Goal: Task Accomplishment & Management: Complete application form

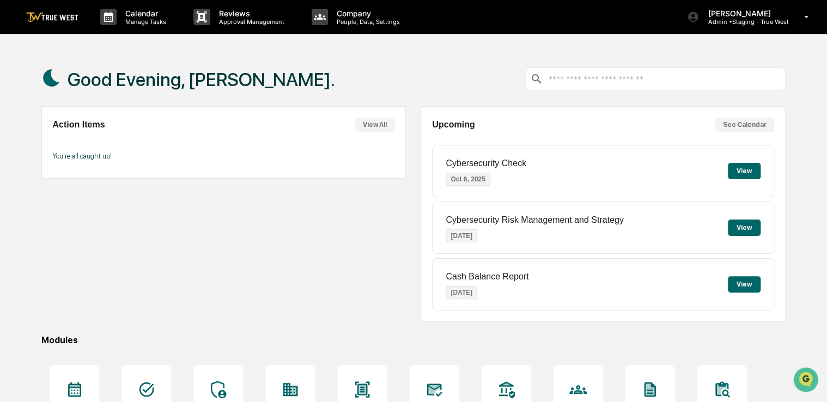
scroll to position [124, 0]
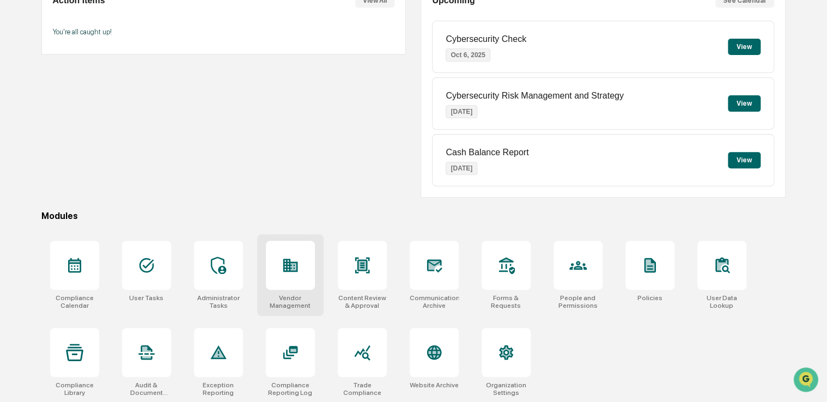
click at [298, 273] on div at bounding box center [290, 265] width 49 height 49
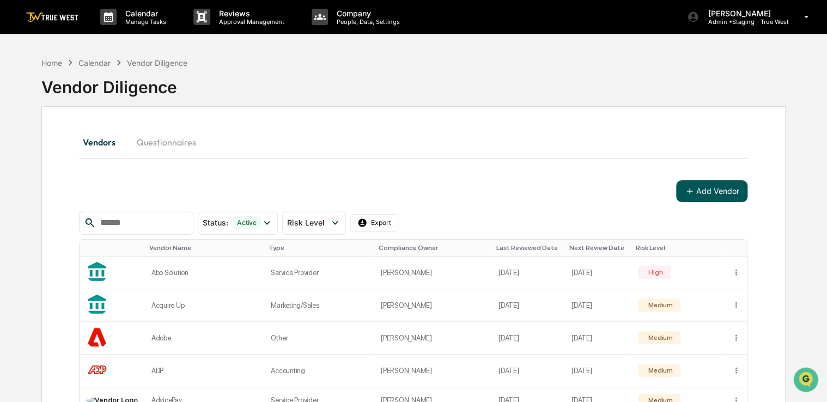
click at [703, 194] on button "Add Vendor" at bounding box center [711, 191] width 71 height 22
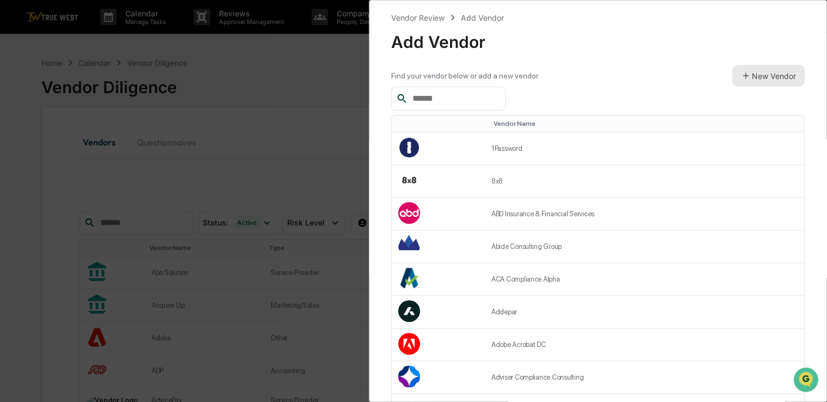
click at [782, 74] on button "New Vendor" at bounding box center [768, 76] width 72 height 22
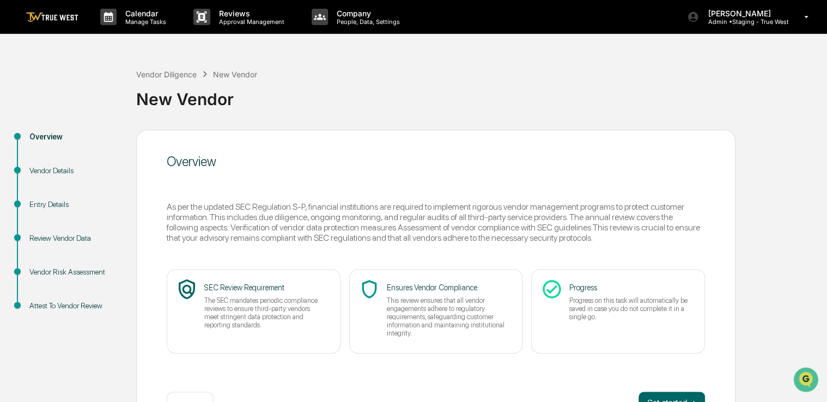
scroll to position [36, 0]
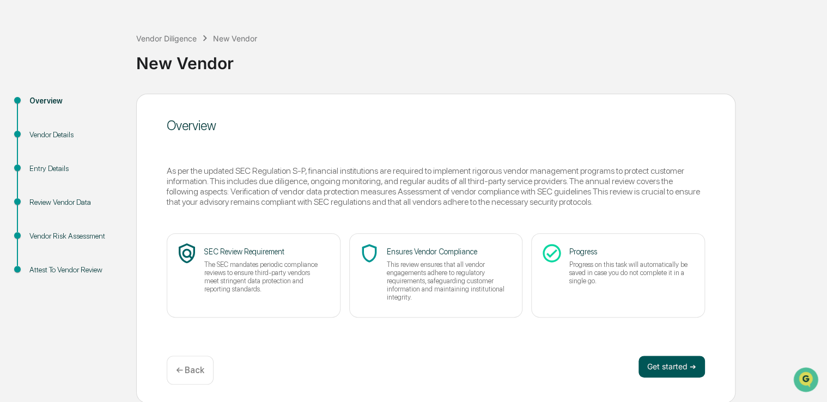
click at [656, 358] on button "Get started ➔" at bounding box center [671, 367] width 66 height 22
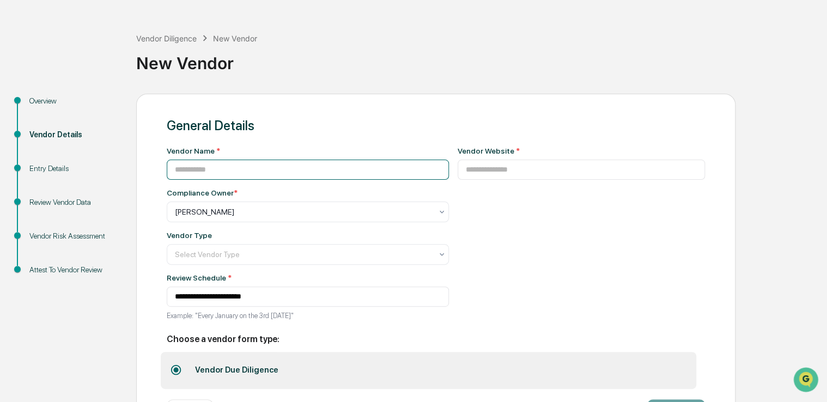
paste input "**********"
click at [363, 172] on input at bounding box center [308, 170] width 282 height 20
type input "**********"
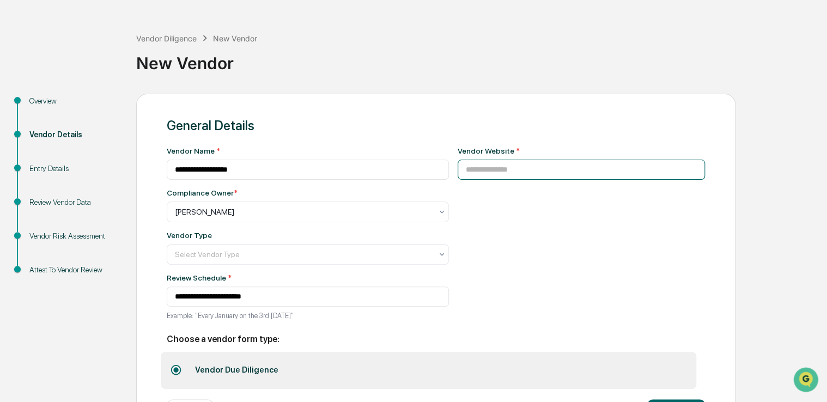
click at [497, 174] on input at bounding box center [581, 170] width 248 height 20
paste input "**********"
type input "**********"
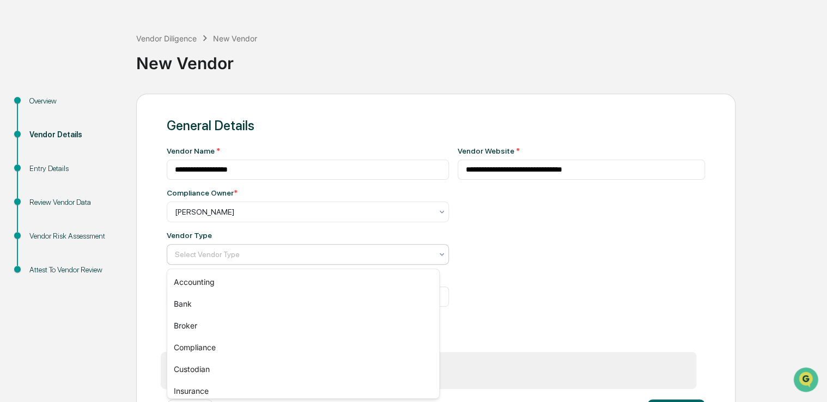
click at [267, 264] on div "Select Vendor Type" at bounding box center [308, 254] width 282 height 21
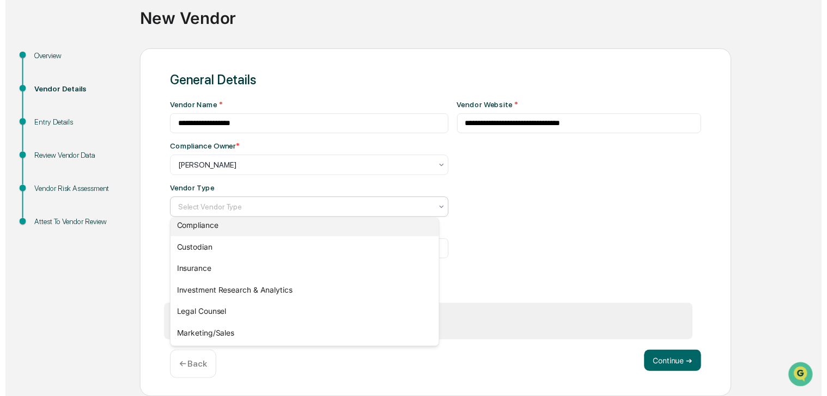
scroll to position [80, 0]
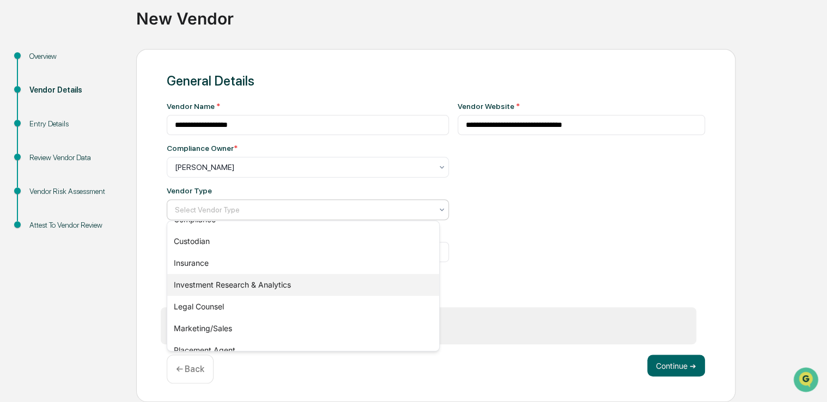
click at [276, 286] on div "Investment Research & Analytics" at bounding box center [303, 285] width 272 height 22
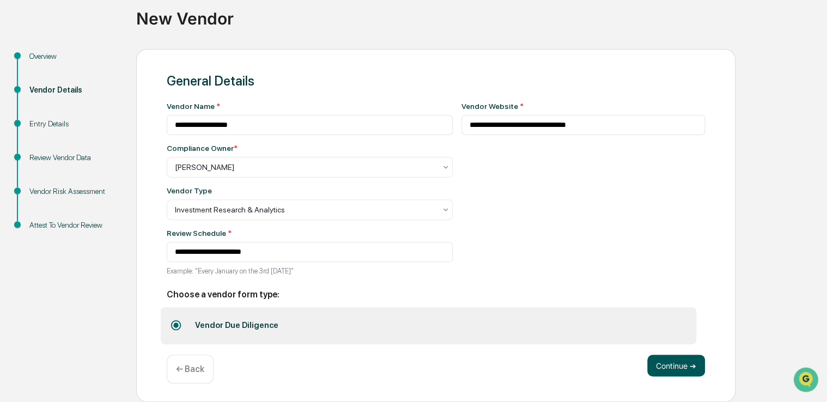
click at [657, 361] on button "Continue ➔" at bounding box center [676, 365] width 58 height 22
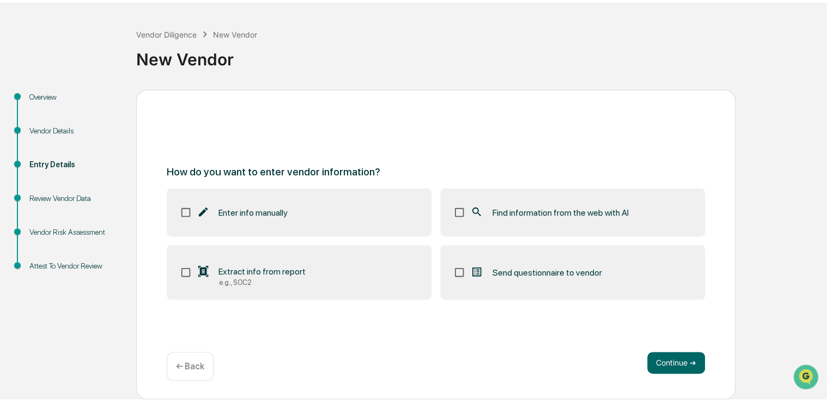
scroll to position [36, 0]
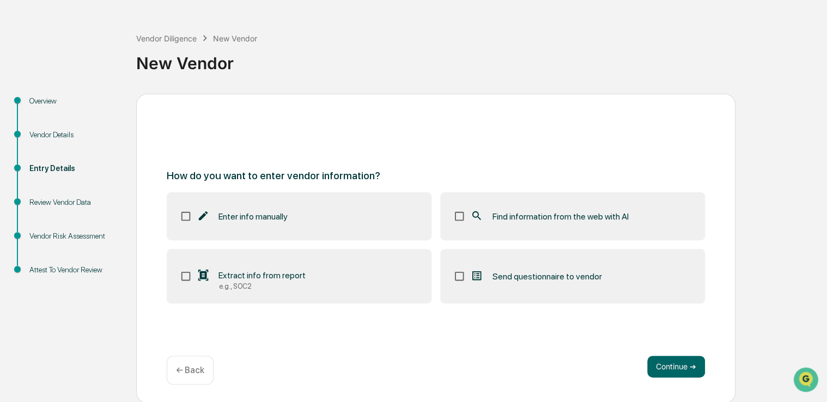
click at [591, 208] on label "Find information from the web with AI" at bounding box center [572, 216] width 265 height 48
click at [666, 372] on button "Continue ➔" at bounding box center [676, 367] width 58 height 22
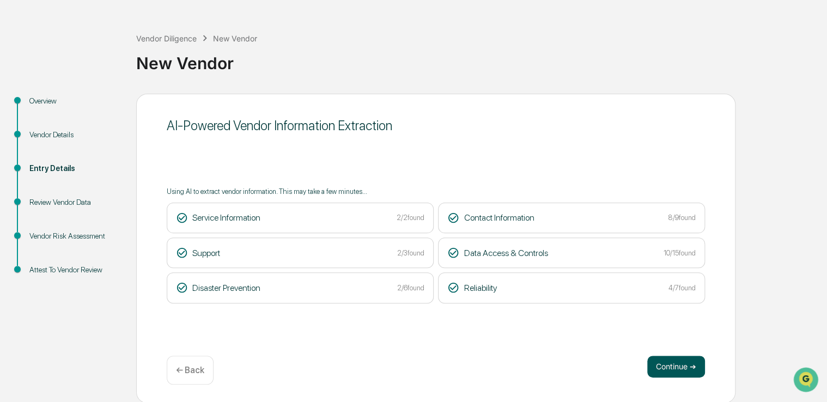
click at [672, 368] on button "Continue ➔" at bounding box center [676, 367] width 58 height 22
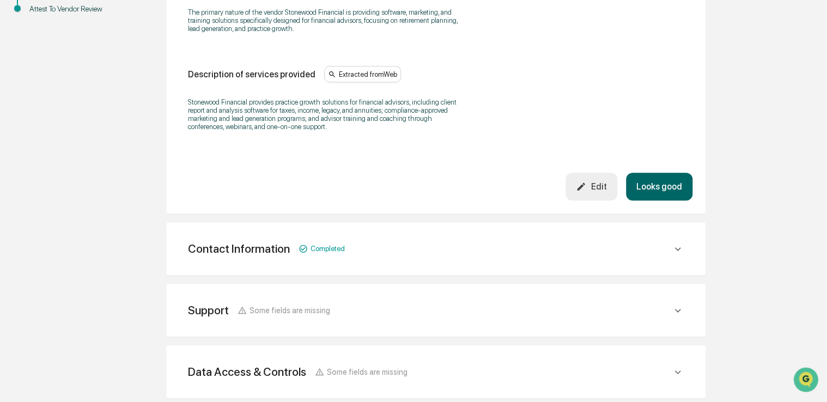
scroll to position [300, 0]
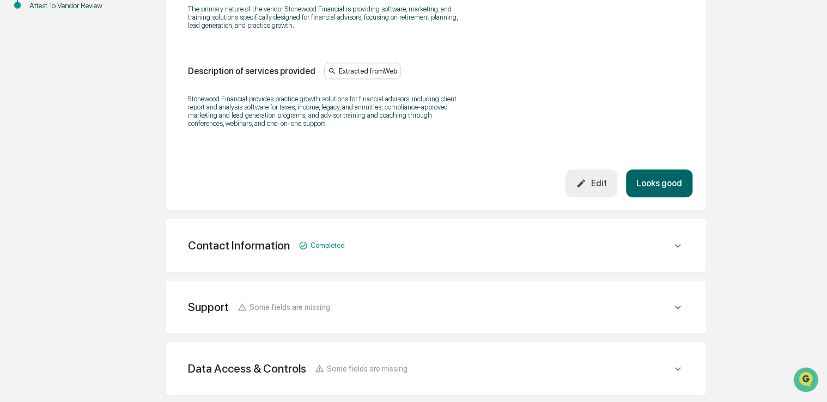
click at [666, 187] on button "Looks good" at bounding box center [659, 183] width 66 height 28
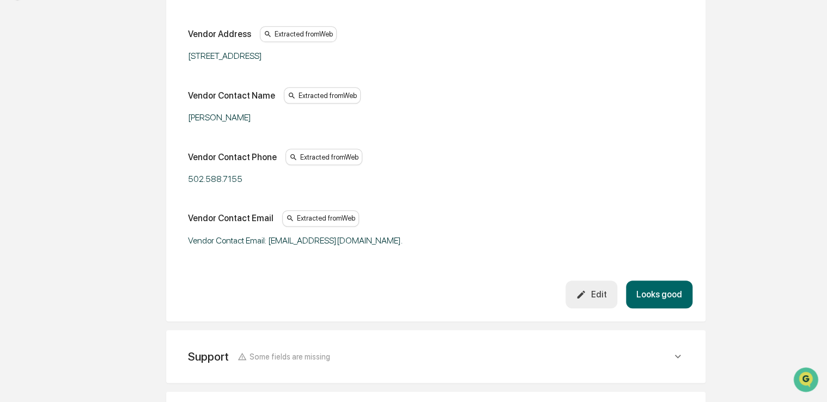
scroll to position [310, 0]
click at [655, 299] on button "Looks good" at bounding box center [659, 293] width 66 height 28
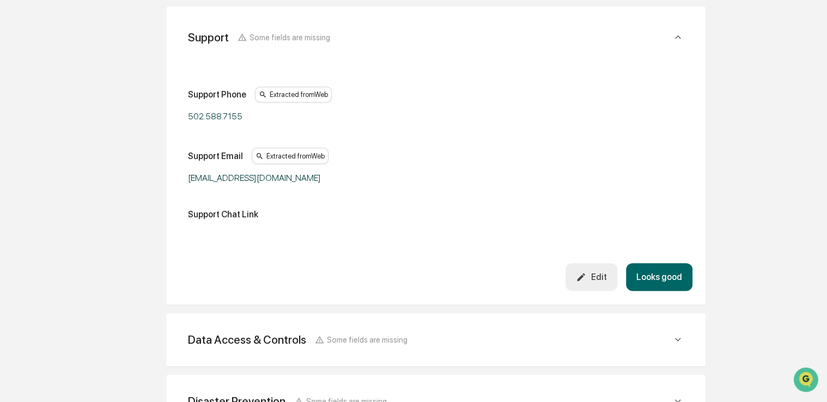
scroll to position [254, 0]
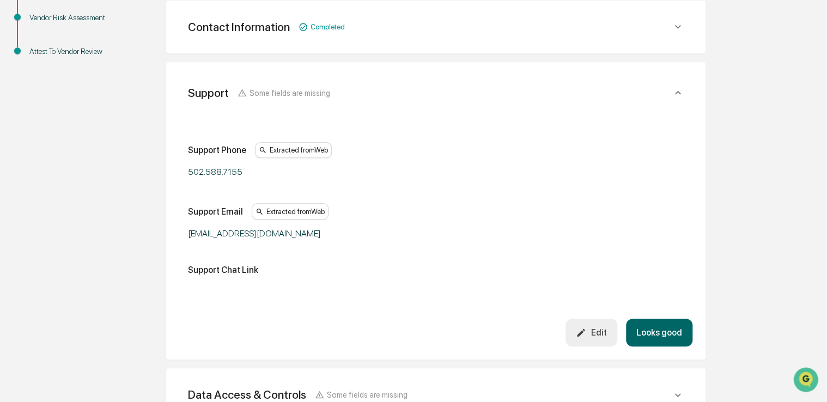
click at [654, 330] on button "Looks good" at bounding box center [659, 333] width 66 height 28
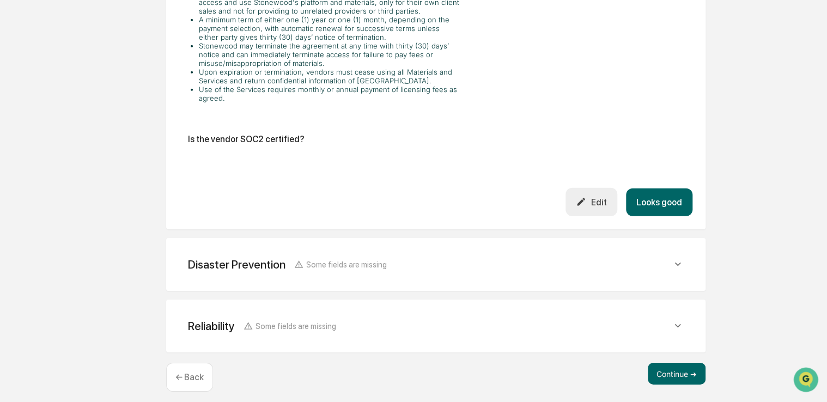
scroll to position [1583, 0]
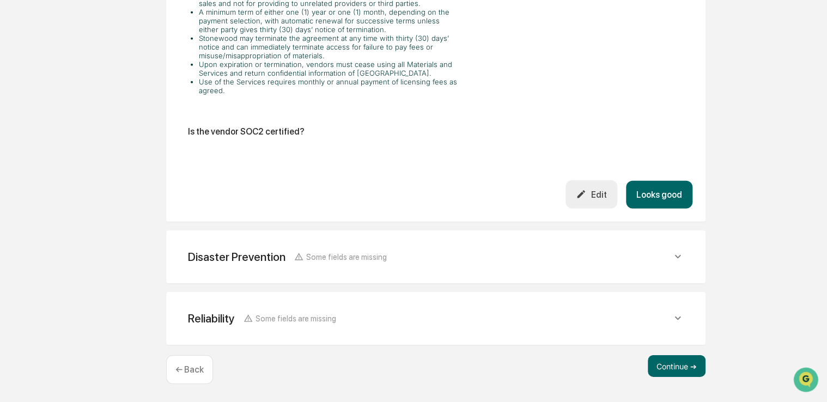
click at [656, 197] on button "Looks good" at bounding box center [659, 195] width 66 height 28
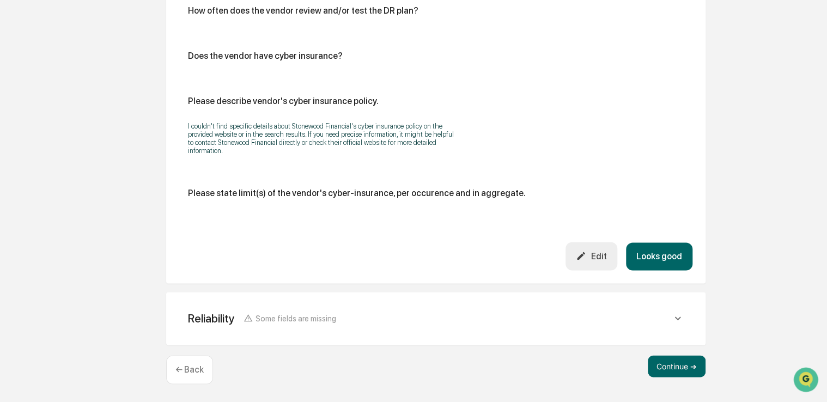
scroll to position [649, 0]
click at [654, 253] on button "Looks good" at bounding box center [659, 256] width 66 height 28
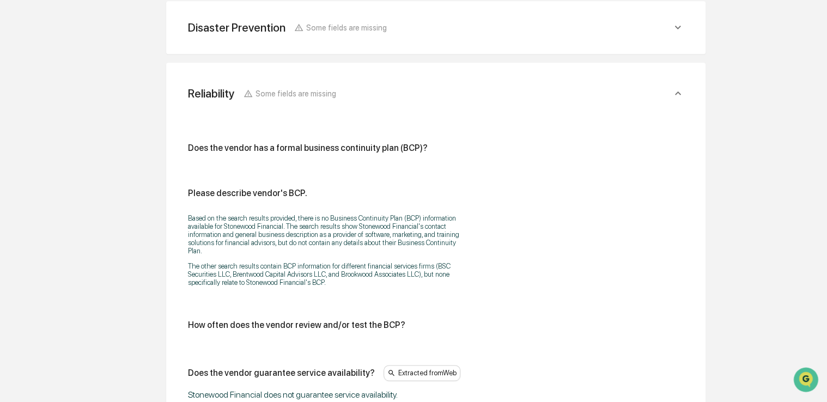
scroll to position [795, 0]
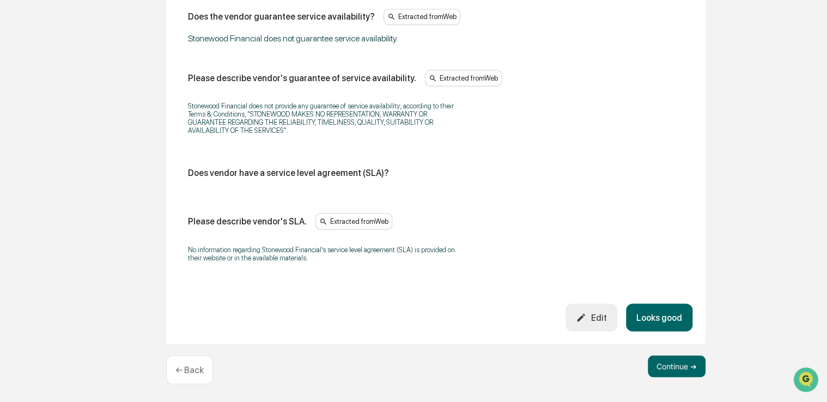
click at [658, 313] on button "Looks good" at bounding box center [659, 317] width 66 height 28
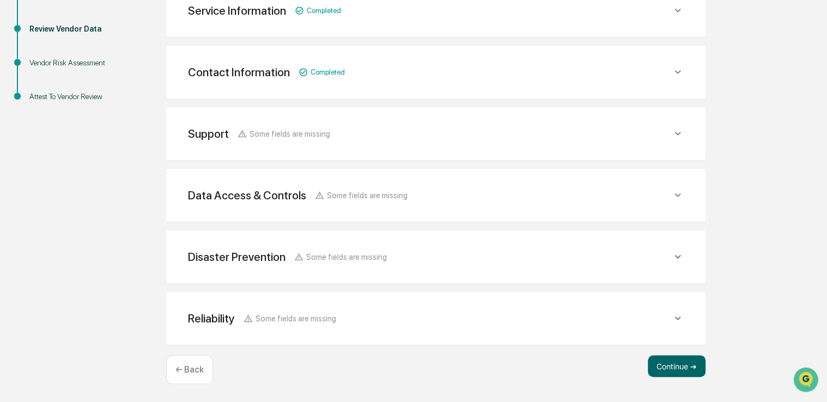
scroll to position [208, 0]
click at [673, 370] on button "Continue ➔" at bounding box center [676, 367] width 58 height 22
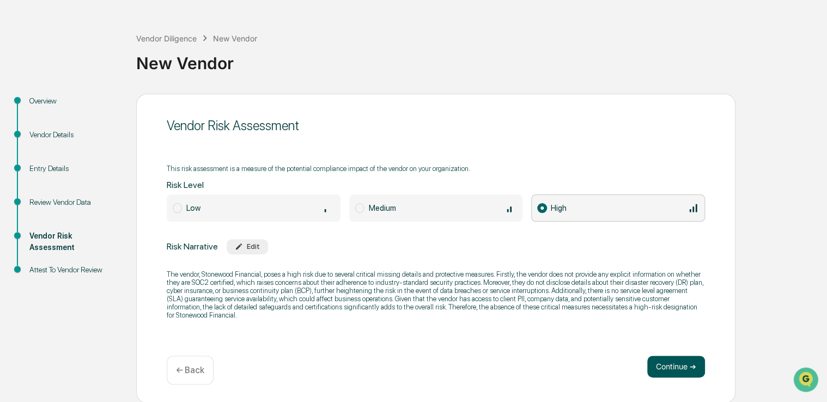
click at [677, 371] on button "Continue ➔" at bounding box center [676, 367] width 58 height 22
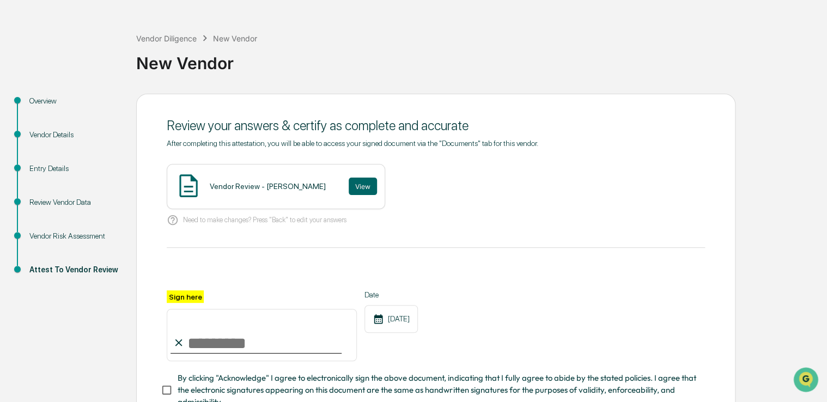
click at [240, 340] on input "Sign here" at bounding box center [262, 335] width 190 height 52
type input "**********"
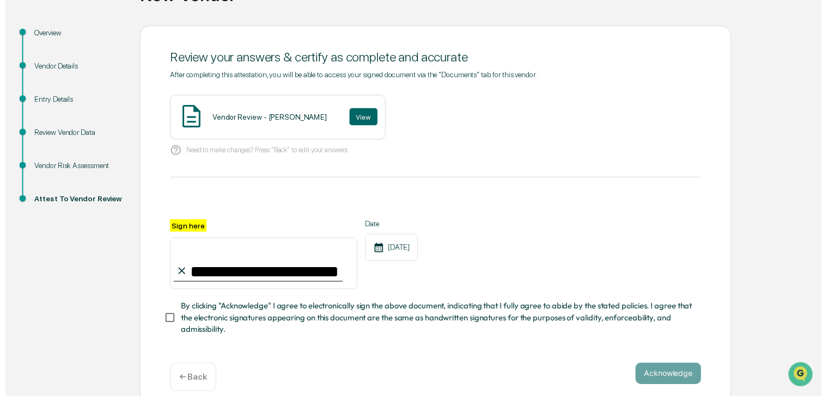
scroll to position [120, 0]
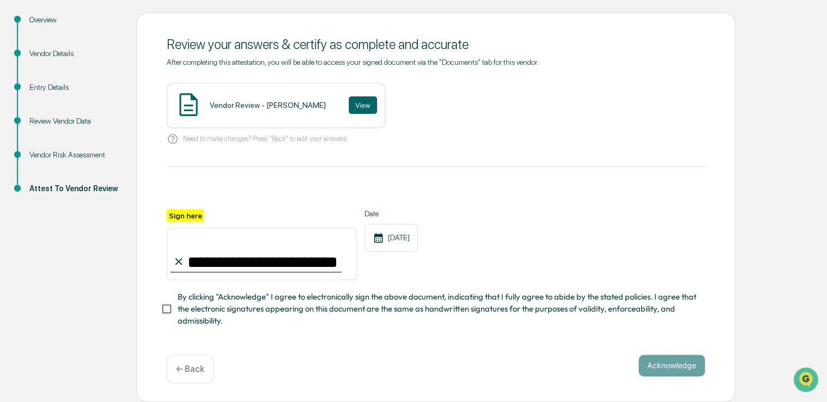
click at [235, 303] on span "By clicking "Acknowledge" I agree to electronically sign the above document, in…" at bounding box center [436, 309] width 518 height 36
click at [348, 103] on button "View" at bounding box center [362, 104] width 28 height 17
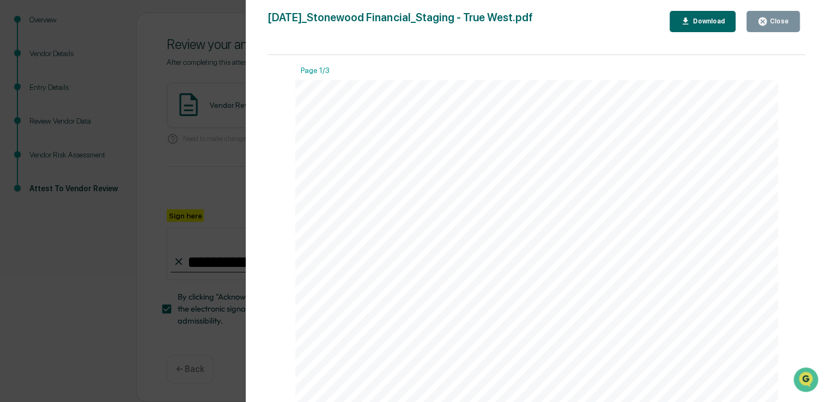
click at [774, 23] on div "Close" at bounding box center [777, 21] width 21 height 8
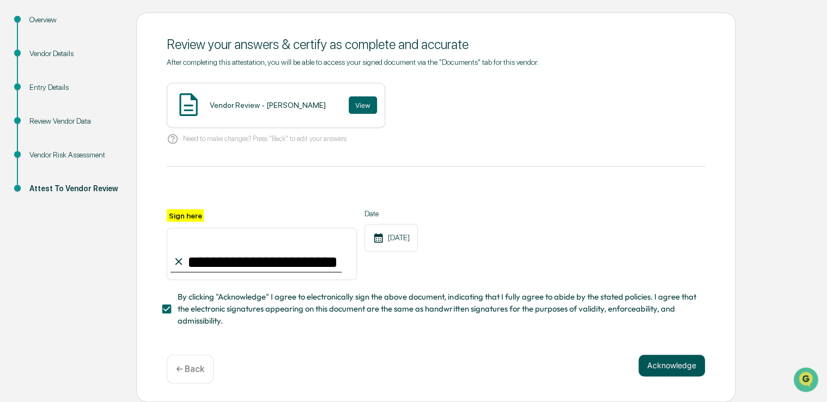
click at [647, 357] on button "Acknowledge" at bounding box center [671, 365] width 66 height 22
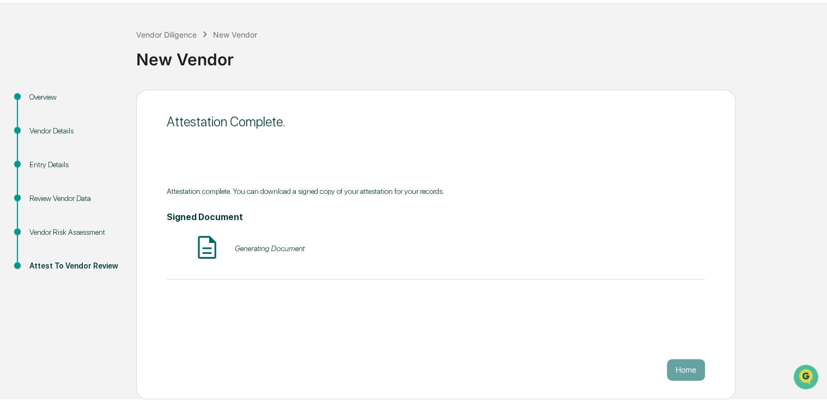
scroll to position [36, 0]
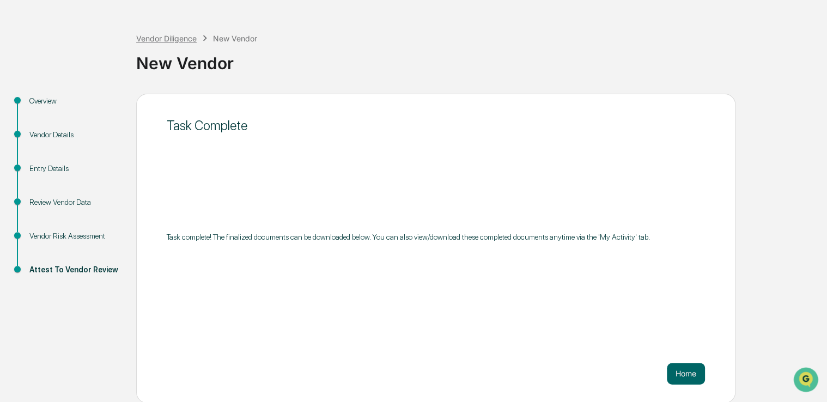
click at [172, 39] on div "Vendor Diligence" at bounding box center [166, 38] width 60 height 9
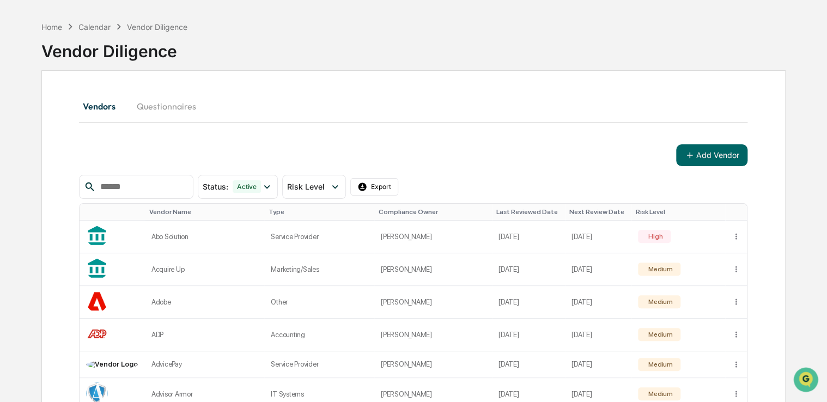
click at [703, 161] on button "Add Vendor" at bounding box center [711, 155] width 71 height 22
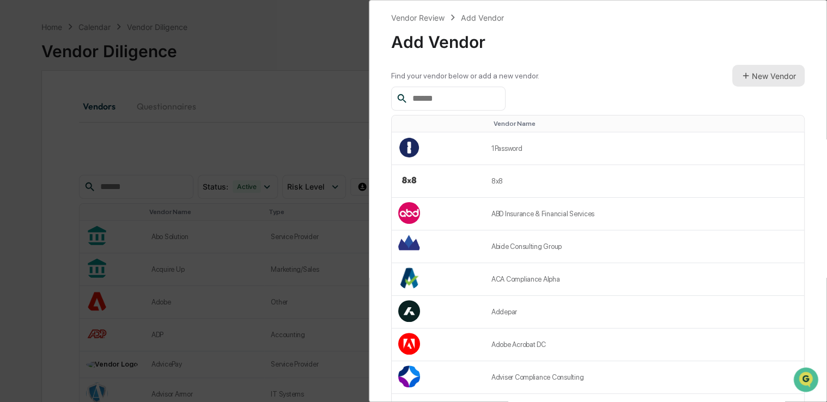
click at [774, 79] on button "New Vendor" at bounding box center [768, 76] width 72 height 22
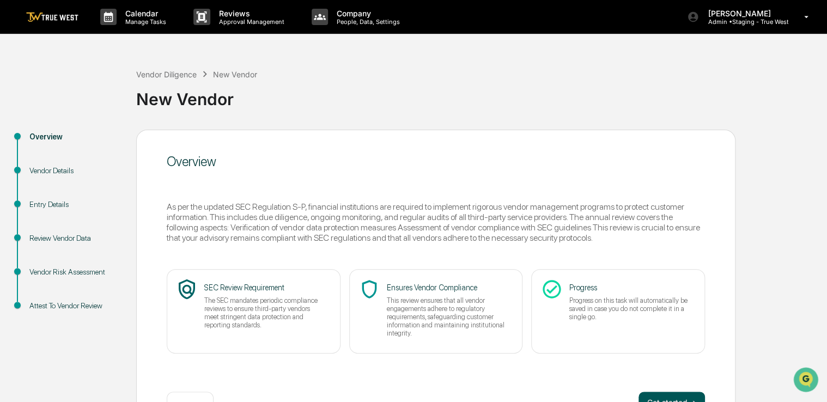
click at [651, 392] on button "Get started ➔" at bounding box center [671, 402] width 66 height 22
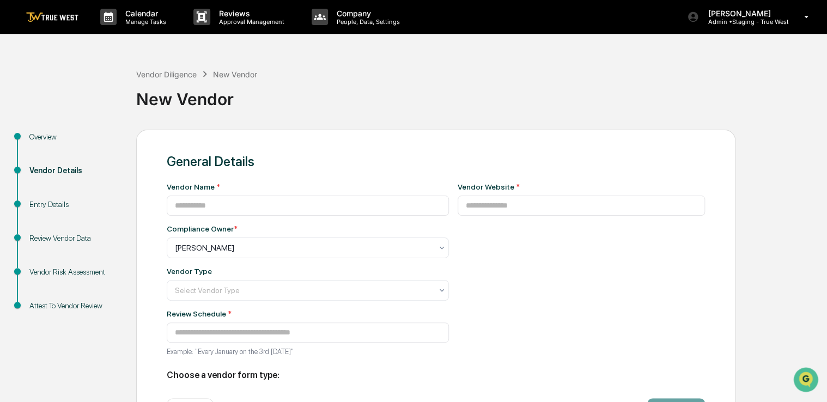
type input "**********"
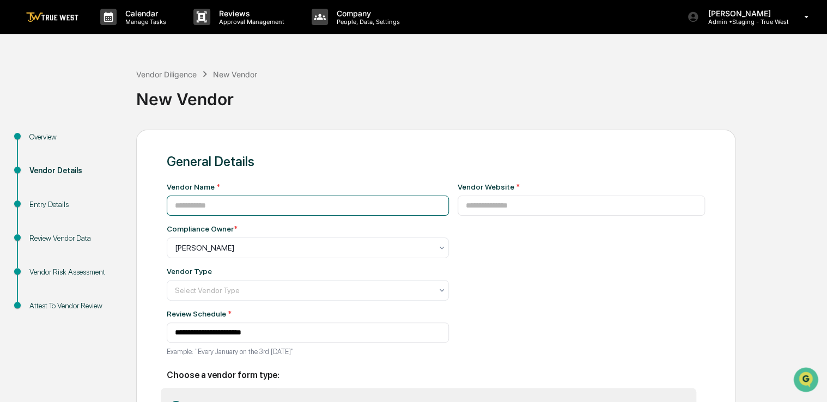
click at [337, 201] on input at bounding box center [308, 205] width 282 height 20
paste input "********"
type input "********"
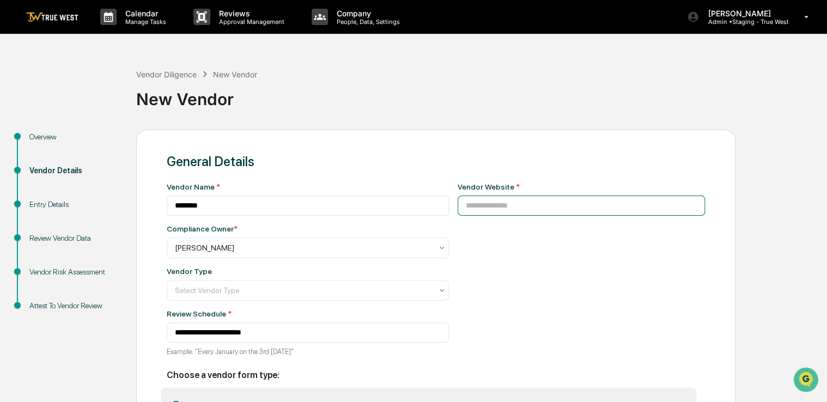
click at [523, 207] on input at bounding box center [581, 205] width 248 height 20
paste input "**********"
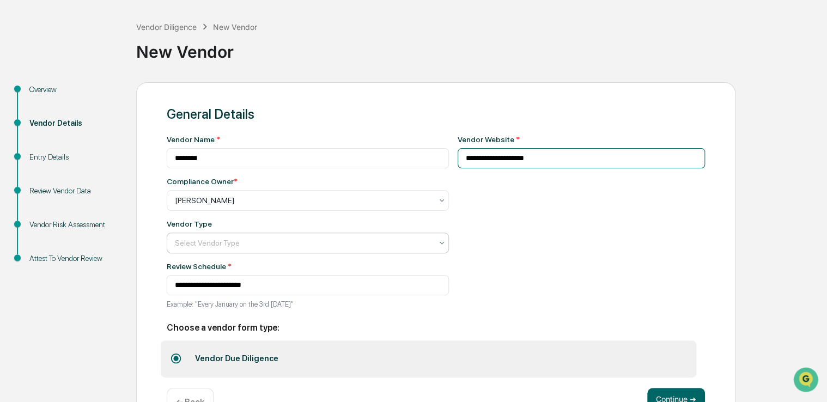
scroll to position [50, 0]
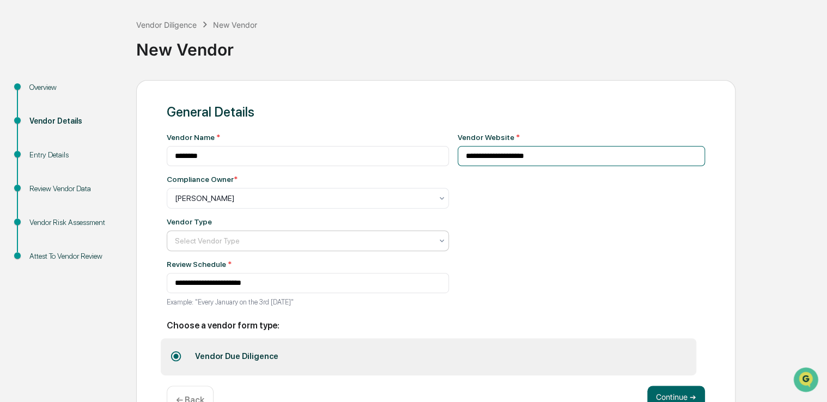
type input "**********"
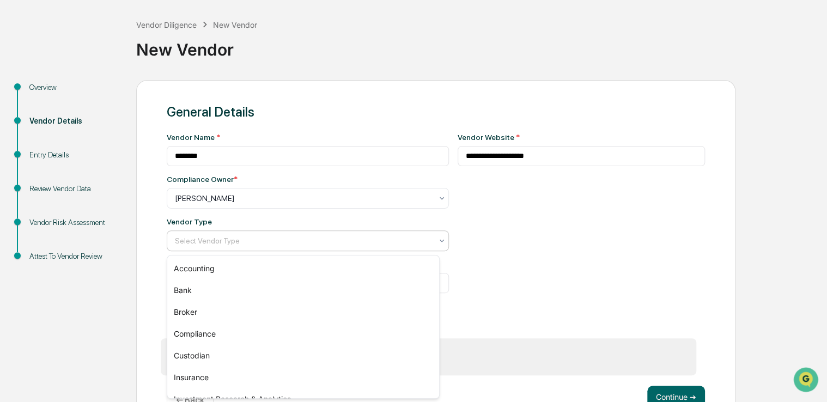
click at [320, 251] on div "Select Vendor Type" at bounding box center [308, 240] width 282 height 21
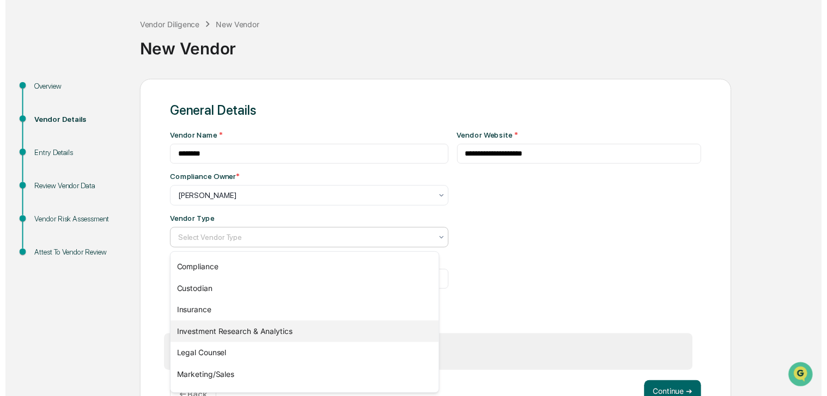
scroll to position [144, 0]
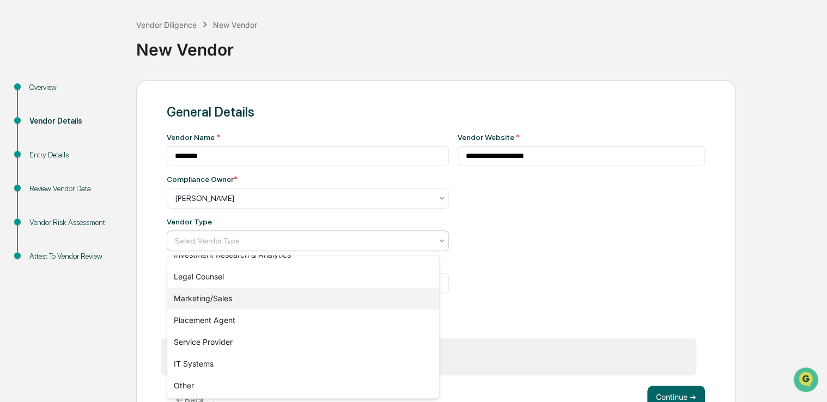
click at [281, 290] on div "Marketing/Sales" at bounding box center [303, 298] width 272 height 22
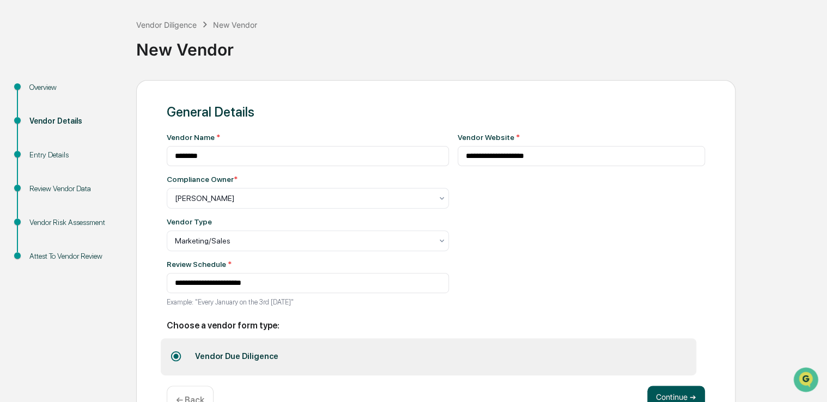
click at [664, 395] on button "Continue ➔" at bounding box center [676, 396] width 58 height 22
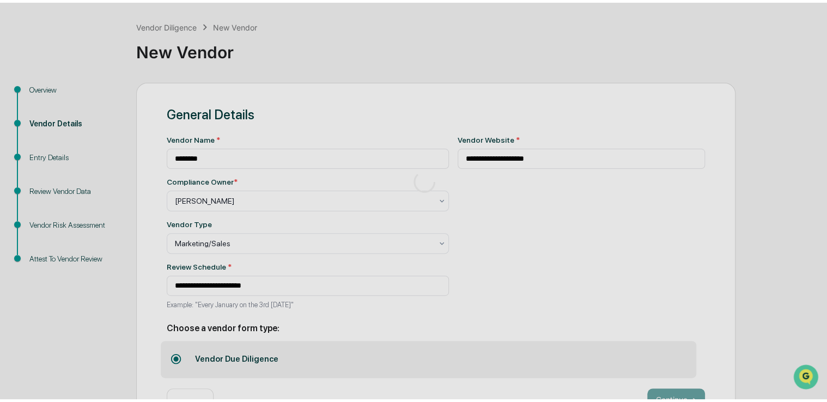
scroll to position [36, 0]
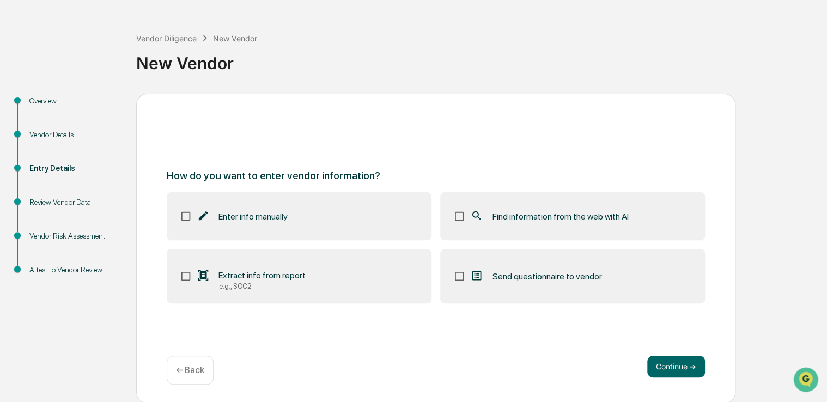
click at [591, 219] on span "Find information from the web with AI" at bounding box center [560, 216] width 136 height 10
click at [671, 363] on button "Continue ➔" at bounding box center [676, 367] width 58 height 22
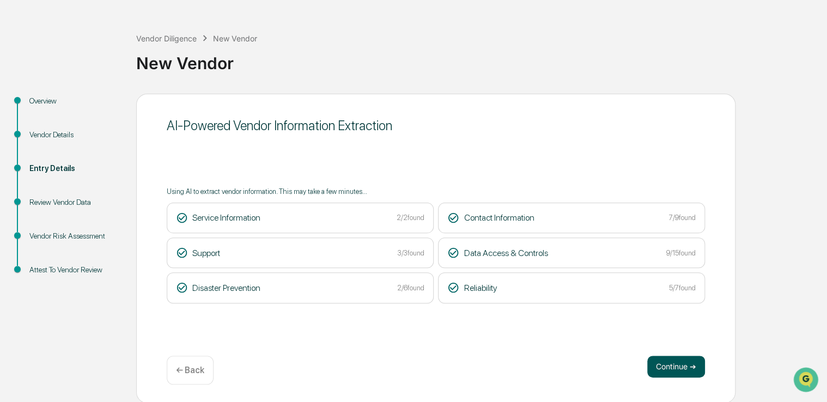
click at [663, 372] on button "Continue ➔" at bounding box center [676, 367] width 58 height 22
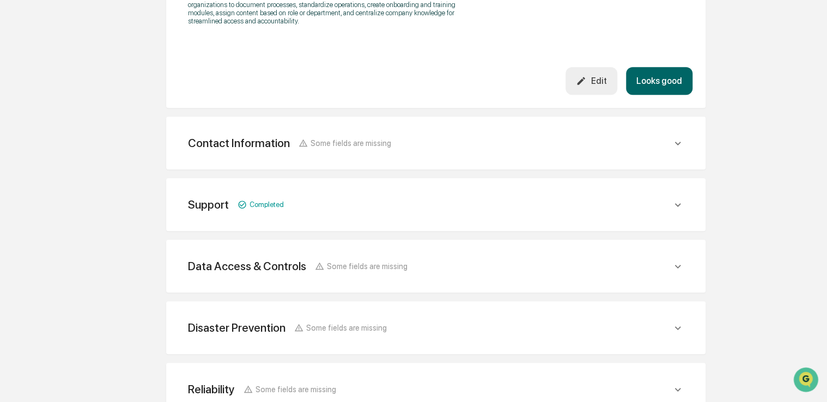
scroll to position [387, 0]
click at [648, 76] on button "Looks good" at bounding box center [659, 80] width 66 height 28
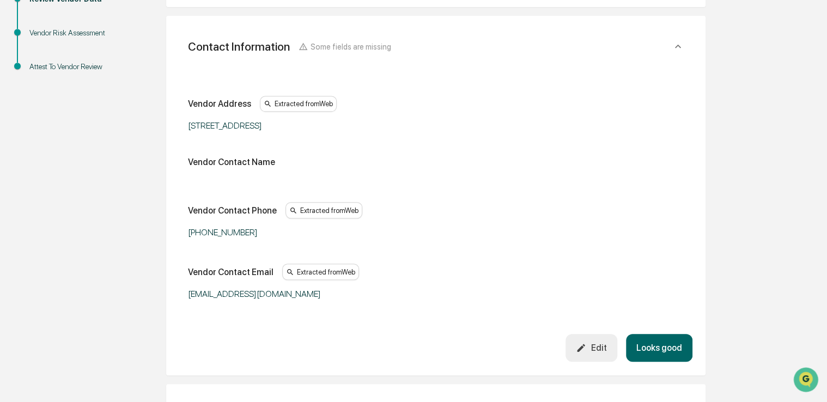
scroll to position [193, 0]
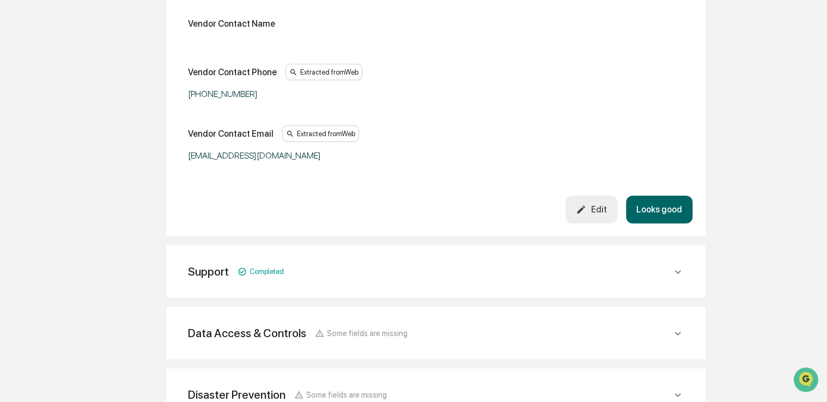
click at [663, 199] on button "Looks good" at bounding box center [659, 209] width 66 height 28
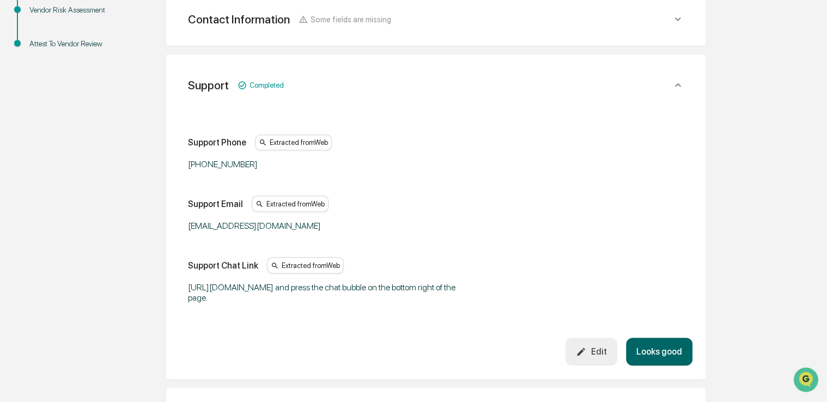
scroll to position [254, 0]
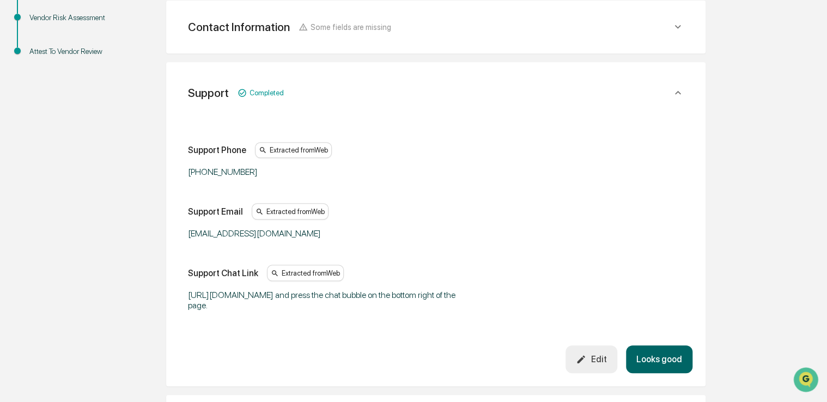
click at [651, 360] on button "Looks good" at bounding box center [659, 359] width 66 height 28
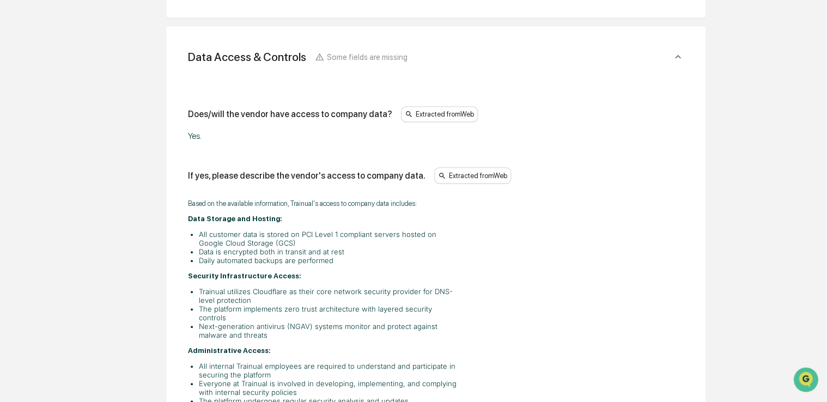
scroll to position [352, 0]
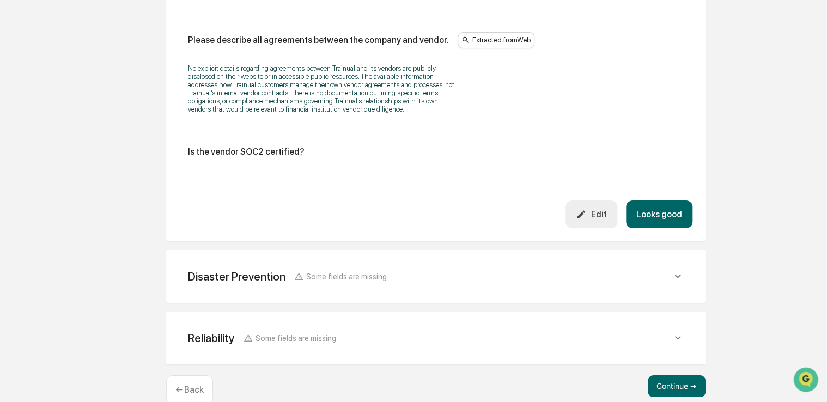
click at [663, 206] on button "Looks good" at bounding box center [659, 214] width 66 height 28
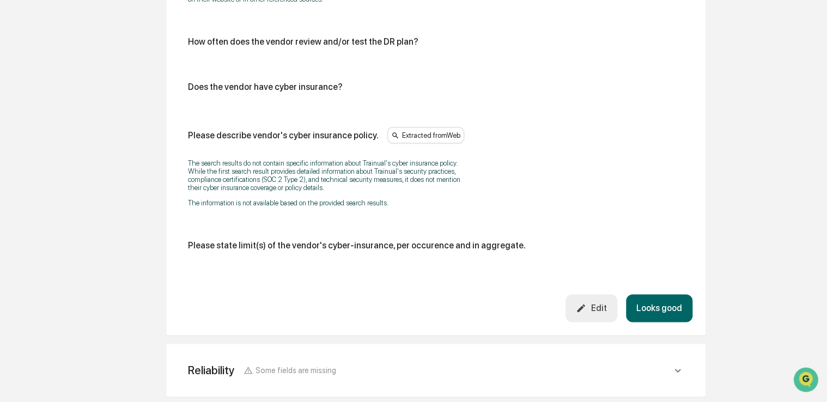
scroll to position [662, 0]
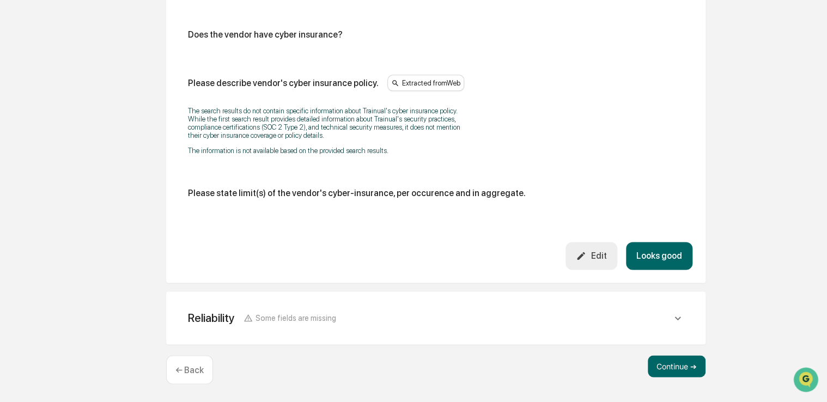
click at [674, 252] on button "Looks good" at bounding box center [659, 256] width 66 height 28
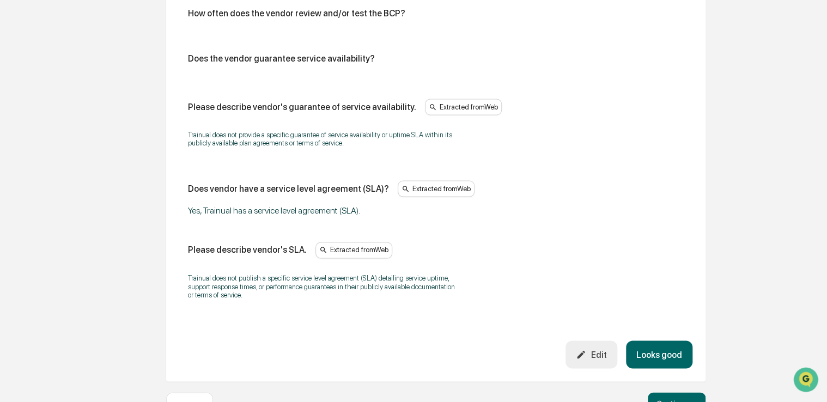
scroll to position [787, 0]
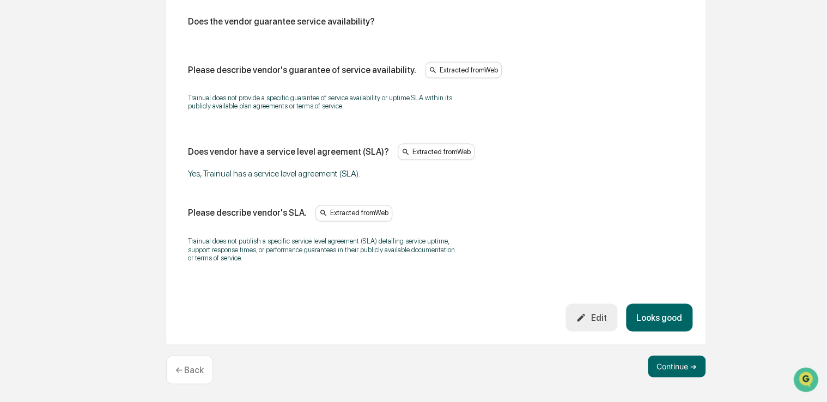
click at [661, 318] on button "Looks good" at bounding box center [659, 317] width 66 height 28
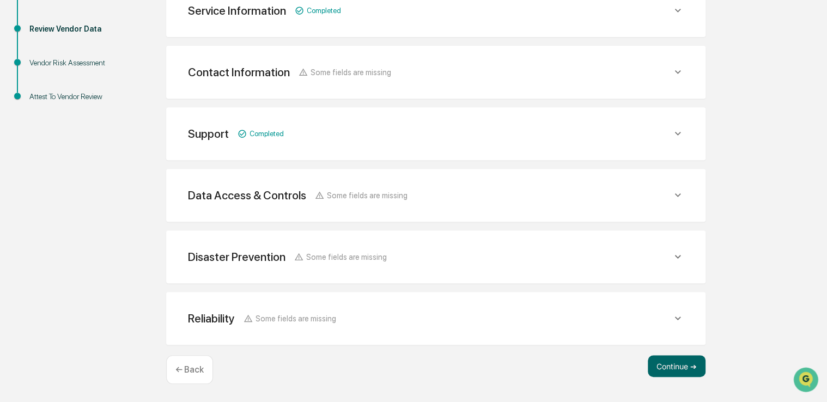
scroll to position [208, 0]
click at [668, 365] on button "Continue ➔" at bounding box center [676, 367] width 58 height 22
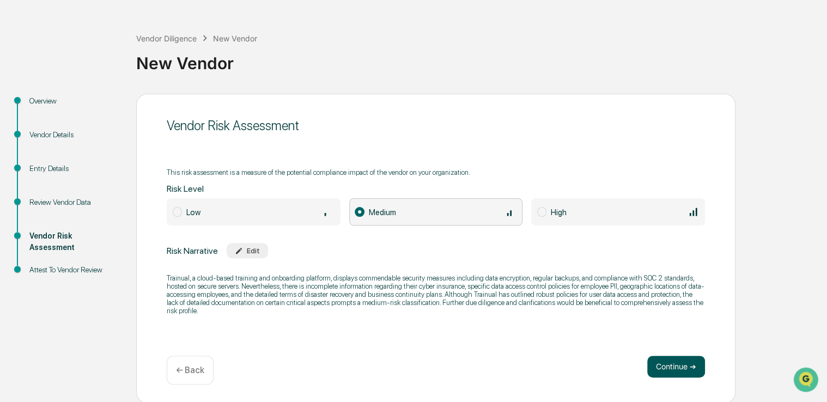
click at [660, 374] on button "Continue ➔" at bounding box center [676, 367] width 58 height 22
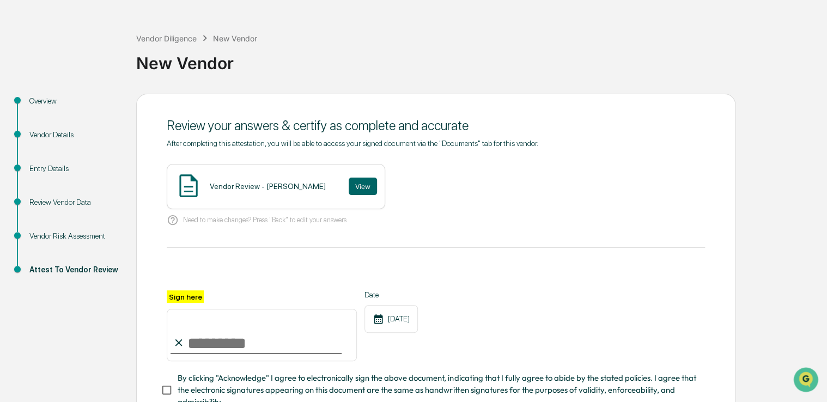
click at [247, 368] on div "Sign here Date 10/01/2025 By clicking "Acknowledge" I agree to electronically s…" at bounding box center [436, 349] width 538 height 118
click at [230, 334] on input "Sign here" at bounding box center [262, 335] width 190 height 52
type input "**********"
click at [220, 389] on span "By clicking "Acknowledge" I agree to electronically sign the above document, in…" at bounding box center [436, 390] width 518 height 36
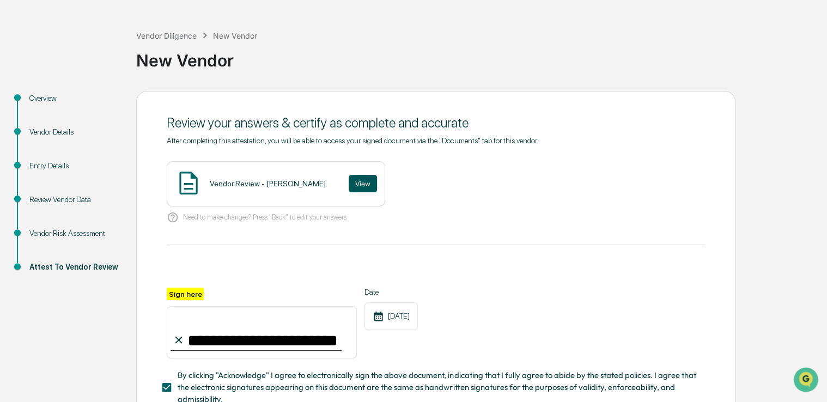
click at [348, 177] on button "View" at bounding box center [362, 183] width 28 height 17
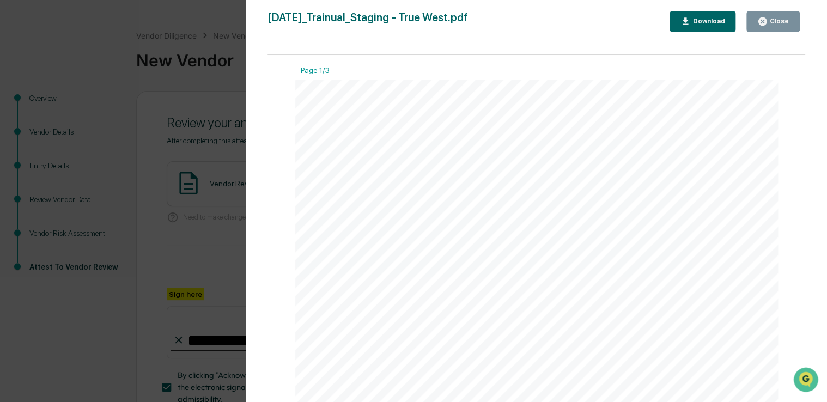
click at [774, 27] on button "Close" at bounding box center [772, 21] width 53 height 21
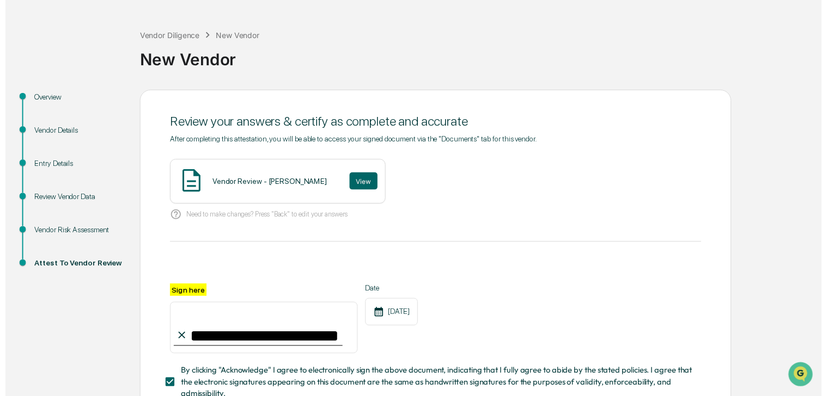
scroll to position [120, 0]
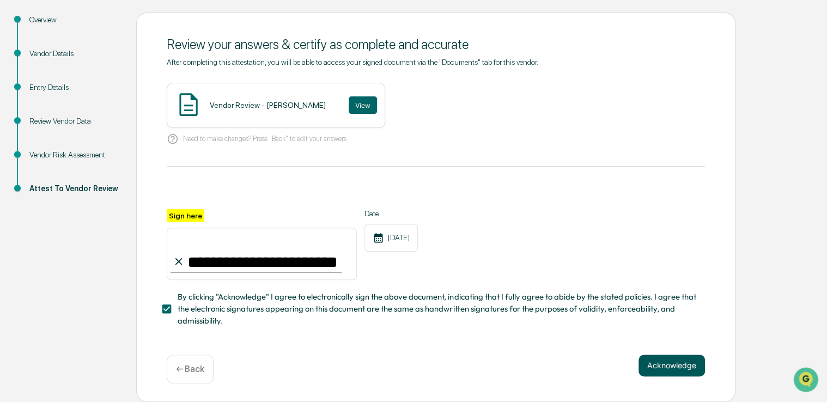
click at [661, 359] on button "Acknowledge" at bounding box center [671, 365] width 66 height 22
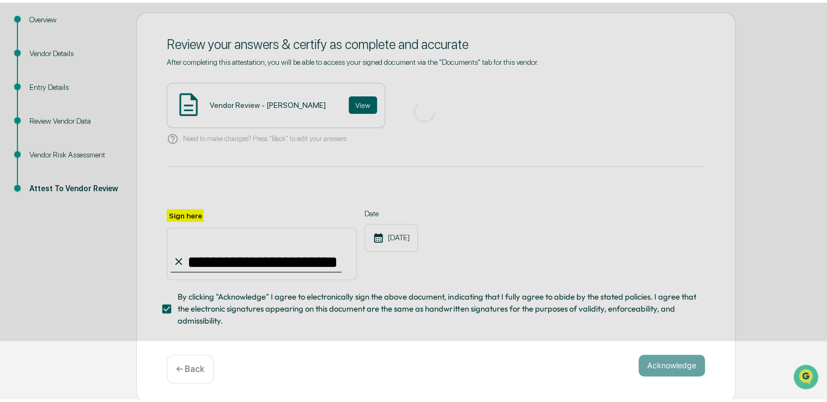
scroll to position [36, 0]
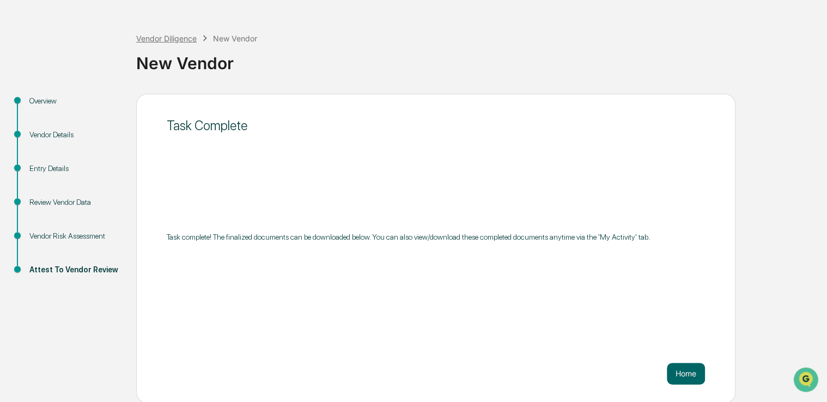
click at [178, 35] on div "Vendor Diligence" at bounding box center [166, 38] width 60 height 9
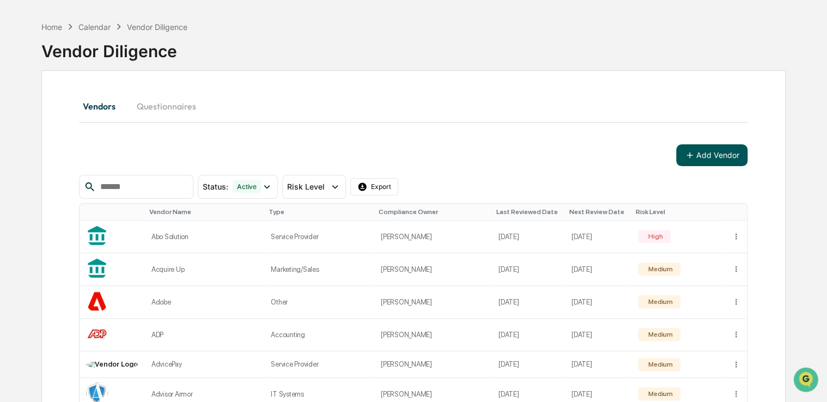
click at [692, 162] on button "Add Vendor" at bounding box center [711, 155] width 71 height 22
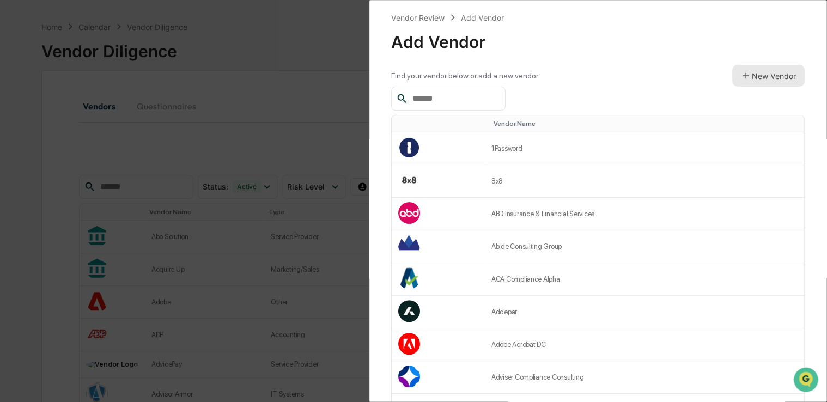
click at [758, 79] on button "New Vendor" at bounding box center [768, 76] width 72 height 22
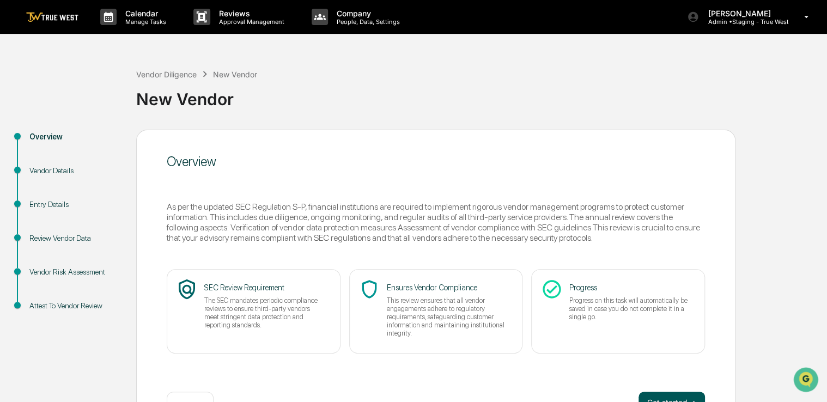
click at [664, 396] on button "Get started ➔" at bounding box center [671, 402] width 66 height 22
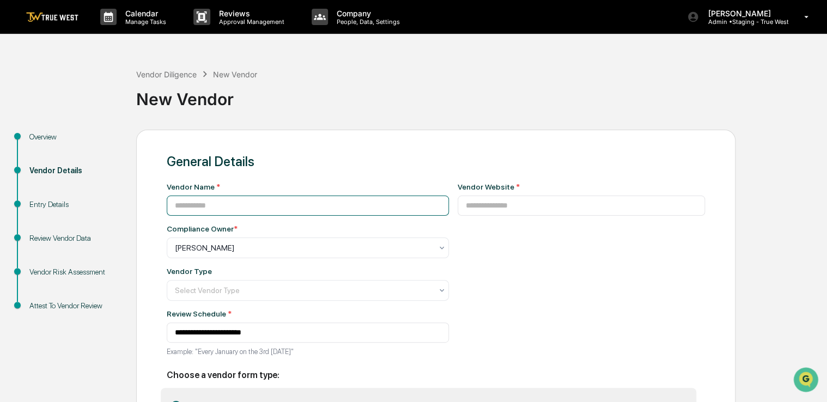
click at [270, 204] on input at bounding box center [308, 205] width 282 height 20
paste input "****"
type input "*"
type input "*******"
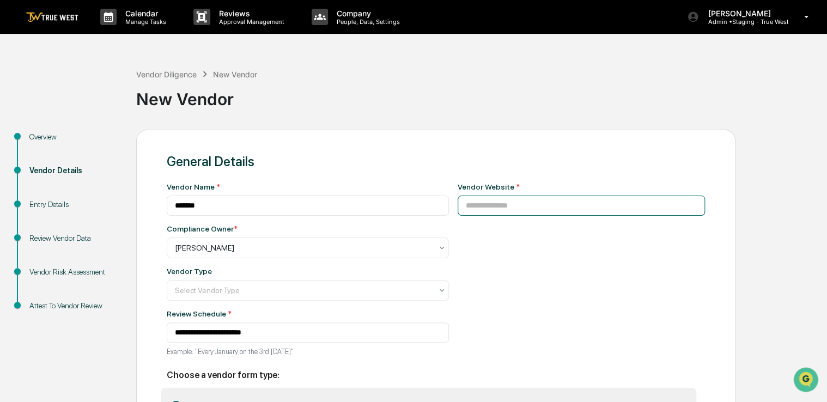
paste input "**********"
click at [543, 202] on input "**********" at bounding box center [581, 205] width 248 height 20
type input "**********"
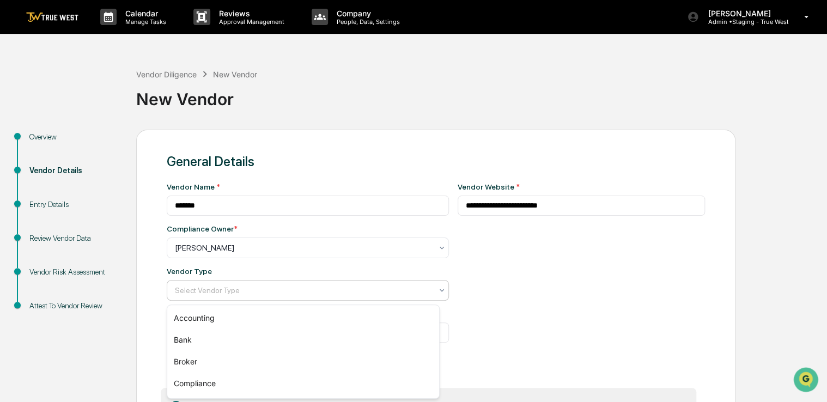
click at [328, 291] on div at bounding box center [303, 290] width 257 height 11
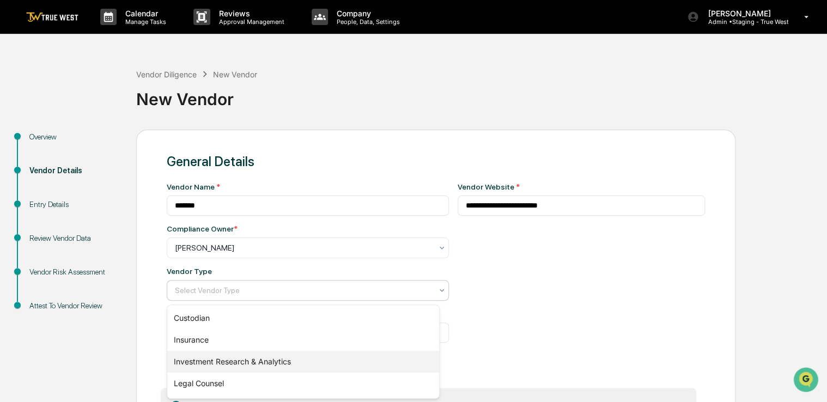
click at [305, 358] on div "Investment Research & Analytics" at bounding box center [303, 362] width 272 height 22
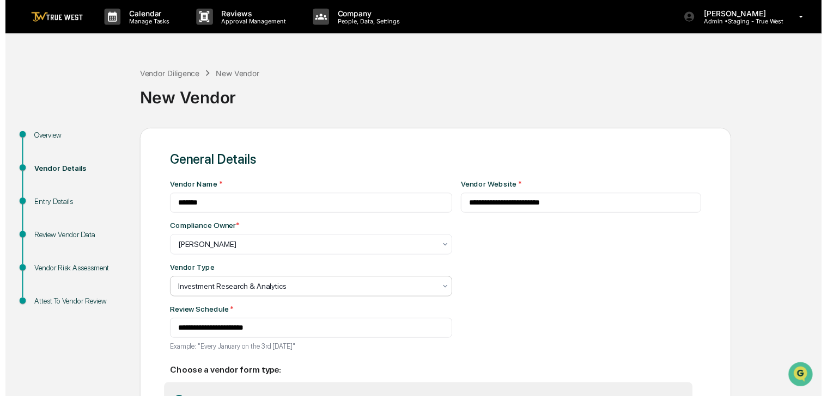
scroll to position [83, 0]
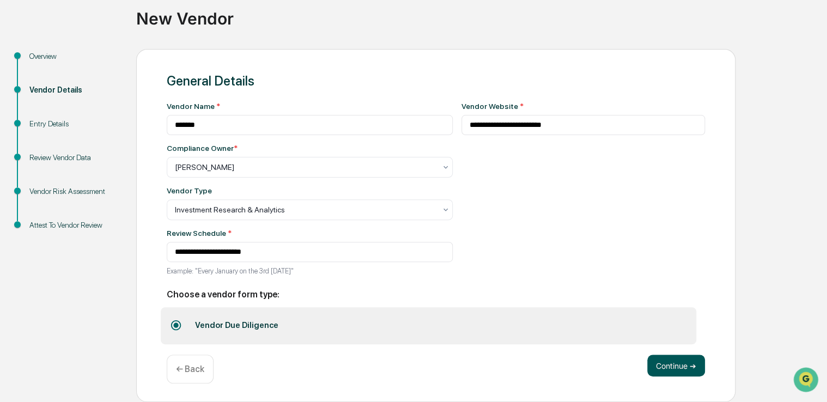
click at [663, 365] on button "Continue ➔" at bounding box center [676, 365] width 58 height 22
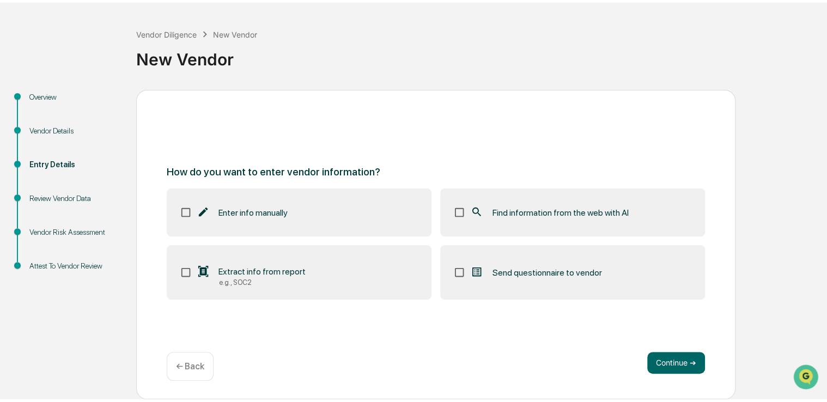
scroll to position [36, 0]
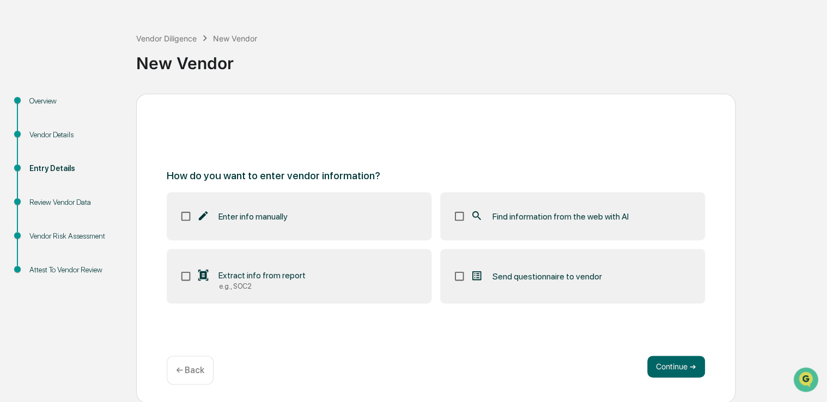
click at [580, 220] on span "Find information from the web with AI" at bounding box center [560, 216] width 136 height 10
click at [663, 368] on button "Continue ➔" at bounding box center [676, 367] width 58 height 22
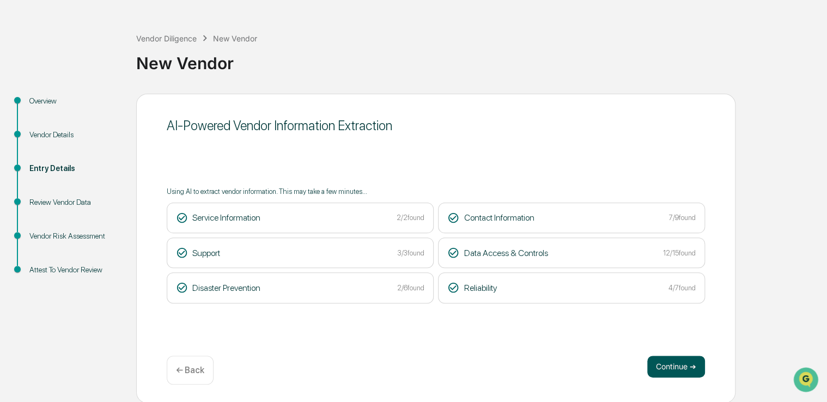
click at [677, 363] on button "Continue ➔" at bounding box center [676, 367] width 58 height 22
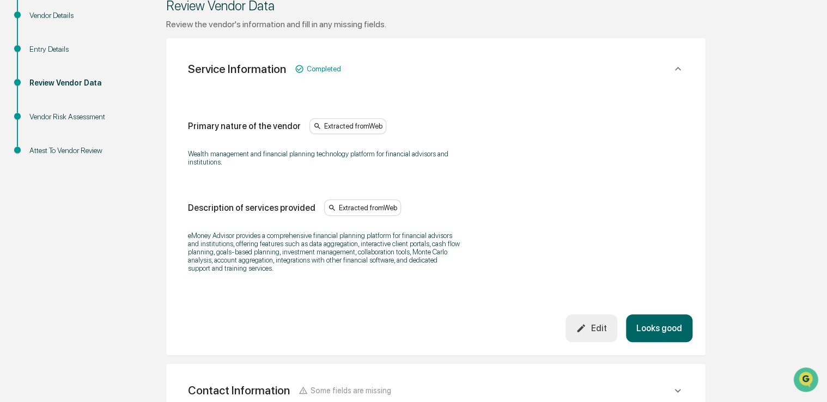
scroll to position [160, 0]
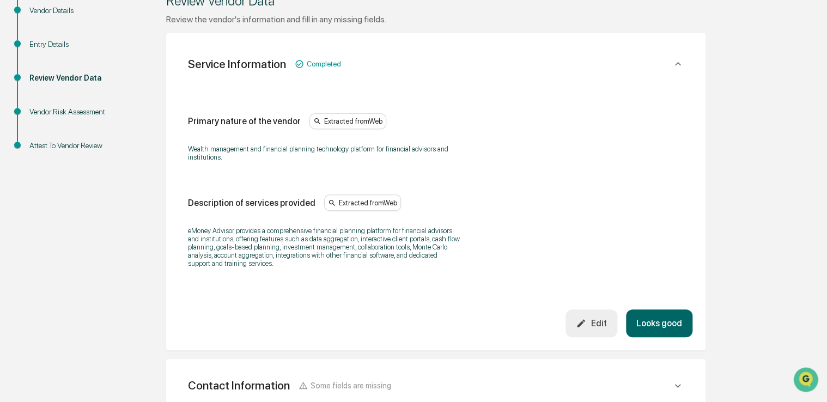
click at [645, 322] on button "Looks good" at bounding box center [659, 323] width 66 height 28
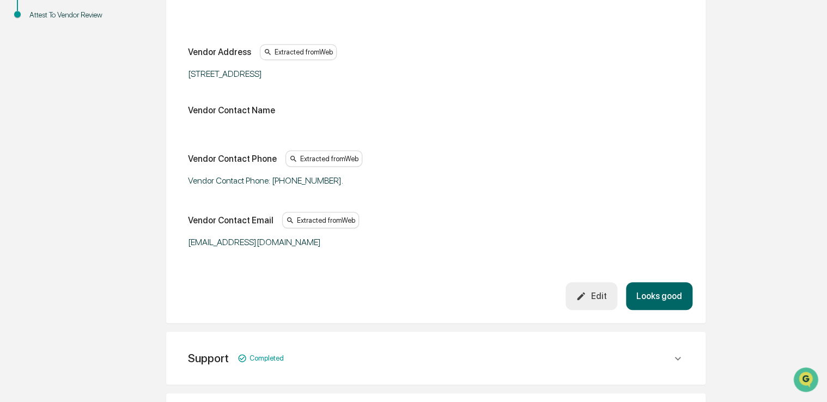
click at [664, 303] on button "Looks good" at bounding box center [659, 296] width 66 height 28
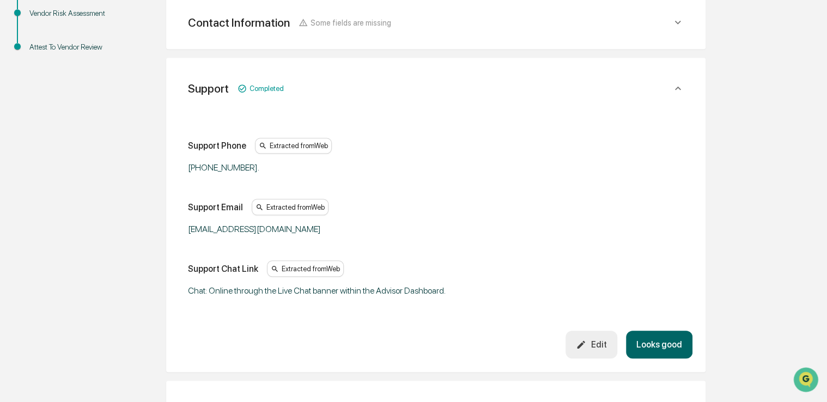
scroll to position [254, 0]
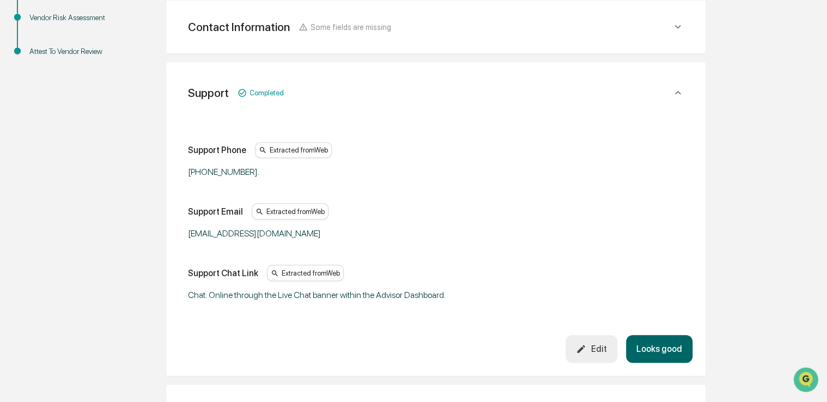
click at [663, 346] on button "Looks good" at bounding box center [659, 349] width 66 height 28
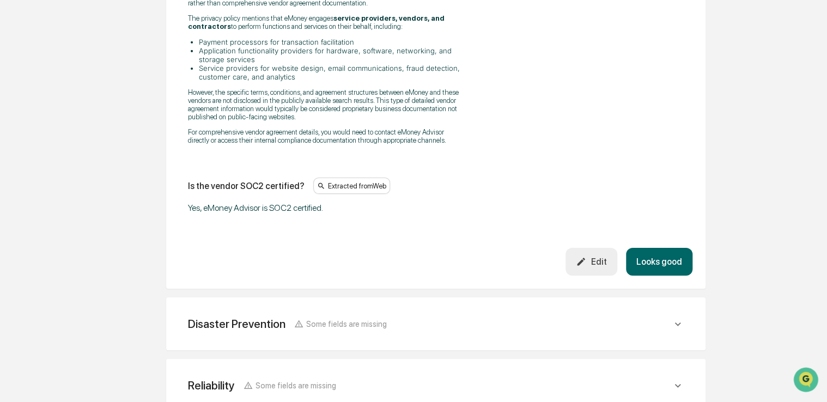
scroll to position [1822, 0]
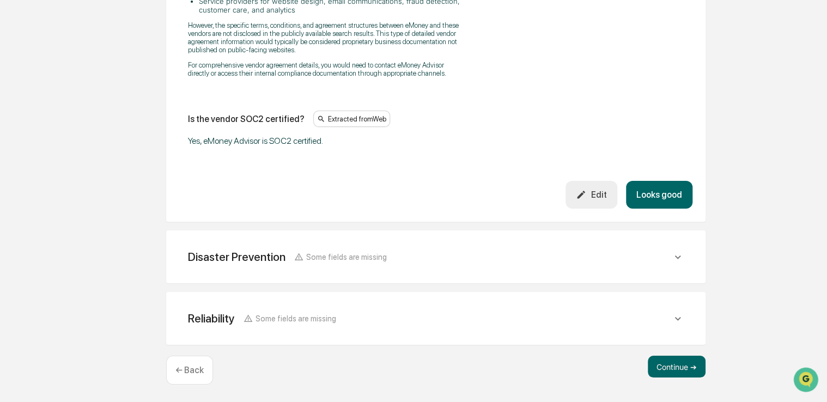
click at [654, 184] on button "Looks good" at bounding box center [659, 195] width 66 height 28
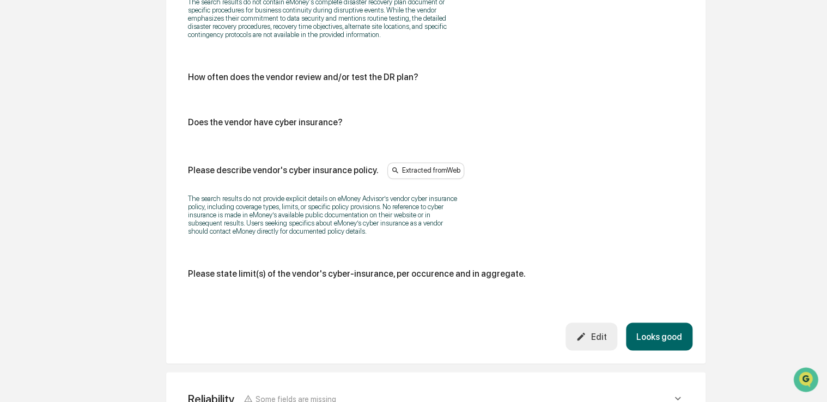
scroll to position [738, 0]
click at [655, 341] on button "Looks good" at bounding box center [659, 337] width 66 height 28
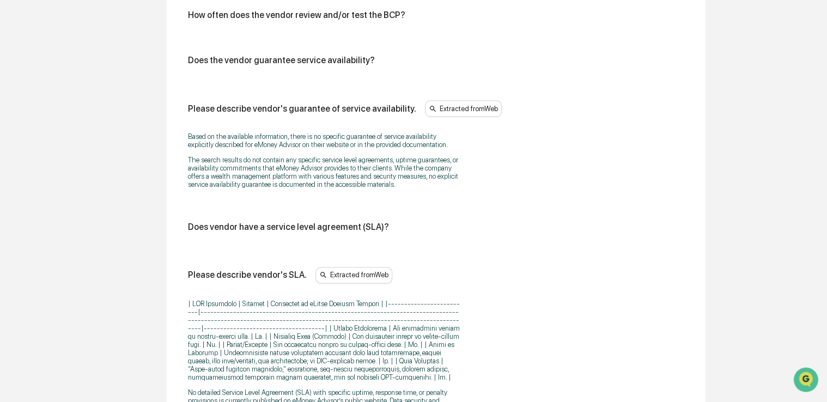
scroll to position [893, 0]
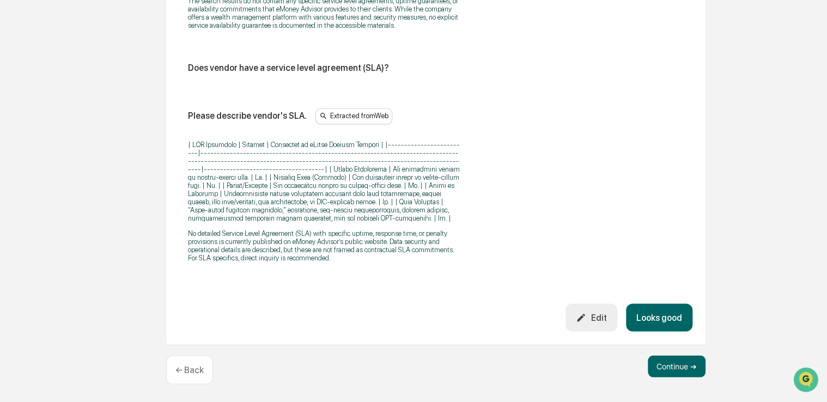
click at [663, 327] on button "Looks good" at bounding box center [659, 317] width 66 height 28
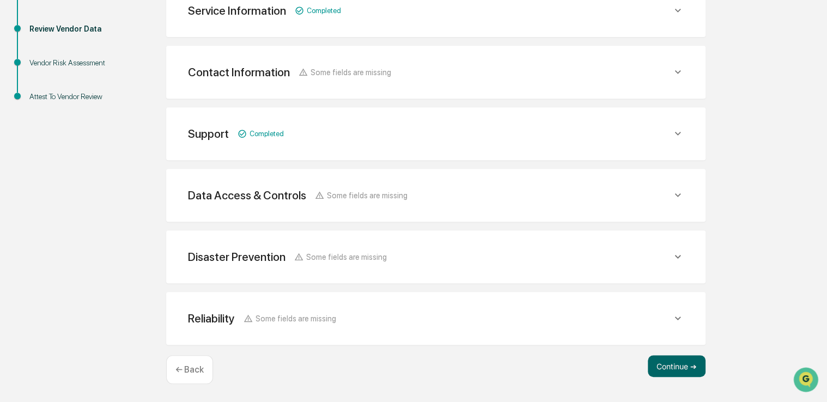
scroll to position [208, 0]
click at [663, 371] on button "Continue ➔" at bounding box center [676, 367] width 58 height 22
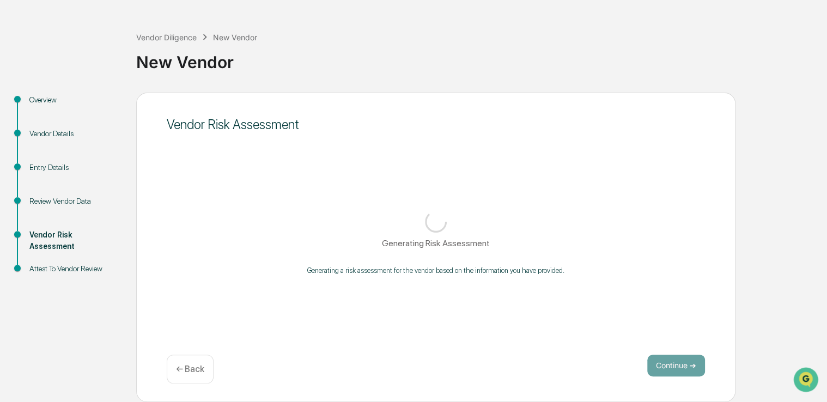
scroll to position [36, 0]
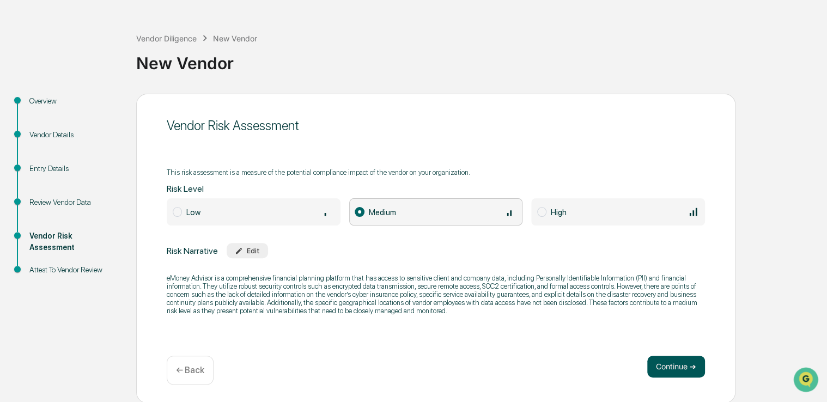
click at [675, 361] on button "Continue ➔" at bounding box center [676, 367] width 58 height 22
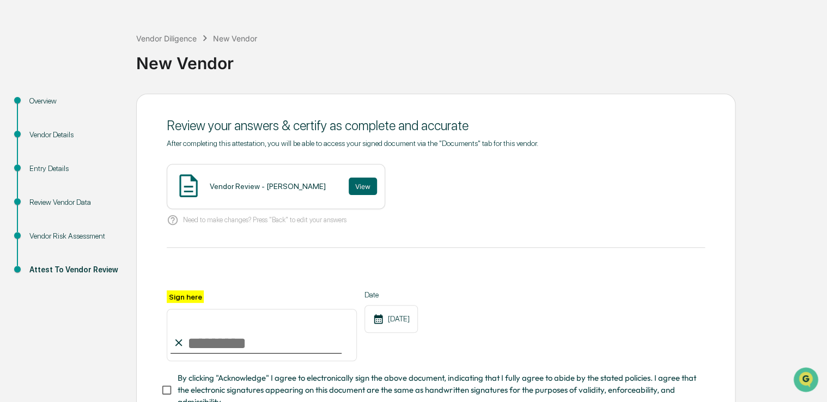
click at [218, 319] on input "Sign here" at bounding box center [262, 335] width 190 height 52
type input "**********"
click at [237, 387] on span "By clicking "Acknowledge" I agree to electronically sign the above document, in…" at bounding box center [436, 390] width 518 height 36
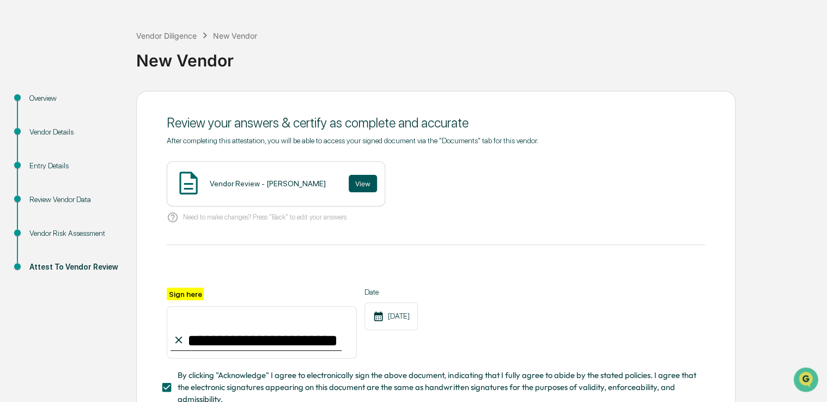
click at [348, 189] on button "View" at bounding box center [362, 183] width 28 height 17
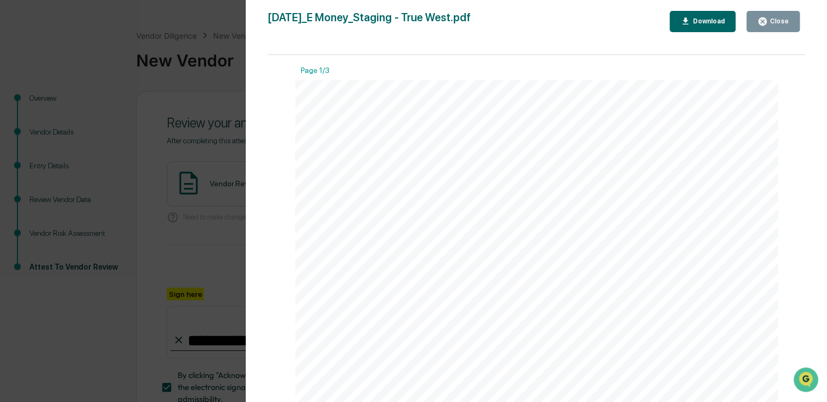
click at [758, 32] on button "Close" at bounding box center [772, 21] width 53 height 21
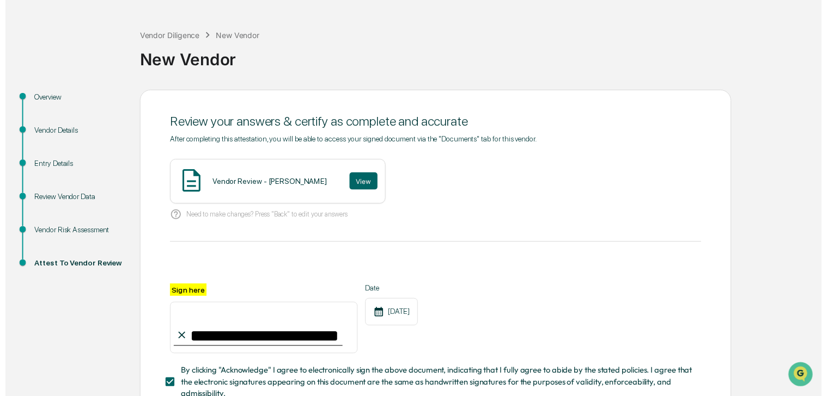
scroll to position [120, 0]
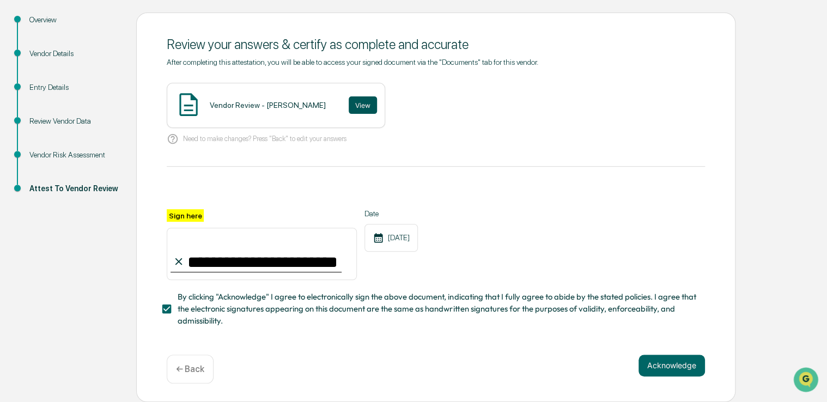
click at [348, 106] on button "View" at bounding box center [362, 104] width 28 height 17
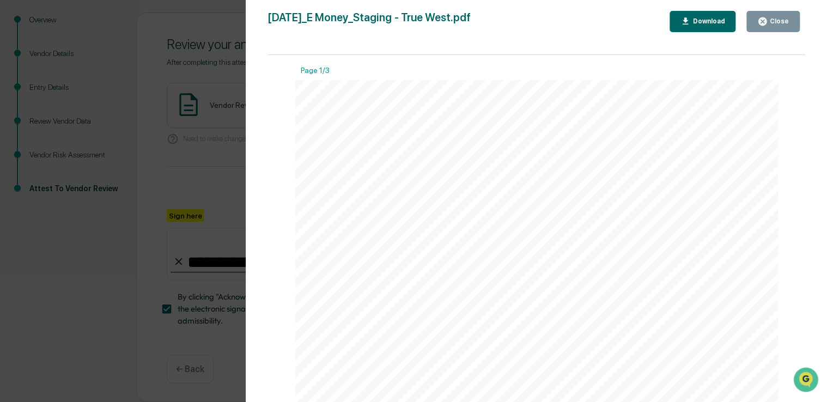
click at [766, 36] on div "2025-10-02_E Money_Staging - True West.pdf Close Download Page 1/3 October 2, 2…" at bounding box center [535, 212] width 537 height 402
click at [775, 15] on button "Close" at bounding box center [772, 21] width 53 height 21
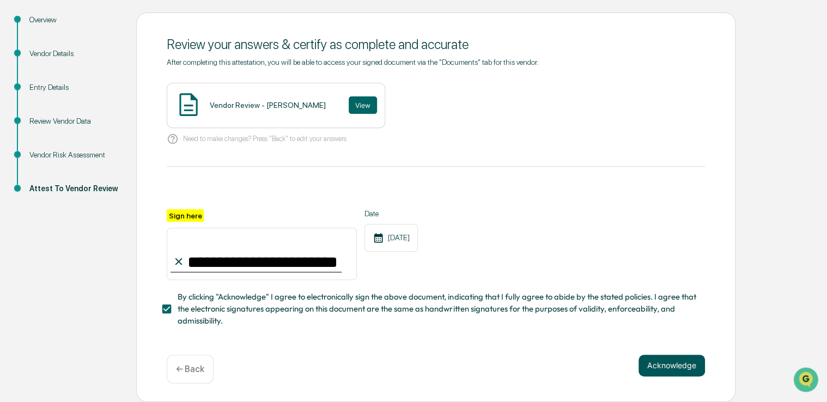
click at [649, 362] on button "Acknowledge" at bounding box center [671, 365] width 66 height 22
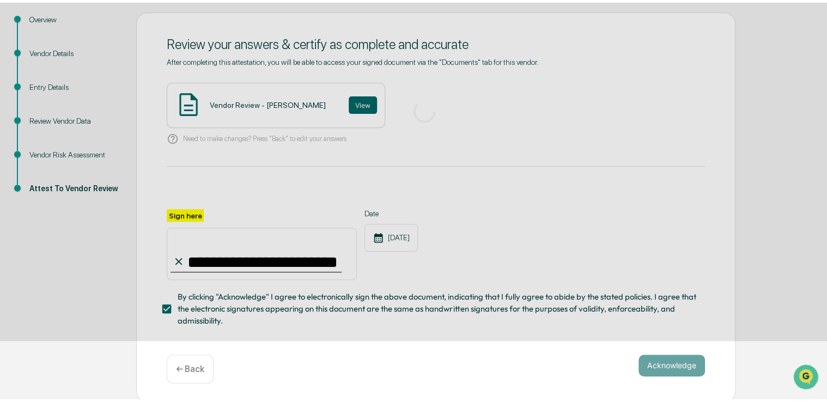
scroll to position [36, 0]
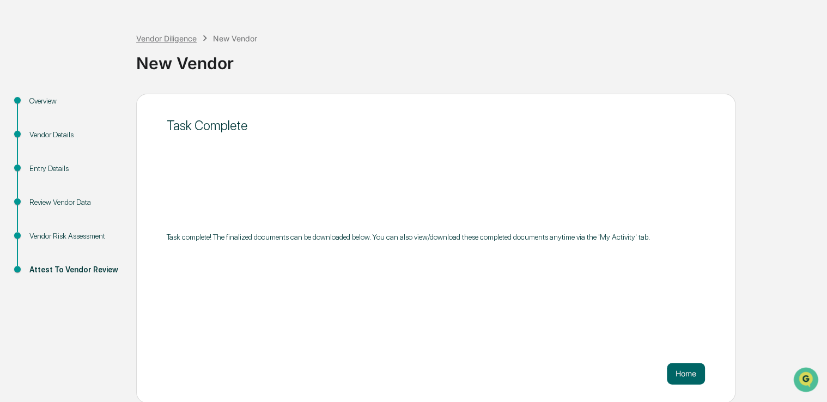
click at [194, 38] on div "Vendor Diligence" at bounding box center [166, 38] width 60 height 9
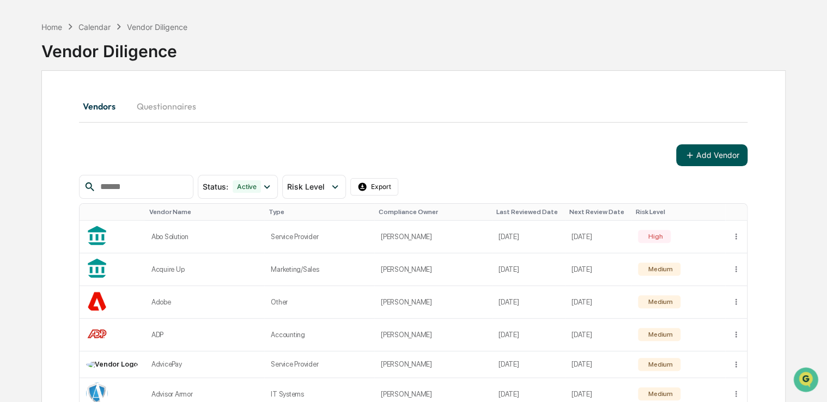
click at [695, 156] on button "Add Vendor" at bounding box center [711, 155] width 71 height 22
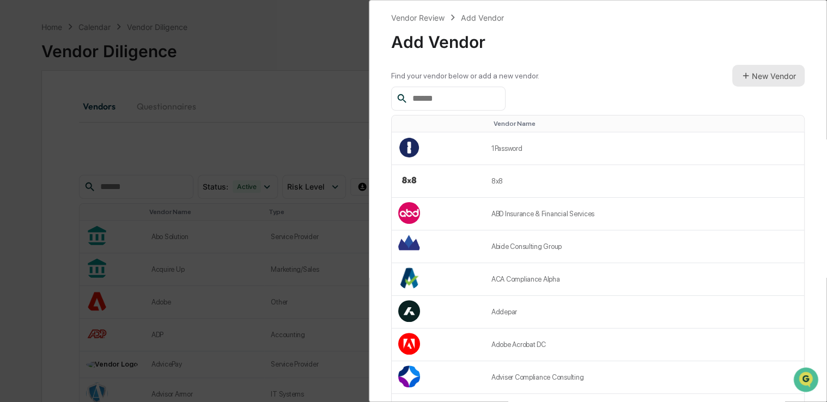
click at [749, 85] on button "New Vendor" at bounding box center [768, 76] width 72 height 22
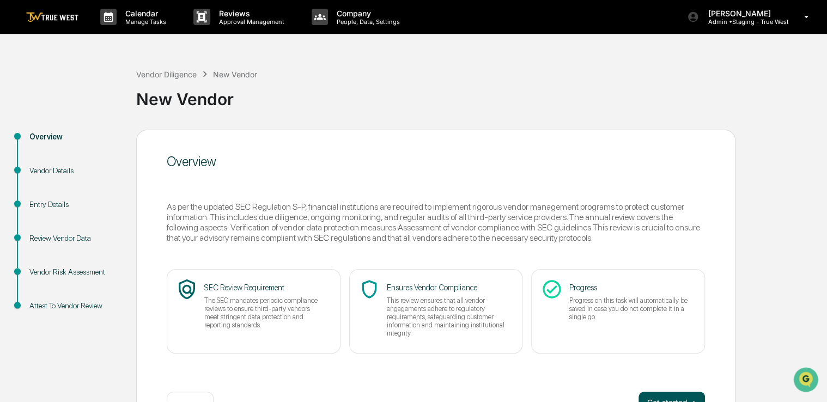
click at [651, 396] on button "Get started ➔" at bounding box center [671, 402] width 66 height 22
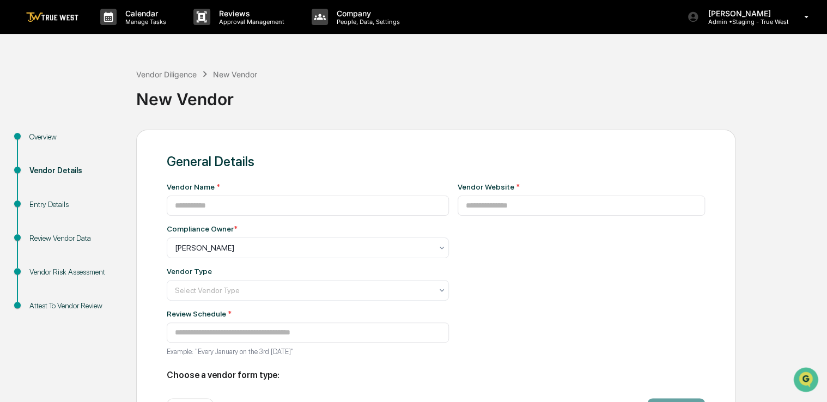
type input "**********"
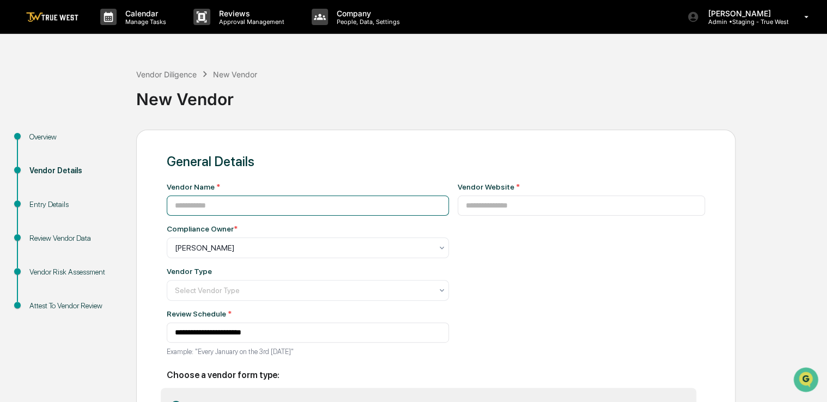
click at [344, 213] on input at bounding box center [308, 205] width 282 height 20
paste input "**********"
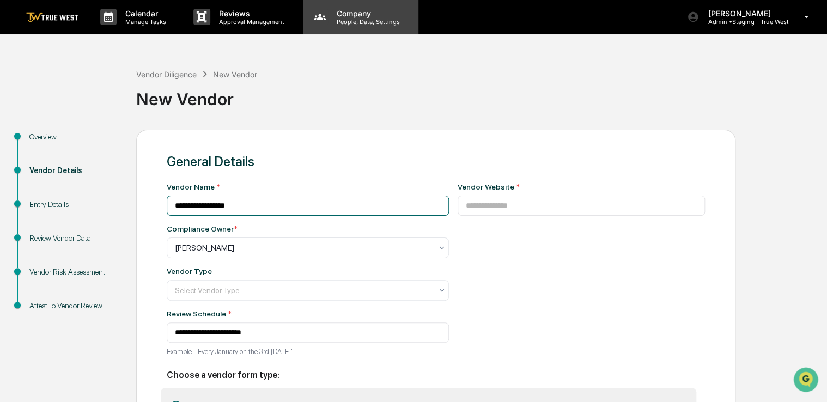
type input "**********"
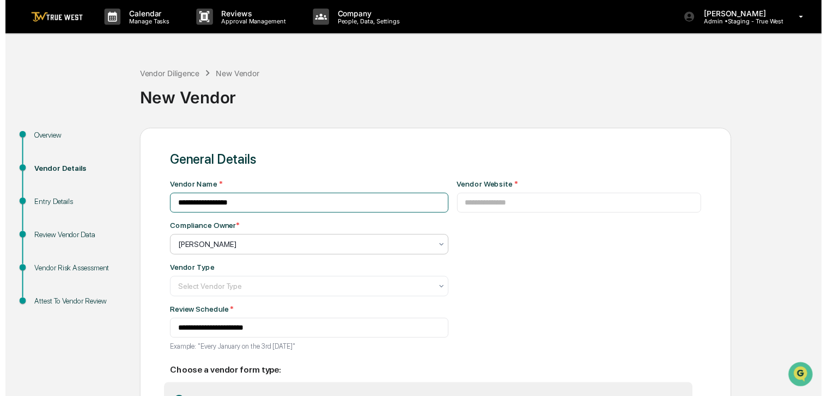
scroll to position [83, 0]
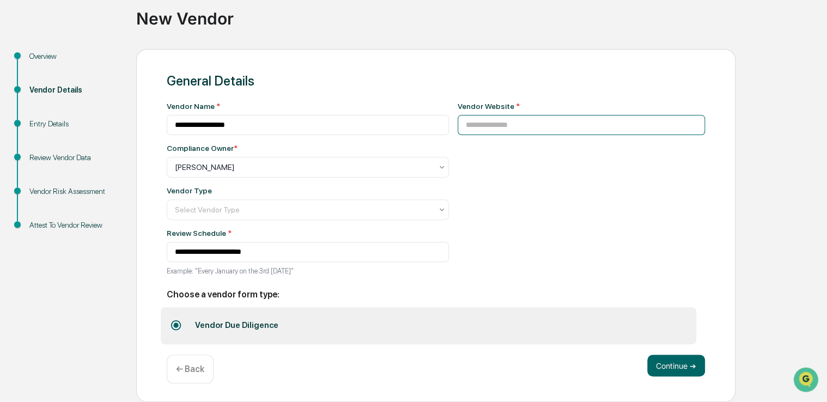
click at [508, 115] on input at bounding box center [581, 125] width 248 height 20
paste input "**********"
type input "**********"
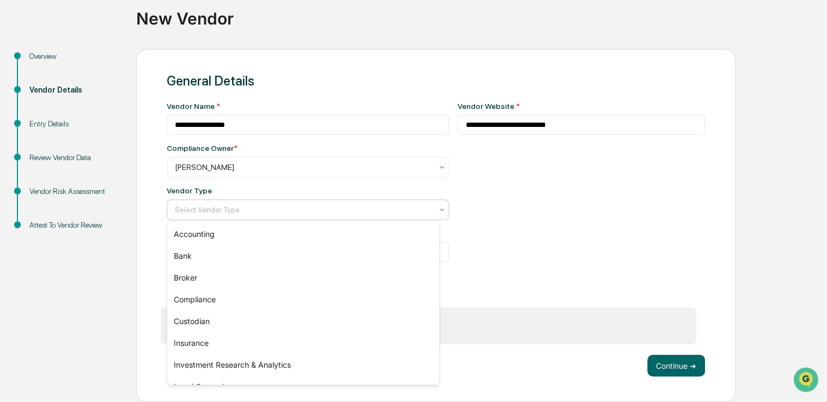
click at [290, 199] on div "Select Vendor Type" at bounding box center [308, 209] width 282 height 21
click at [263, 354] on div "Investment Research & Analytics" at bounding box center [303, 365] width 272 height 22
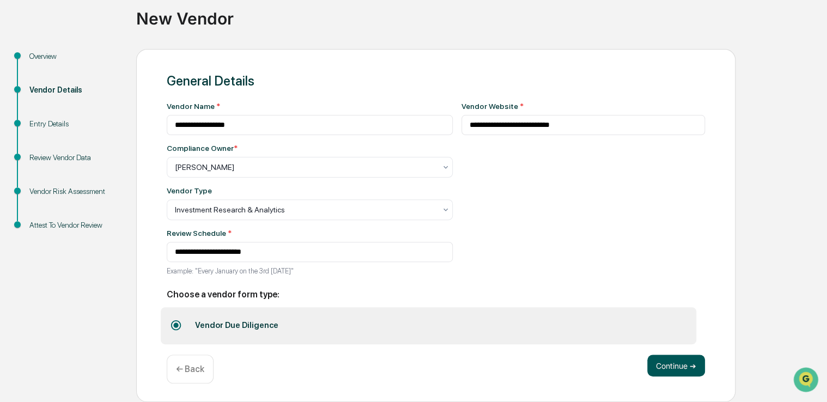
click at [671, 370] on button "Continue ➔" at bounding box center [676, 365] width 58 height 22
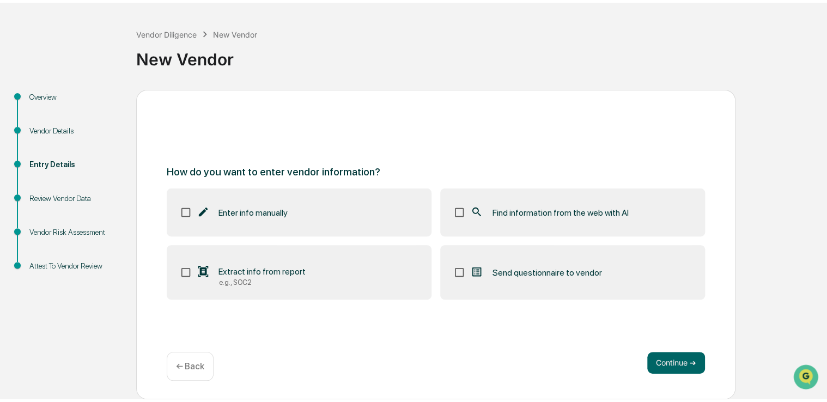
scroll to position [36, 0]
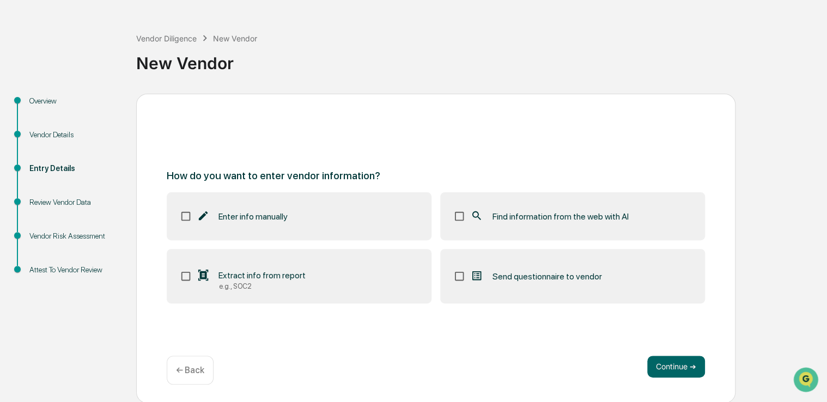
click at [605, 226] on label "Find information from the web with AI" at bounding box center [572, 216] width 265 height 48
click at [674, 357] on button "Continue ➔" at bounding box center [676, 367] width 58 height 22
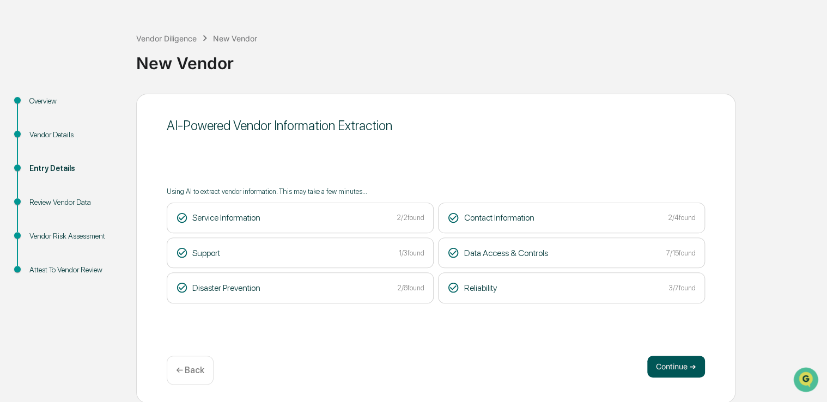
click at [675, 365] on button "Continue ➔" at bounding box center [676, 367] width 58 height 22
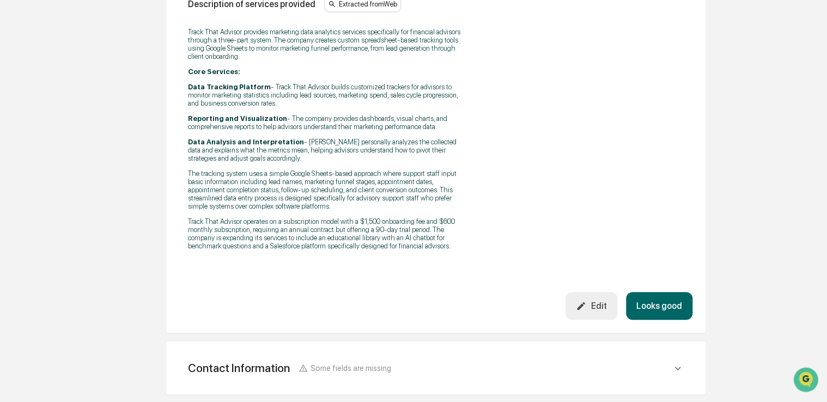
click at [674, 317] on button "Looks good" at bounding box center [659, 306] width 66 height 28
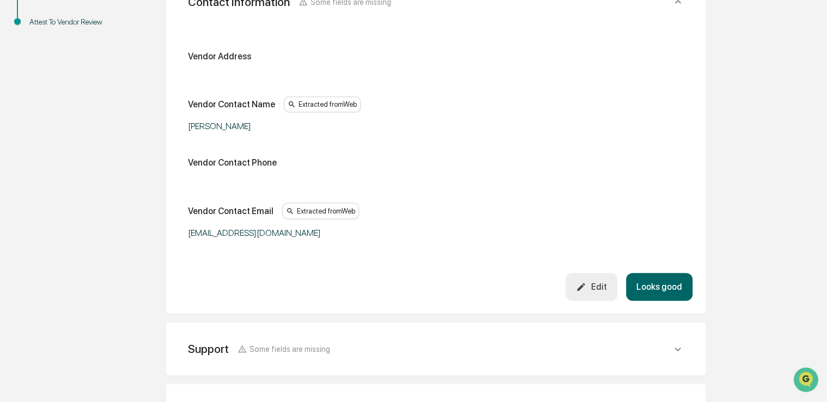
scroll to position [295, 0]
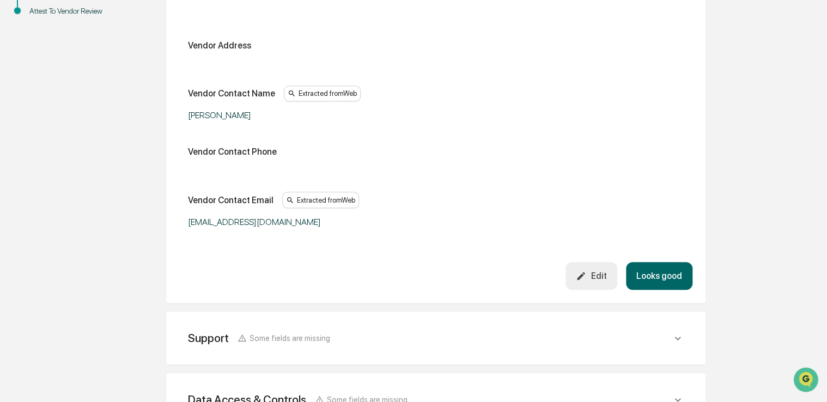
click at [659, 273] on button "Looks good" at bounding box center [659, 276] width 66 height 28
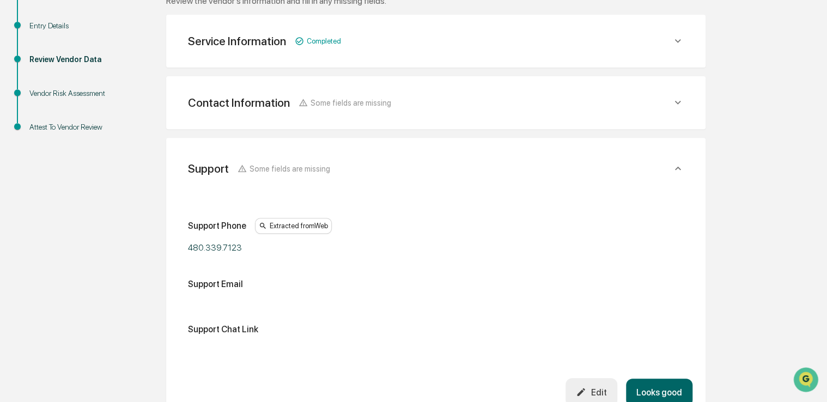
scroll to position [173, 0]
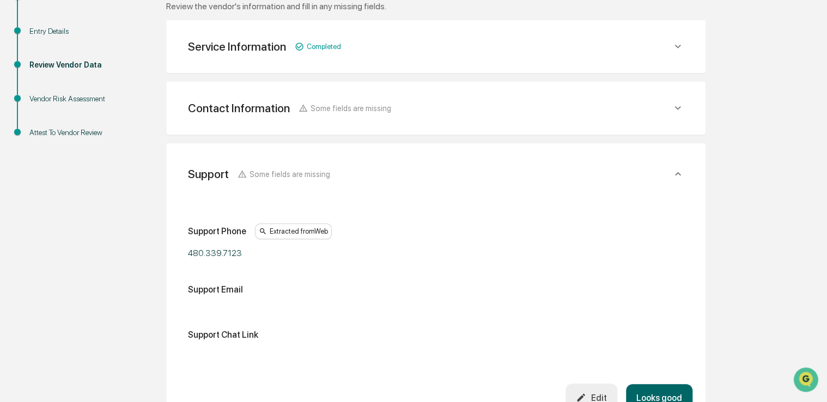
click at [671, 115] on div "Contact Information Some fields are missing" at bounding box center [435, 108] width 513 height 27
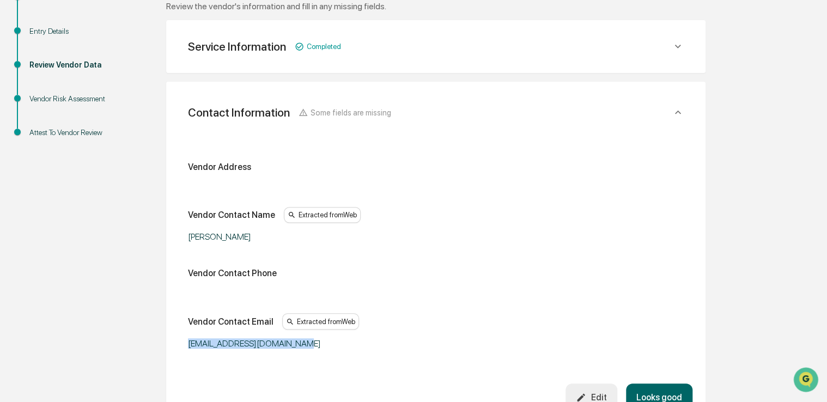
drag, startPoint x: 301, startPoint y: 339, endPoint x: 173, endPoint y: 351, distance: 128.5
click at [173, 351] on div "Contact Information Some fields are missing Vendor Address Vendor Contact Name …" at bounding box center [435, 253] width 539 height 343
copy div "hello@trackthatadvisor.com"
click at [629, 391] on button "Looks good" at bounding box center [659, 397] width 66 height 28
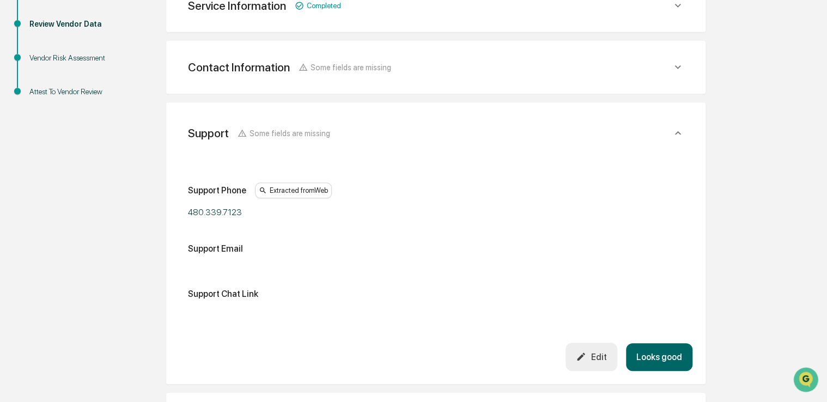
scroll to position [254, 0]
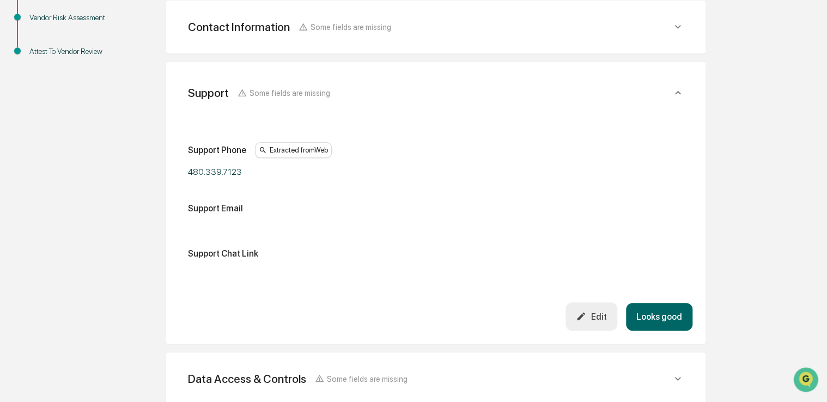
click at [593, 320] on div "Edit" at bounding box center [591, 316] width 30 height 10
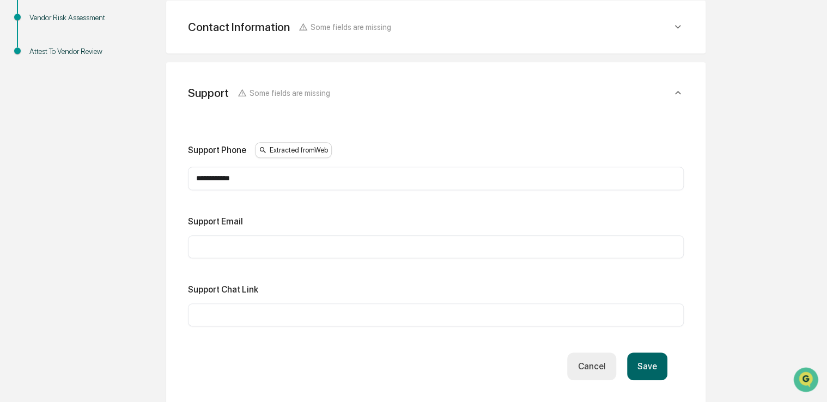
paste input "**********"
click at [309, 248] on input "**********" at bounding box center [435, 246] width 479 height 11
type input "**********"
click at [656, 366] on button "Save" at bounding box center [647, 366] width 40 height 28
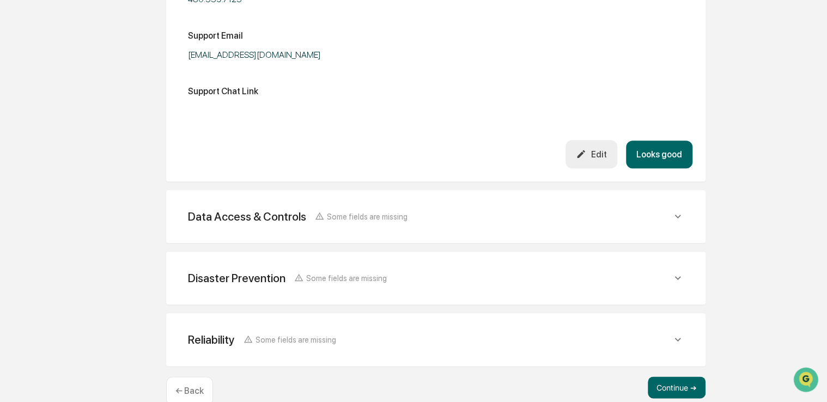
scroll to position [448, 0]
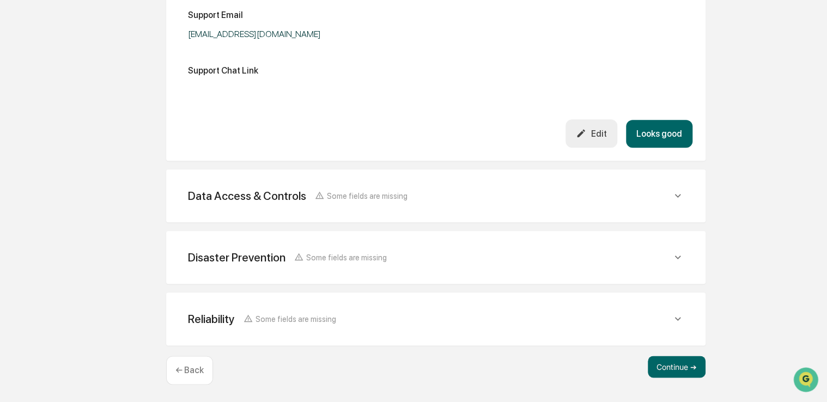
click at [660, 130] on button "Looks good" at bounding box center [659, 134] width 66 height 28
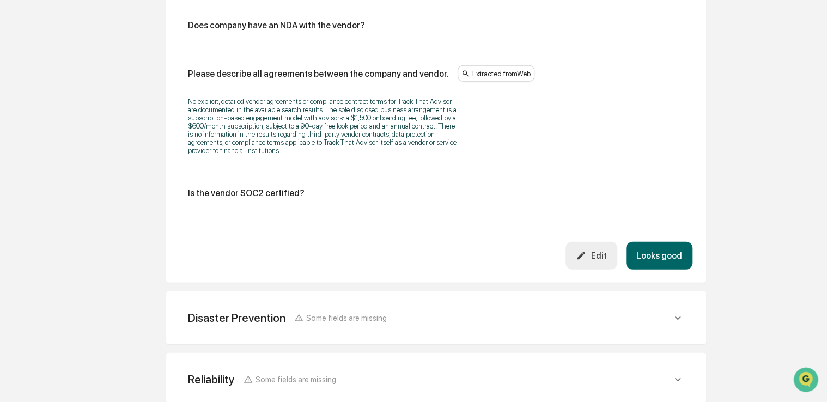
scroll to position [1251, 0]
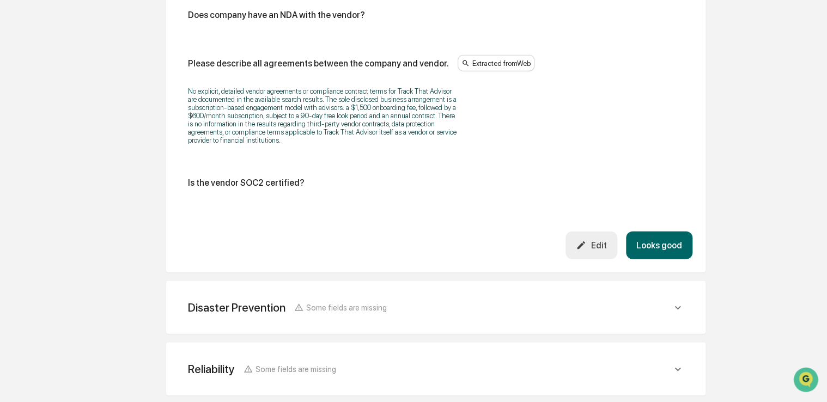
click at [595, 247] on div "Edit" at bounding box center [591, 245] width 30 height 10
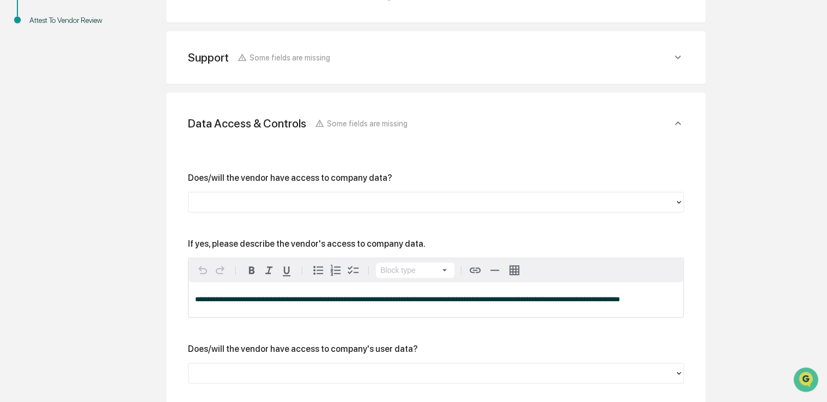
scroll to position [294, 0]
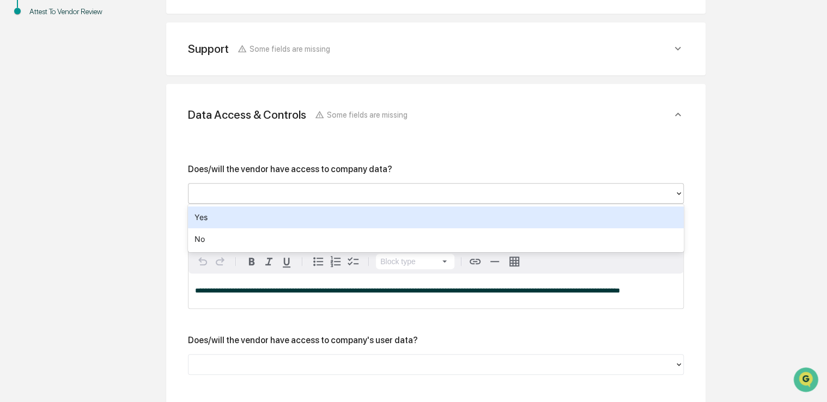
click at [337, 188] on div at bounding box center [431, 193] width 475 height 13
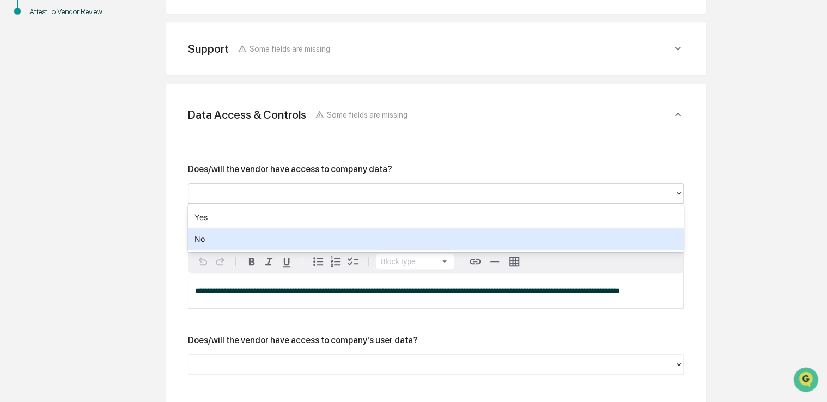
click at [298, 240] on div "No" at bounding box center [435, 239] width 495 height 22
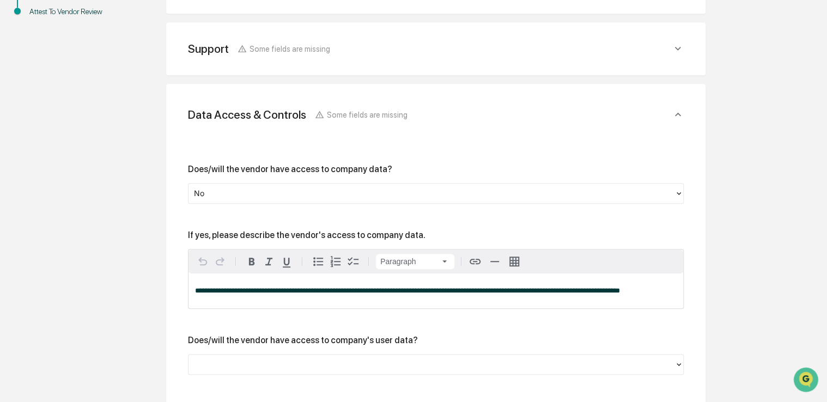
click at [640, 295] on div "**********" at bounding box center [435, 290] width 494 height 35
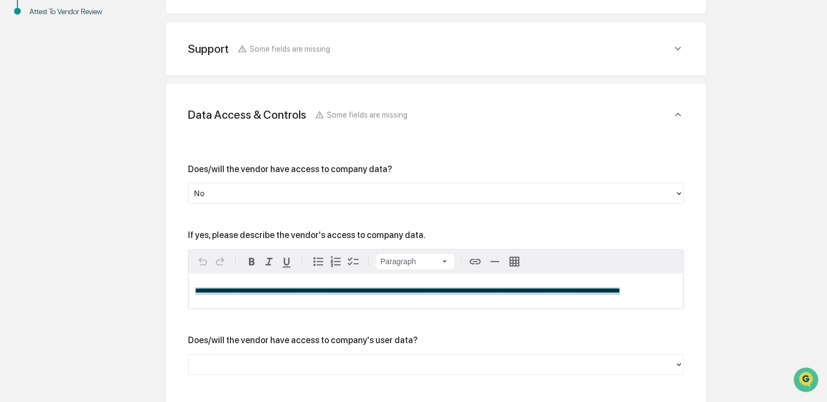
drag, startPoint x: 646, startPoint y: 292, endPoint x: 82, endPoint y: 302, distance: 564.7
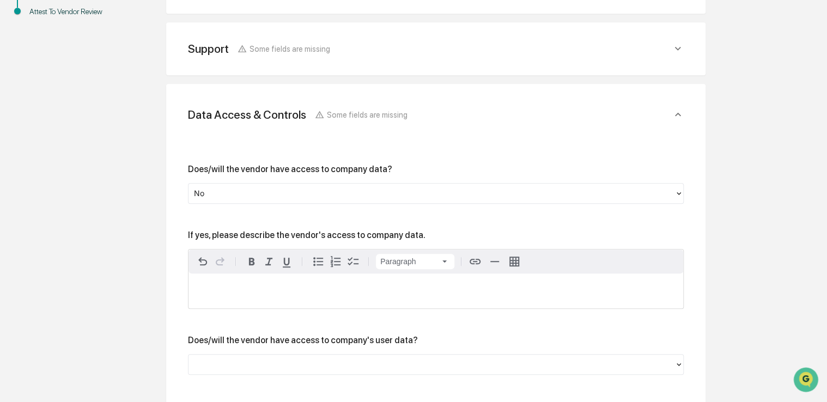
scroll to position [444, 0]
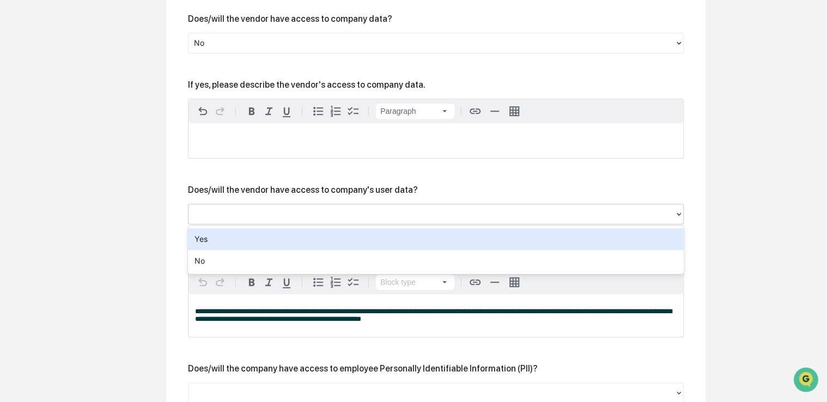
click at [310, 211] on div at bounding box center [431, 213] width 475 height 13
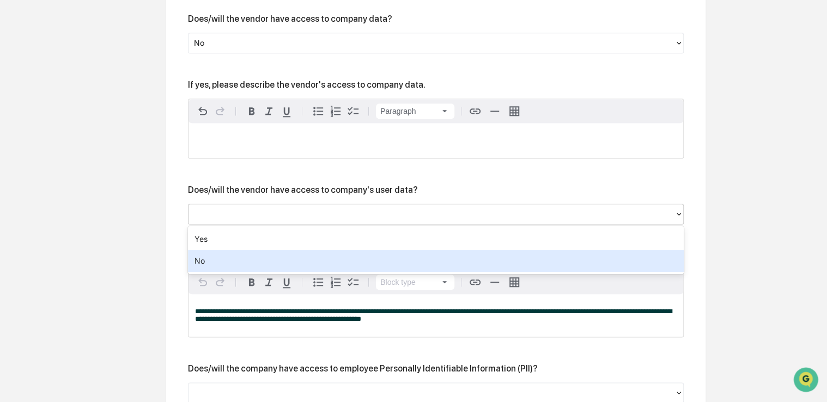
click at [289, 261] on div "No" at bounding box center [435, 261] width 495 height 22
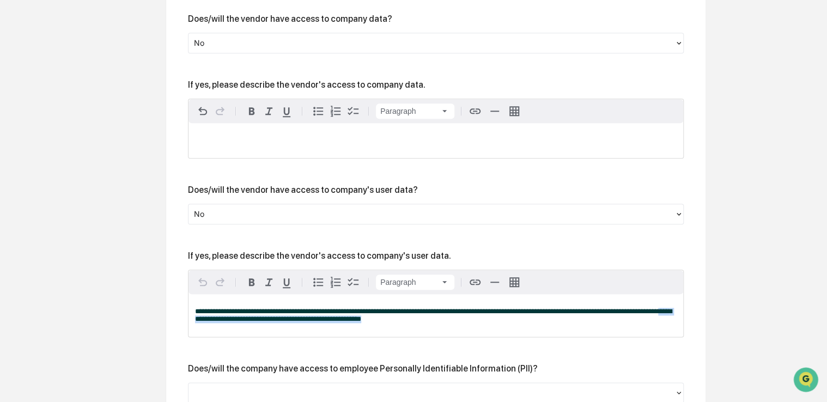
drag, startPoint x: 395, startPoint y: 322, endPoint x: 158, endPoint y: 316, distance: 236.9
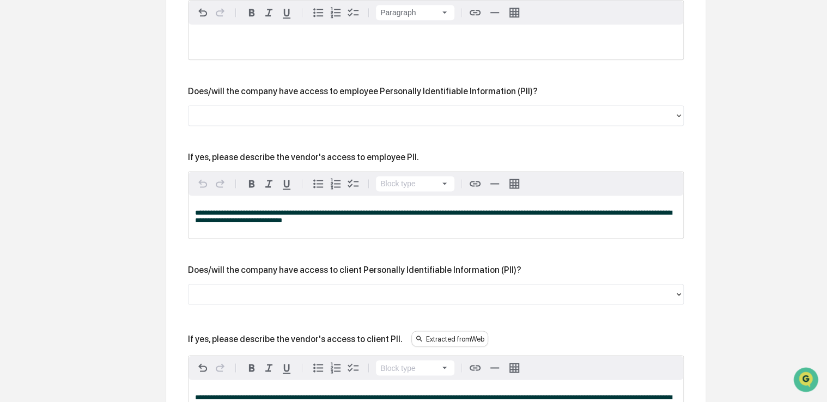
scroll to position [714, 0]
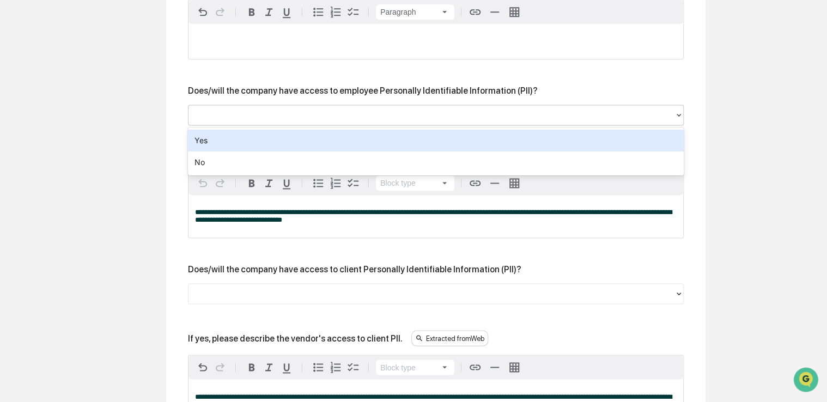
click at [363, 112] on div at bounding box center [431, 114] width 475 height 13
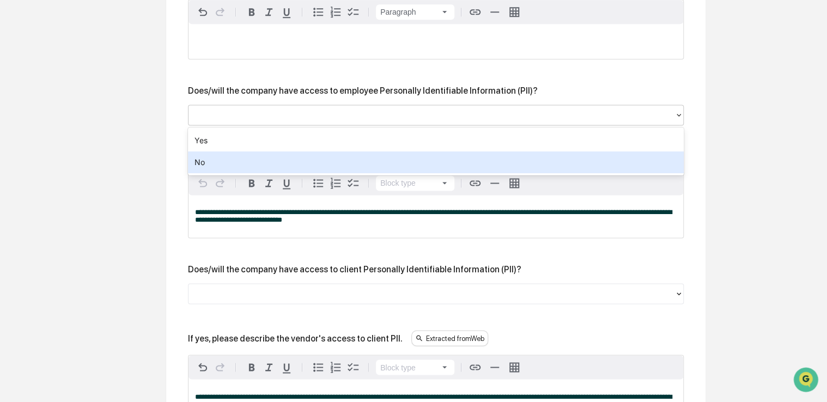
click at [328, 160] on div "No" at bounding box center [435, 162] width 495 height 22
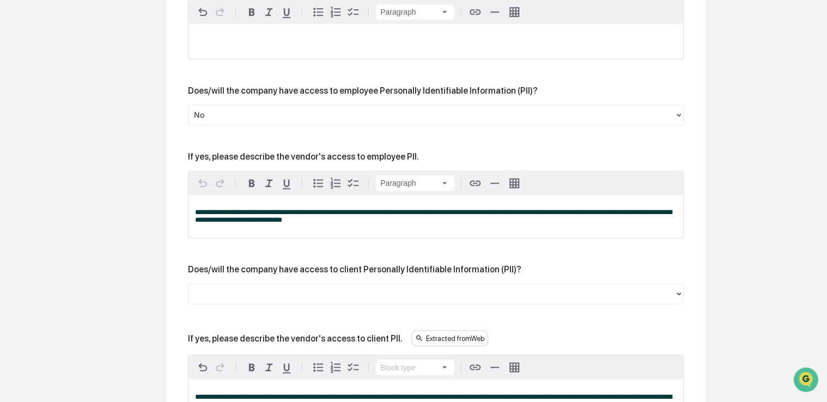
click at [298, 224] on p "**********" at bounding box center [435, 216] width 481 height 15
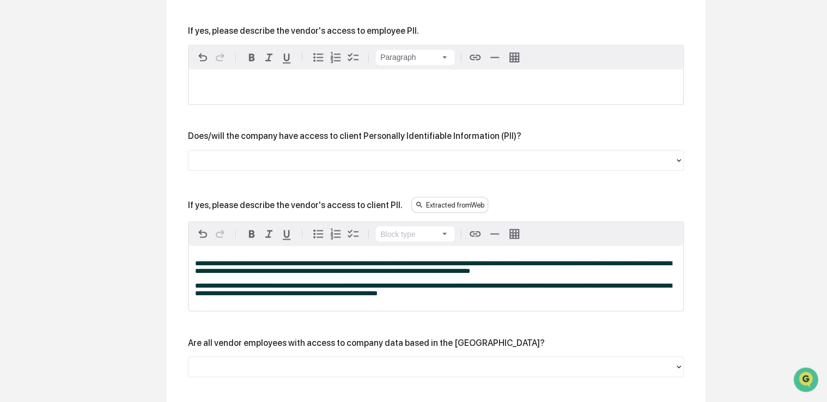
scroll to position [842, 0]
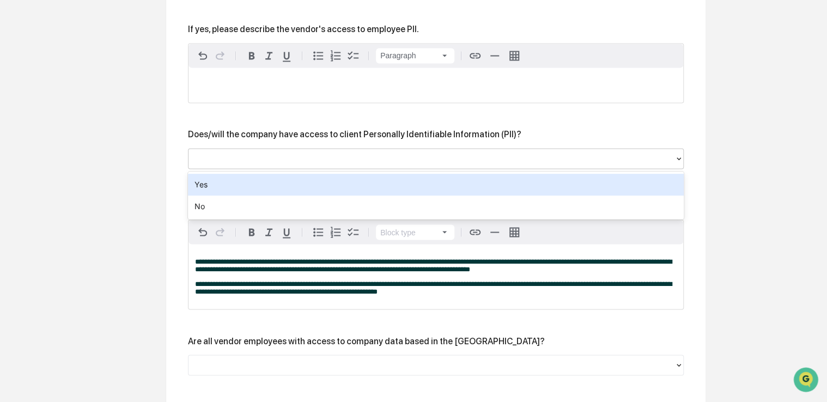
click at [325, 160] on div at bounding box center [431, 158] width 475 height 13
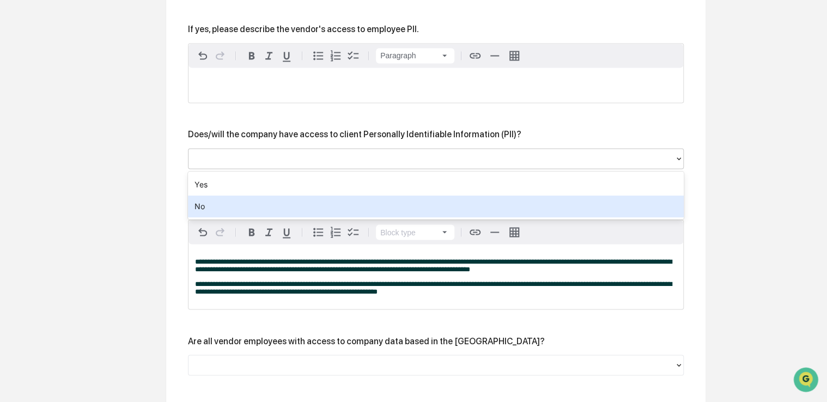
click at [295, 195] on div "No" at bounding box center [435, 206] width 495 height 22
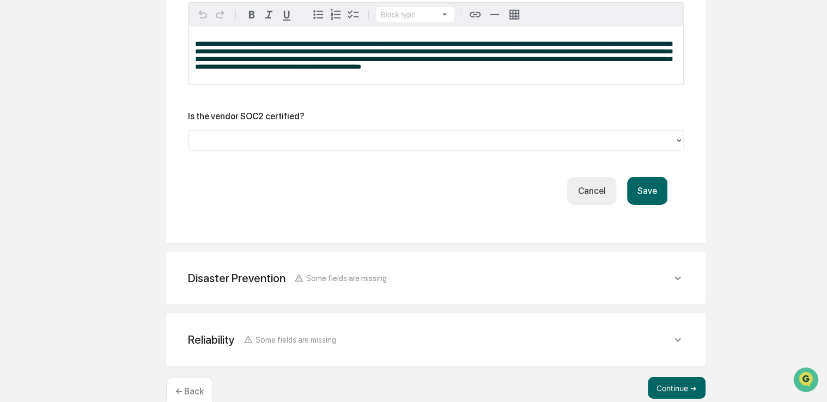
scroll to position [1635, 0]
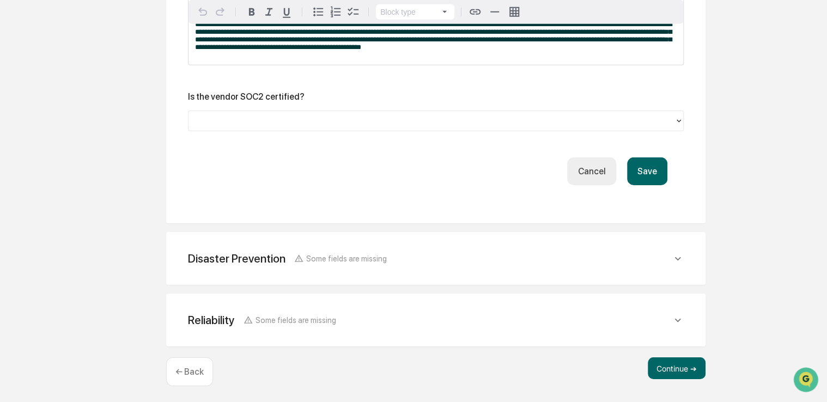
click at [641, 173] on button "Save" at bounding box center [647, 171] width 40 height 28
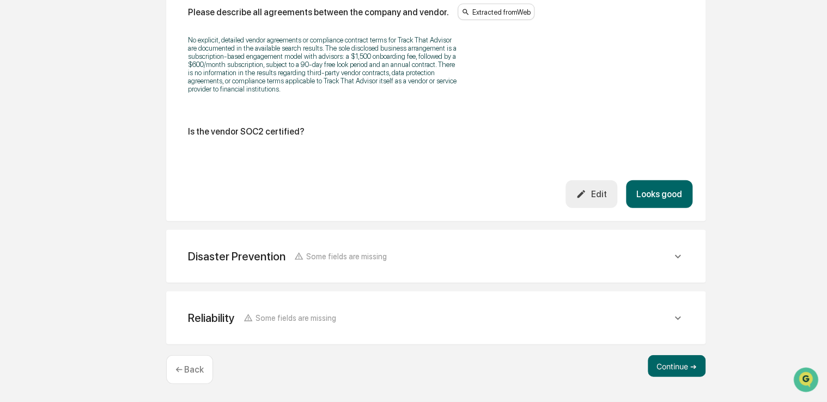
click at [660, 195] on button "Looks good" at bounding box center [659, 194] width 66 height 28
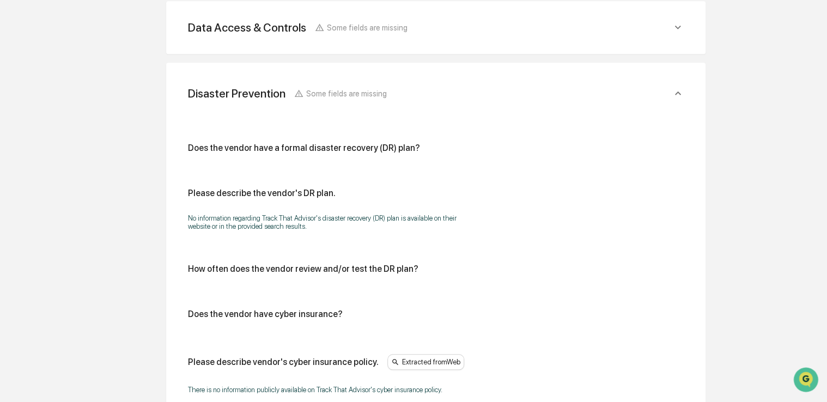
scroll to position [616, 0]
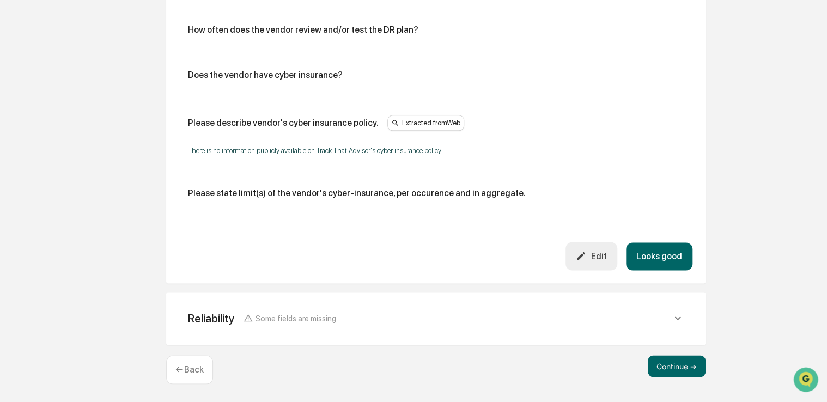
click at [682, 256] on button "Looks good" at bounding box center [659, 256] width 66 height 28
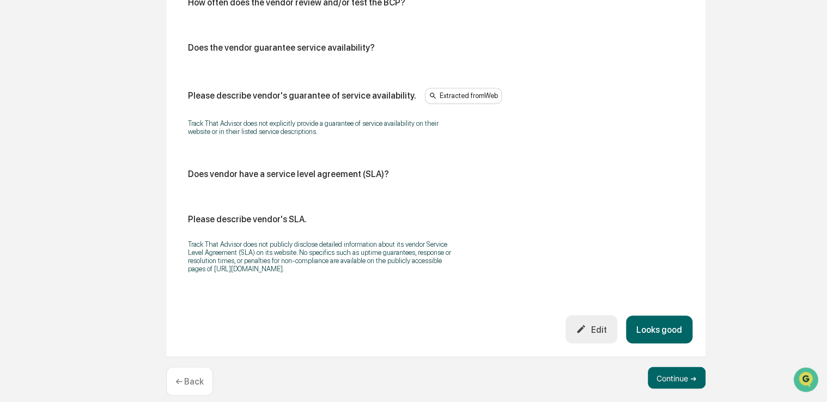
scroll to position [717, 0]
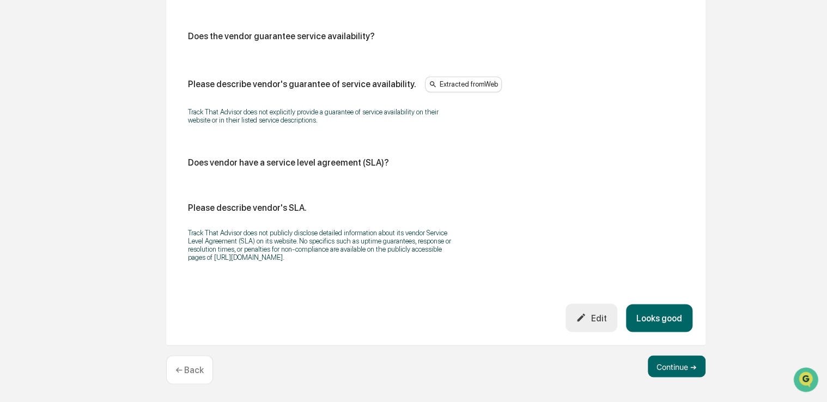
click at [666, 321] on button "Looks good" at bounding box center [659, 318] width 66 height 28
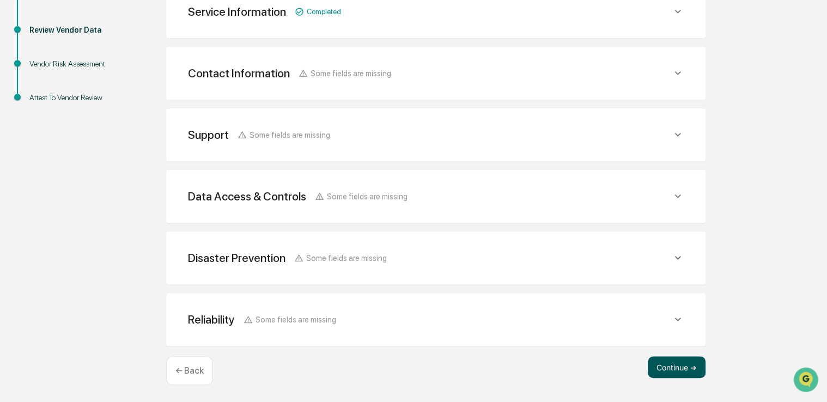
click at [677, 364] on button "Continue ➔" at bounding box center [676, 367] width 58 height 22
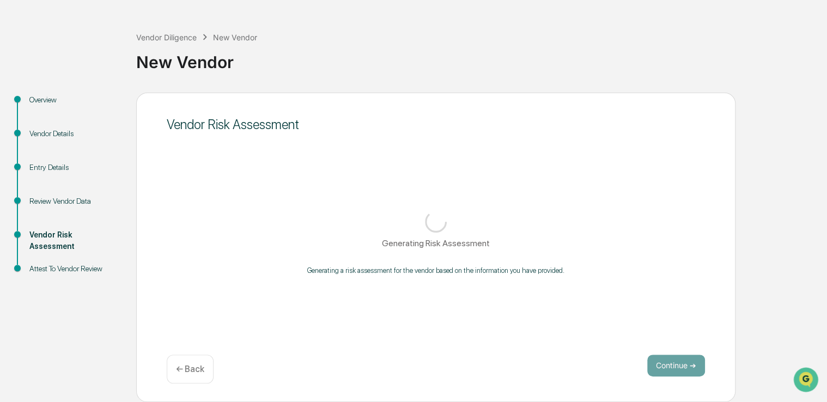
scroll to position [36, 0]
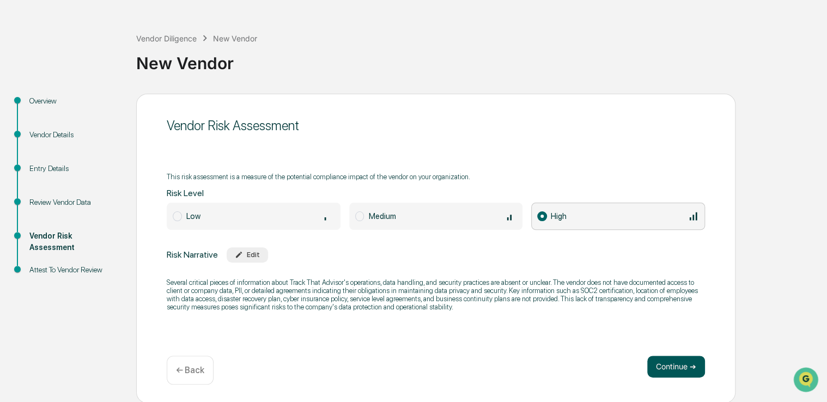
click at [666, 357] on button "Continue ➔" at bounding box center [676, 367] width 58 height 22
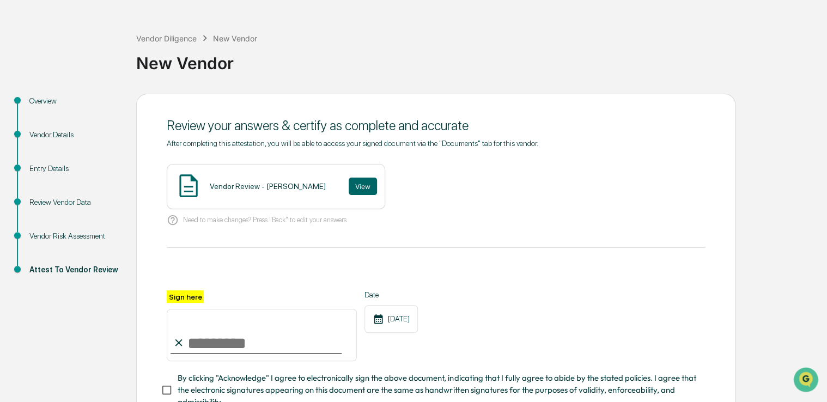
click at [197, 332] on input "Sign here" at bounding box center [262, 335] width 190 height 52
type input "**********"
click at [242, 380] on span "By clicking "Acknowledge" I agree to electronically sign the above document, in…" at bounding box center [436, 390] width 518 height 36
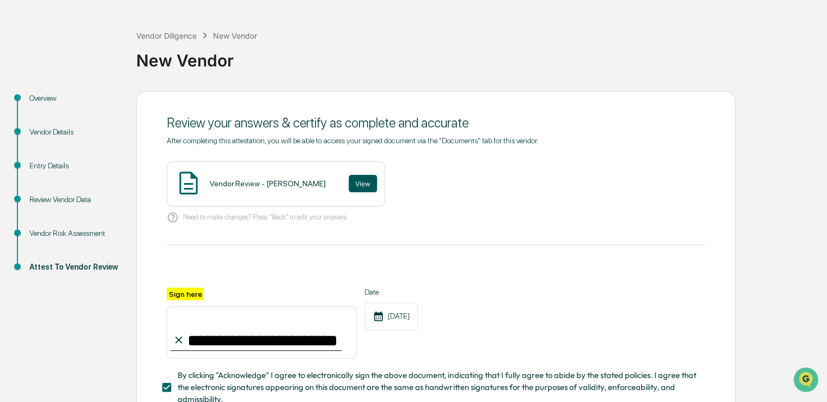
click at [348, 178] on button "View" at bounding box center [362, 183] width 28 height 17
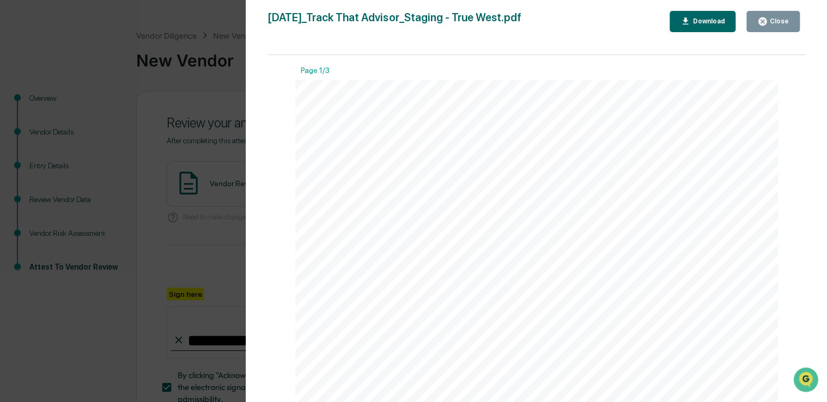
click at [774, 19] on div "Close" at bounding box center [777, 21] width 21 height 8
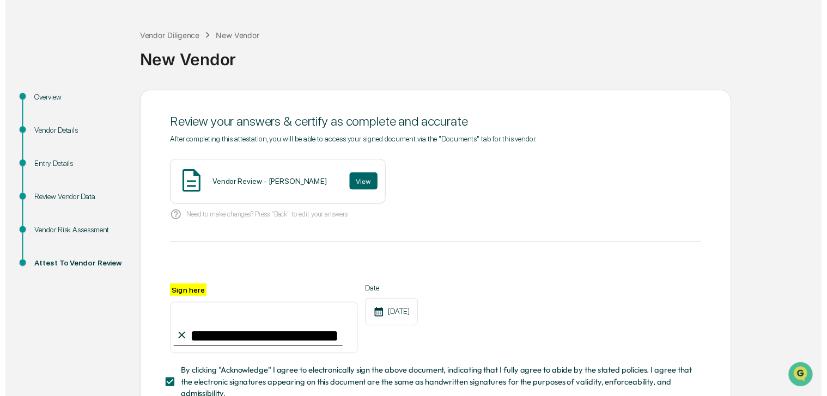
scroll to position [120, 0]
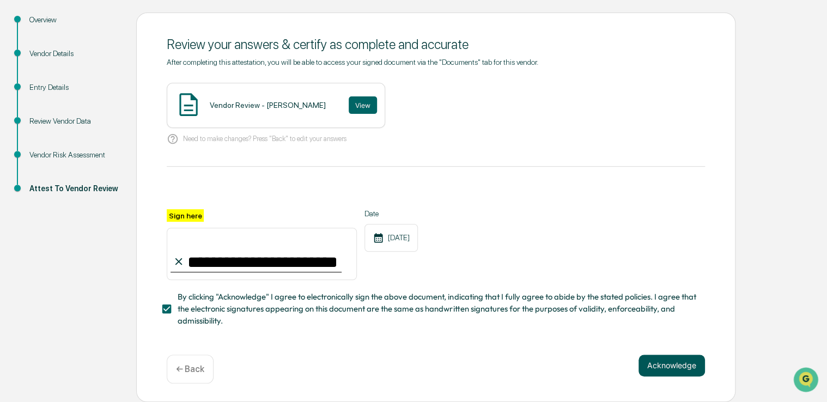
click at [661, 362] on button "Acknowledge" at bounding box center [671, 365] width 66 height 22
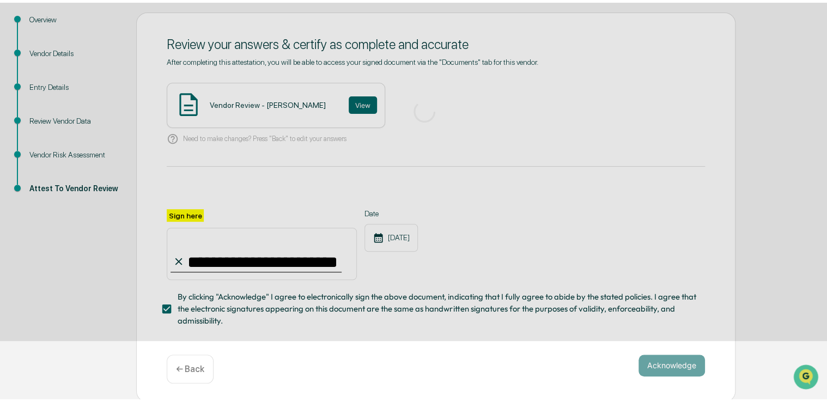
scroll to position [36, 0]
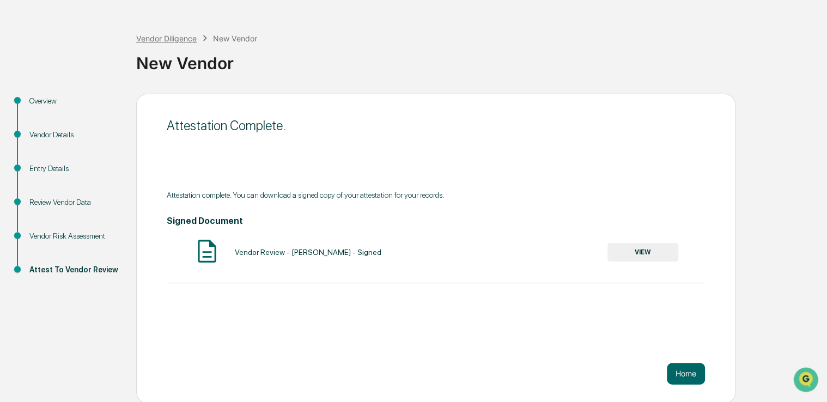
click at [185, 42] on div "Vendor Diligence" at bounding box center [166, 38] width 60 height 9
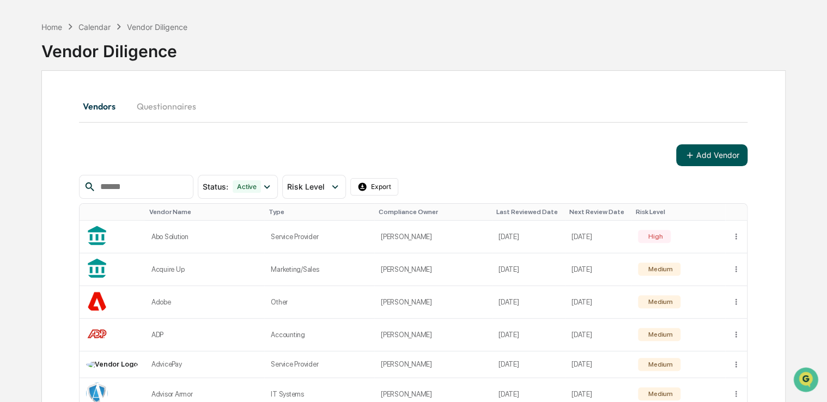
click at [683, 150] on button "Add Vendor" at bounding box center [711, 155] width 71 height 22
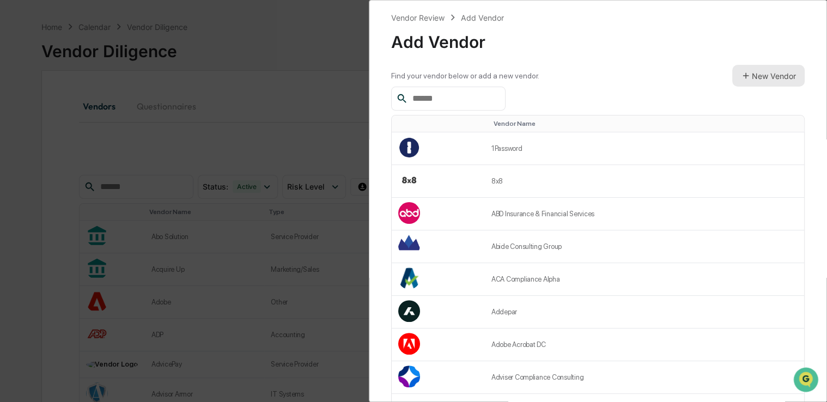
click at [774, 71] on button "New Vendor" at bounding box center [768, 76] width 72 height 22
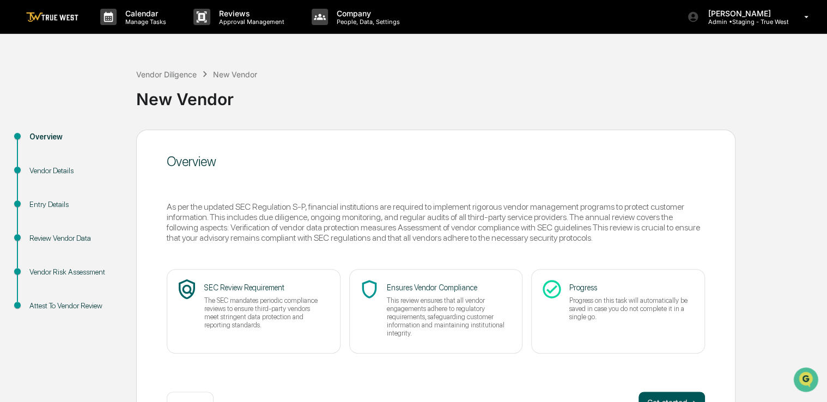
click at [670, 396] on button "Get started ➔" at bounding box center [671, 402] width 66 height 22
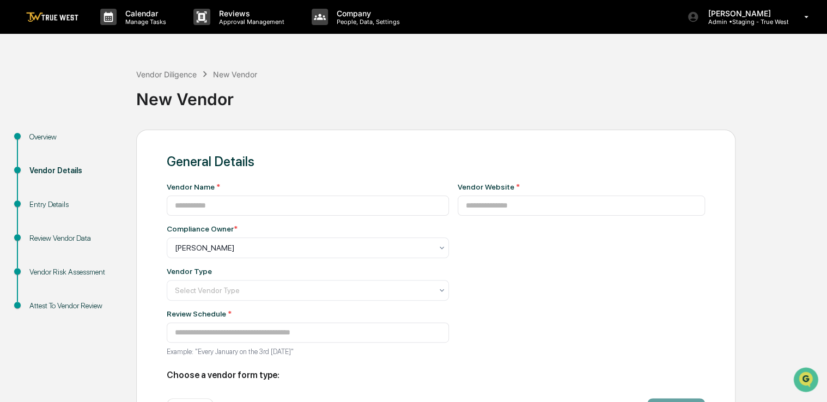
type input "**********"
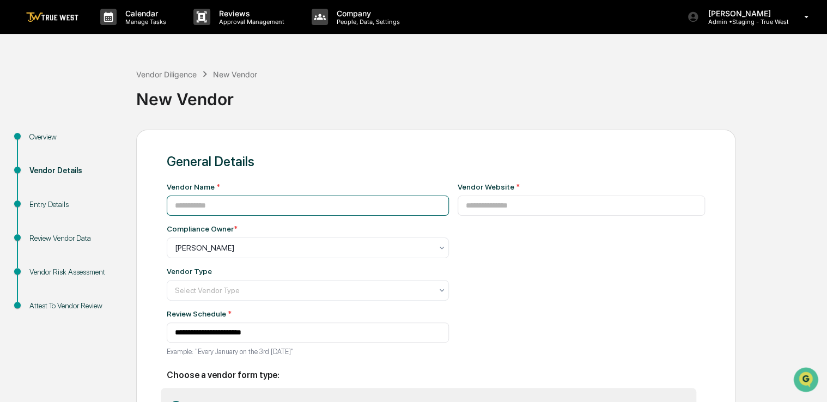
paste input "**********"
click at [355, 206] on input "**********" at bounding box center [308, 205] width 282 height 20
type input "**********"
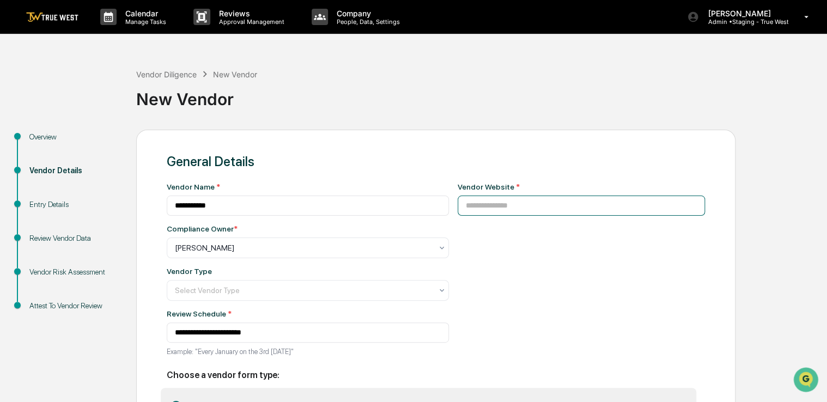
click at [508, 205] on input at bounding box center [581, 205] width 248 height 20
paste input "**********"
type input "**********"
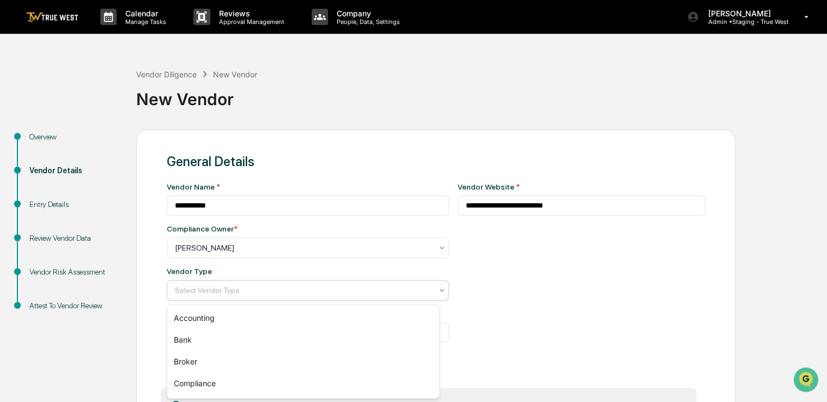
click at [302, 287] on div at bounding box center [303, 290] width 257 height 11
click at [293, 323] on div "Accounting" at bounding box center [303, 318] width 272 height 22
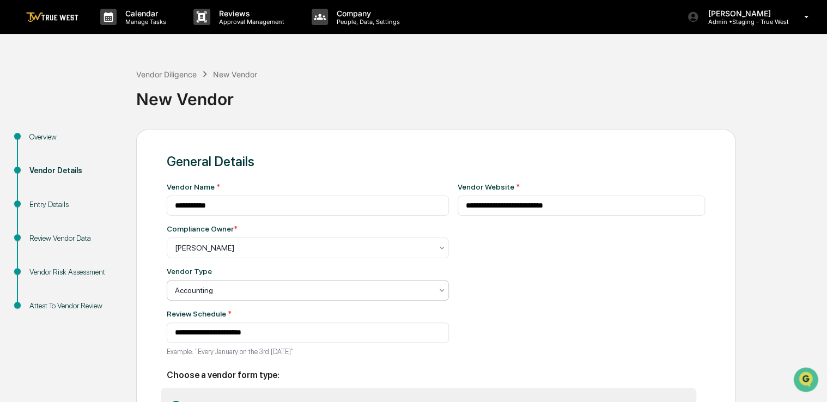
scroll to position [83, 0]
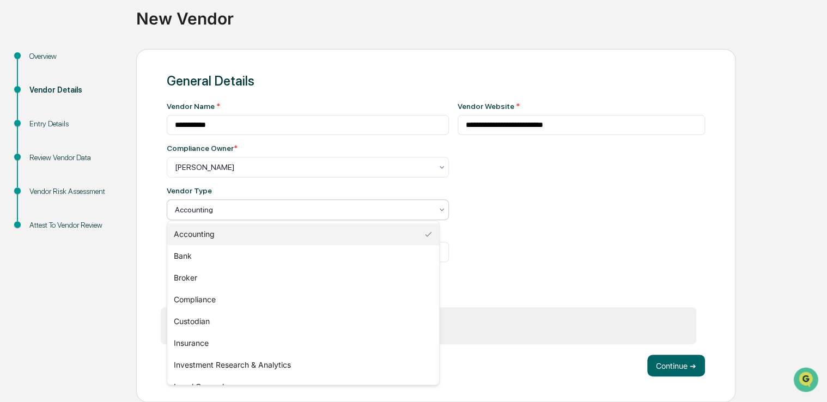
click at [397, 204] on div at bounding box center [303, 209] width 257 height 11
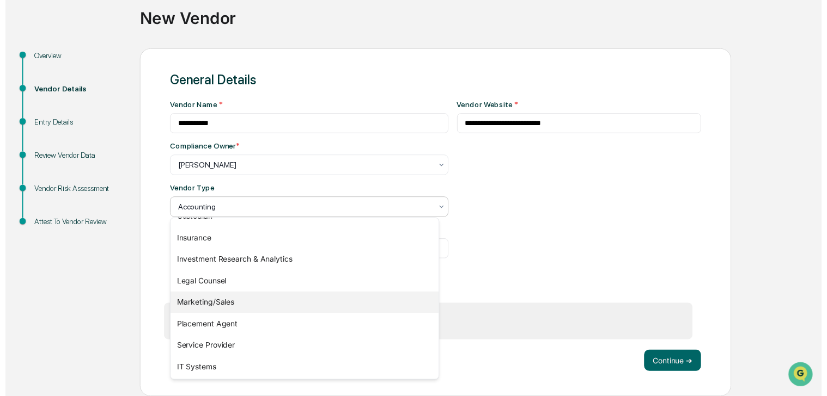
scroll to position [124, 0]
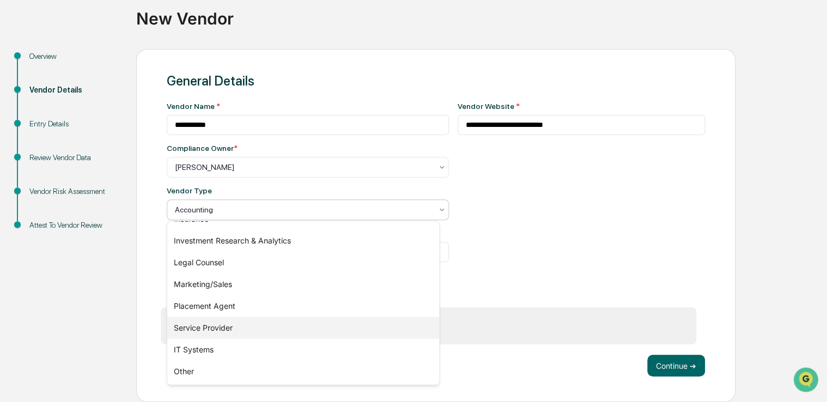
click at [320, 323] on div "Service Provider" at bounding box center [303, 328] width 272 height 22
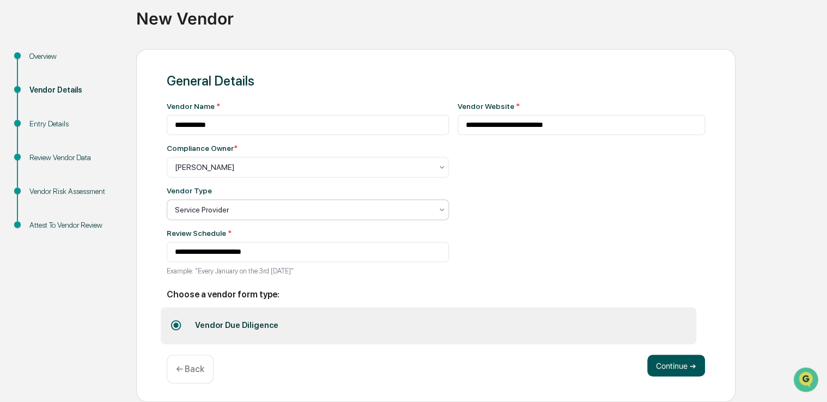
click at [668, 368] on button "Continue ➔" at bounding box center [676, 365] width 58 height 22
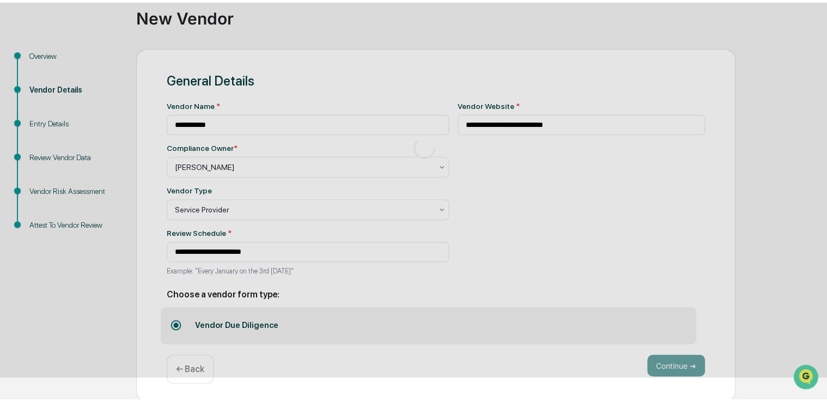
scroll to position [36, 0]
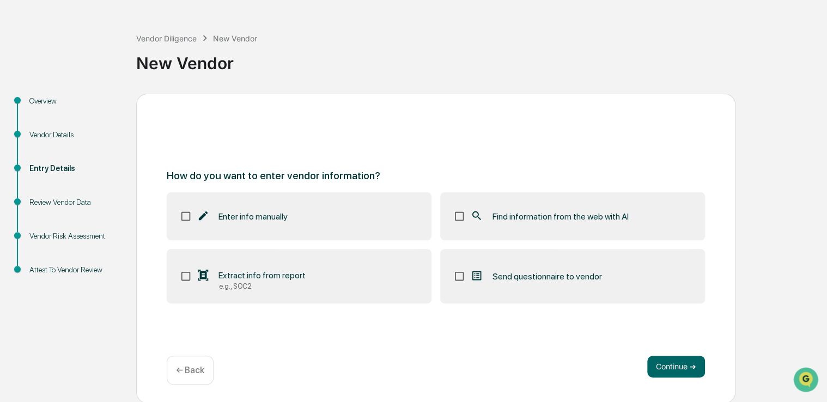
click at [616, 223] on label "Find information from the web with AI" at bounding box center [572, 216] width 265 height 48
click at [667, 359] on button "Continue ➔" at bounding box center [676, 367] width 58 height 22
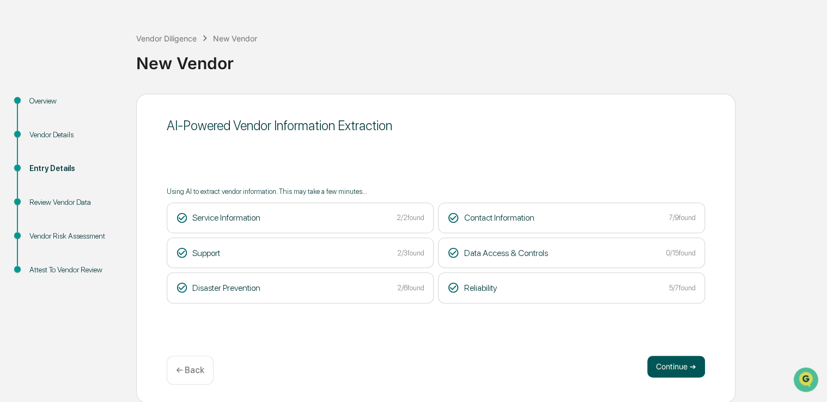
click at [676, 363] on button "Continue ➔" at bounding box center [676, 367] width 58 height 22
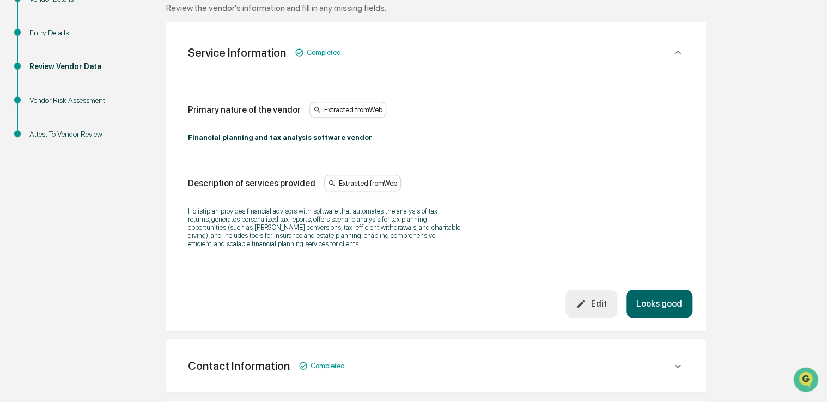
scroll to position [180, 0]
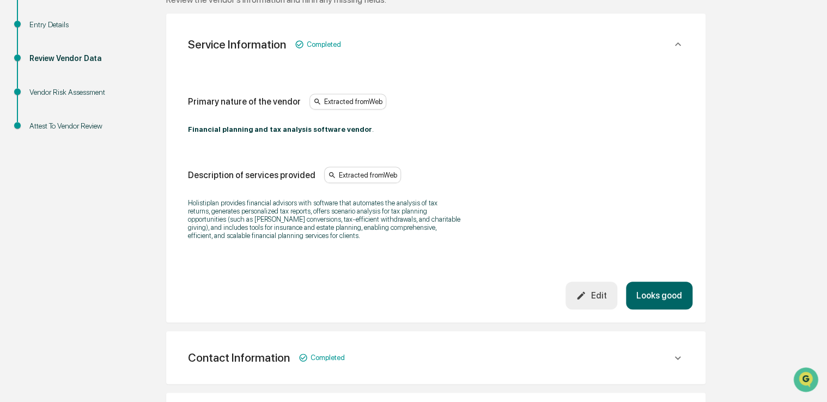
click at [671, 293] on button "Looks good" at bounding box center [659, 295] width 66 height 28
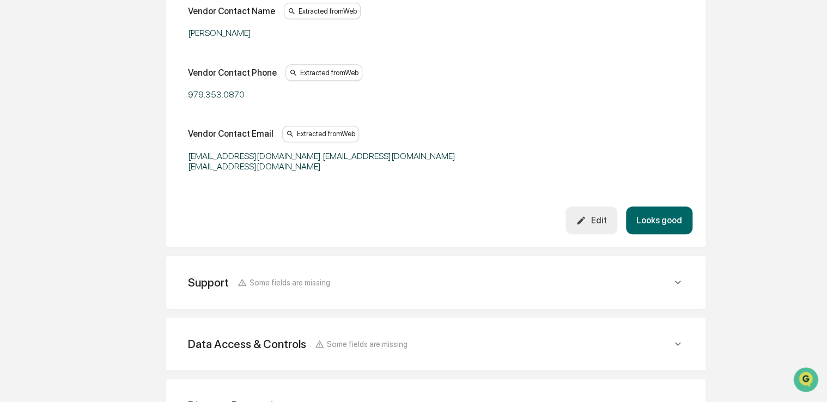
scroll to position [394, 0]
click at [650, 220] on button "Looks good" at bounding box center [659, 219] width 66 height 28
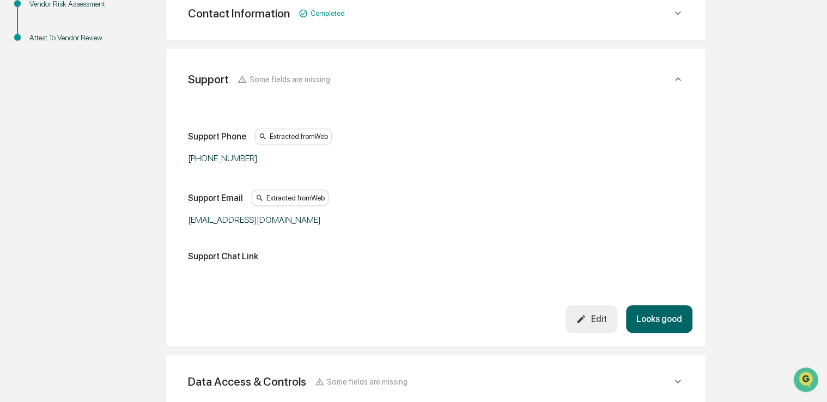
scroll to position [254, 0]
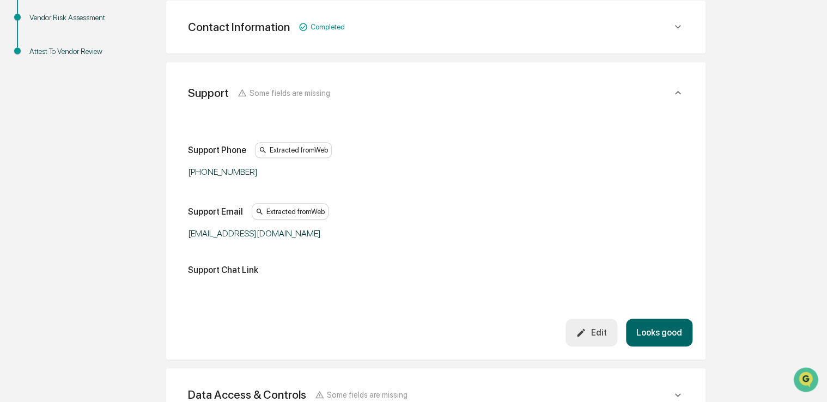
click at [653, 328] on button "Looks good" at bounding box center [659, 333] width 66 height 28
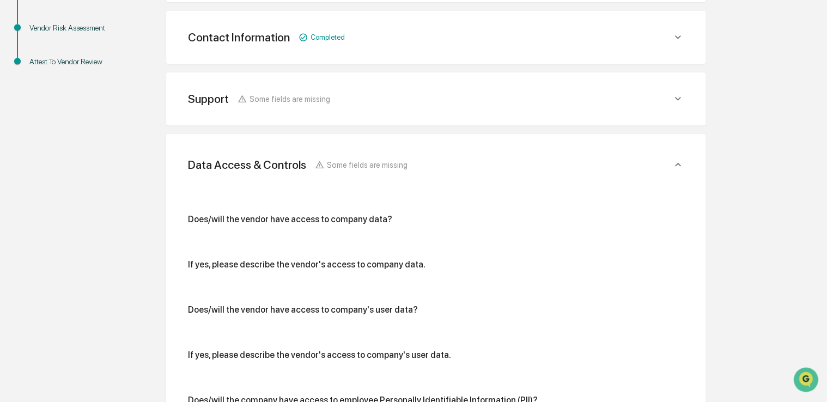
scroll to position [243, 0]
click at [666, 101] on div "Support Some fields are missing" at bounding box center [429, 100] width 483 height 14
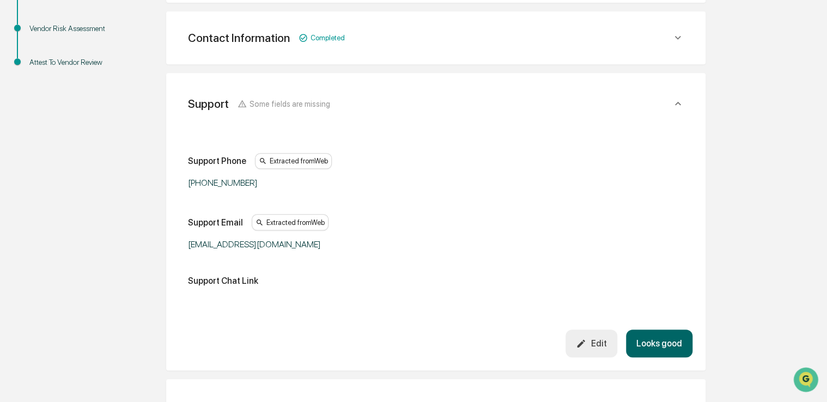
click at [599, 347] on div "Edit" at bounding box center [591, 343] width 30 height 10
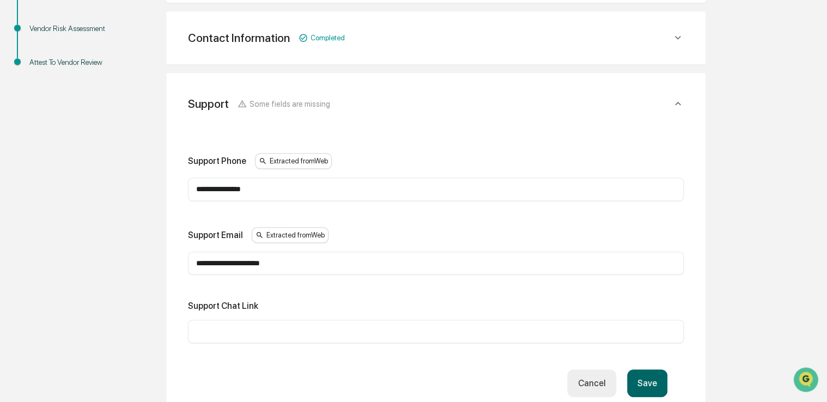
click at [444, 329] on input "text" at bounding box center [435, 331] width 479 height 11
paste input "**********"
type input "**********"
click at [646, 376] on button "Save" at bounding box center [647, 383] width 40 height 28
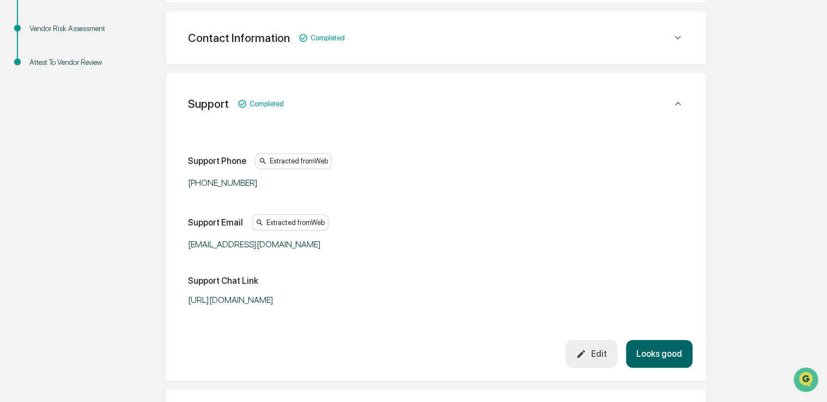
click at [663, 350] on button "Looks good" at bounding box center [659, 354] width 66 height 28
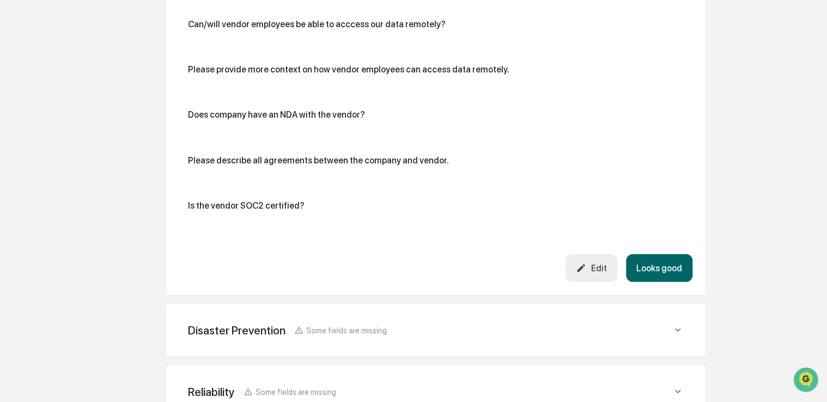
scroll to position [965, 0]
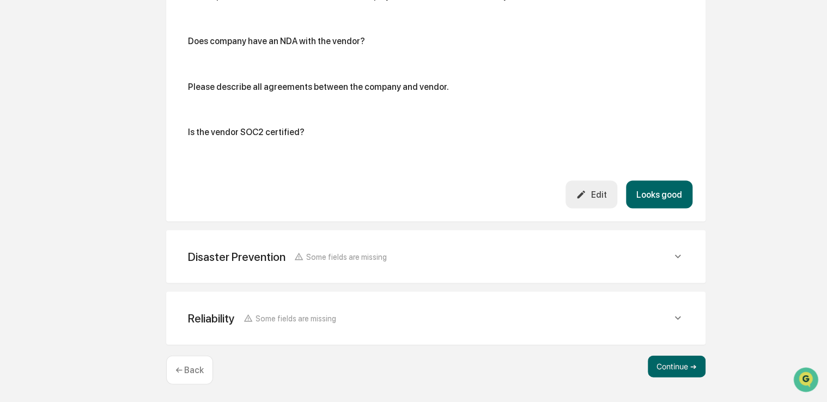
click at [590, 206] on button "Edit" at bounding box center [591, 194] width 52 height 28
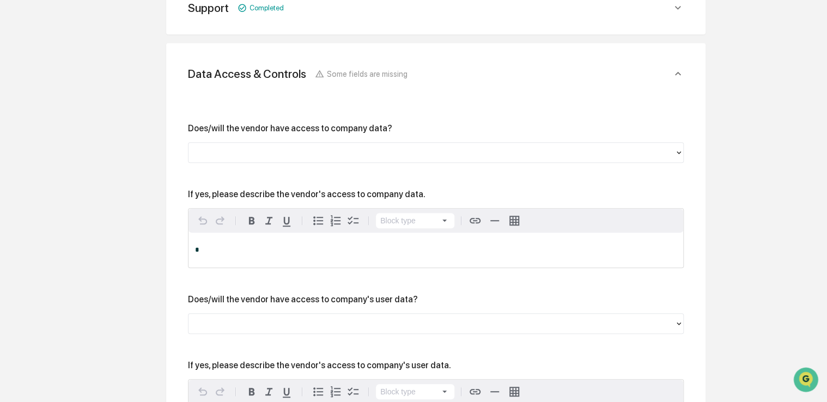
scroll to position [333, 0]
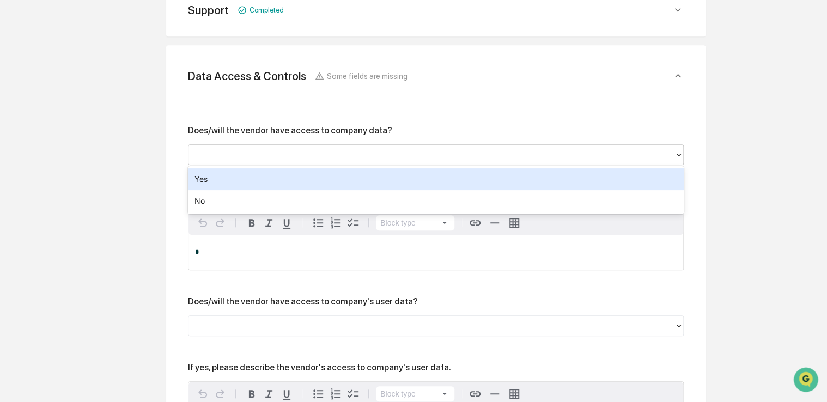
click at [350, 161] on div at bounding box center [431, 154] width 486 height 17
click at [314, 183] on div "Yes" at bounding box center [435, 179] width 495 height 22
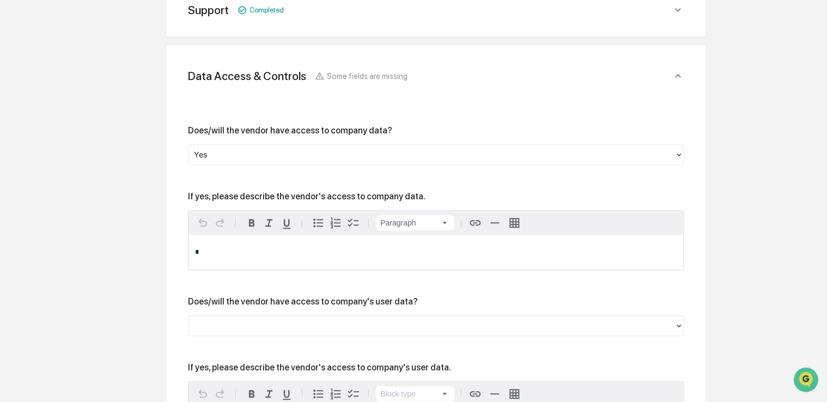
click at [286, 252] on p "*" at bounding box center [435, 252] width 481 height 8
copy span "**********"
click at [318, 326] on div at bounding box center [431, 325] width 475 height 13
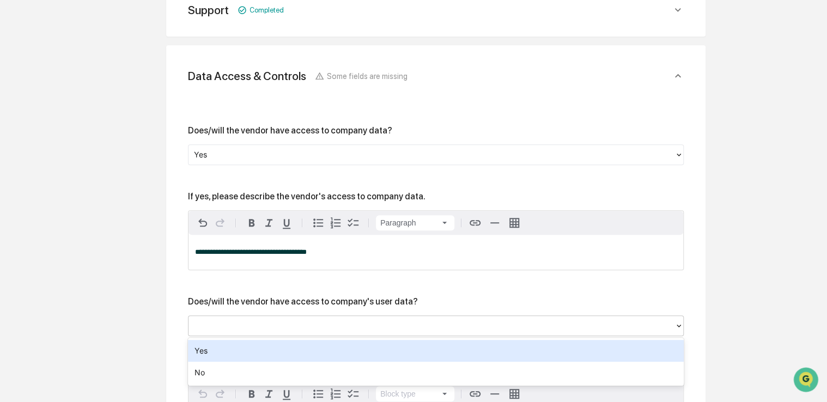
click at [295, 352] on div "Yes" at bounding box center [435, 351] width 495 height 22
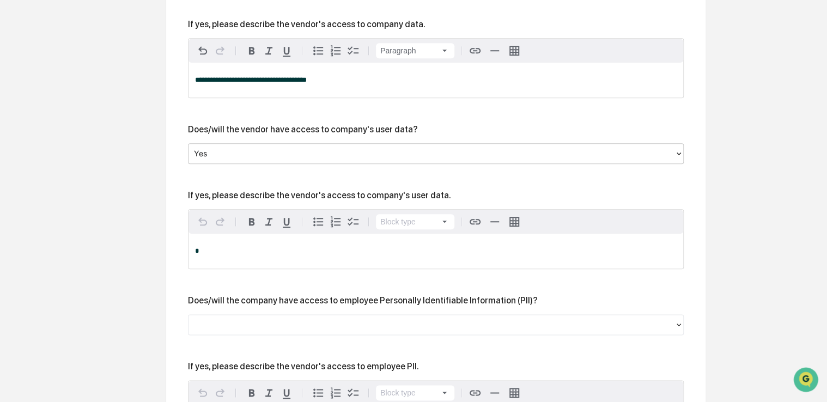
scroll to position [562, 0]
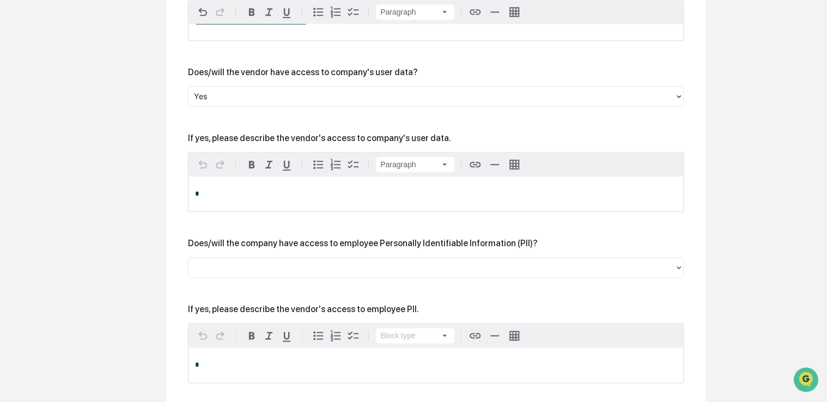
click at [329, 194] on p "*" at bounding box center [435, 194] width 481 height 8
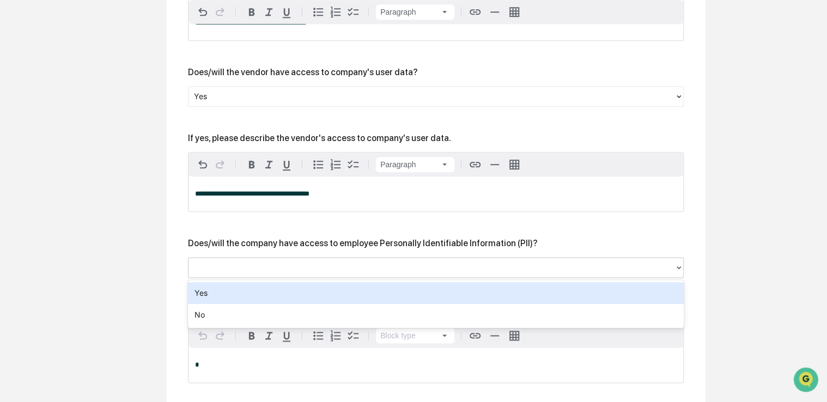
click at [298, 267] on div at bounding box center [431, 267] width 475 height 13
click at [283, 291] on div "Yes" at bounding box center [435, 293] width 495 height 22
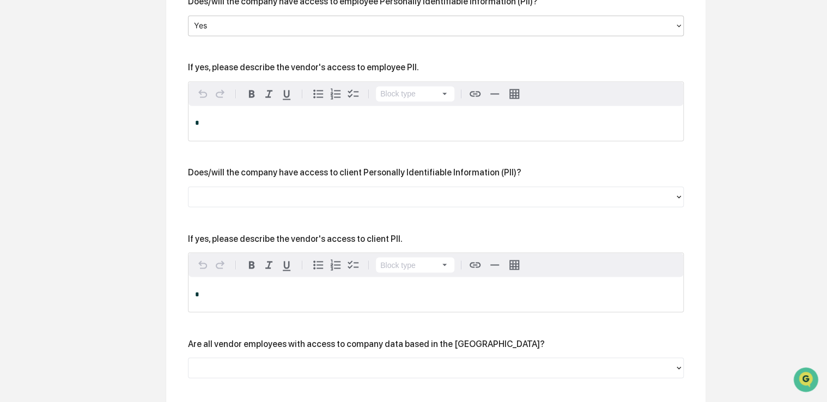
scroll to position [804, 0]
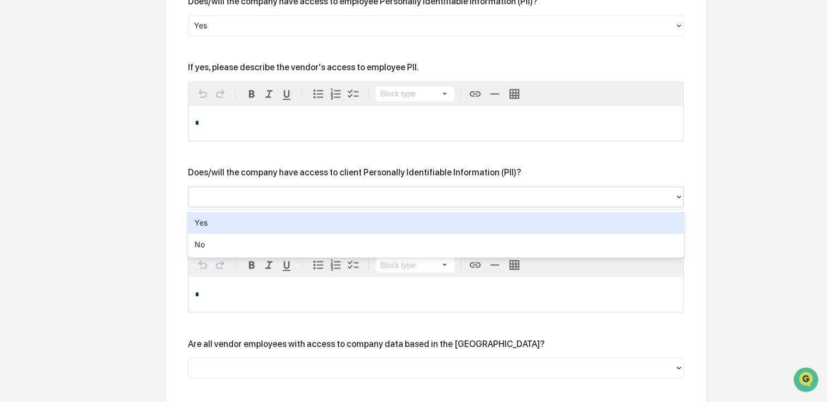
click at [343, 201] on div at bounding box center [431, 196] width 475 height 13
click at [325, 225] on div "Yes" at bounding box center [435, 223] width 495 height 22
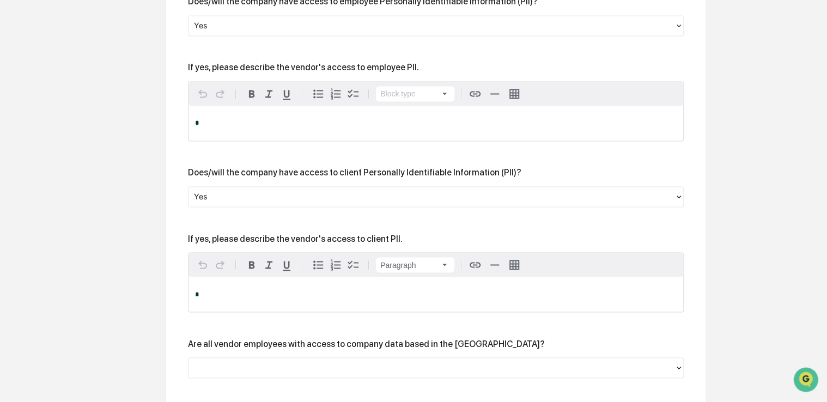
click at [295, 283] on div "*" at bounding box center [435, 294] width 494 height 35
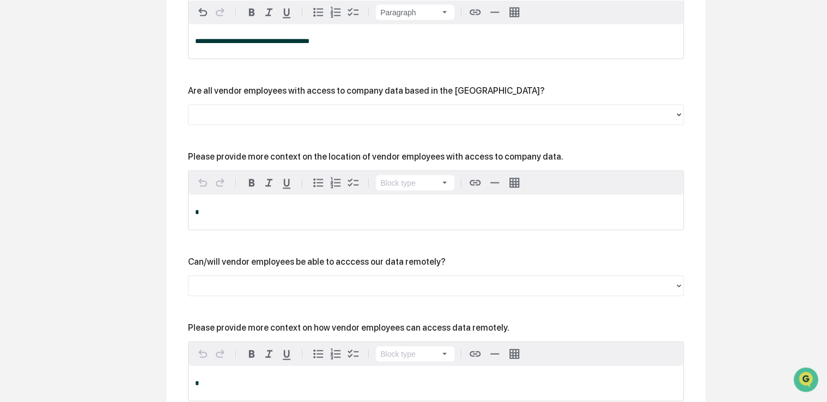
scroll to position [1062, 0]
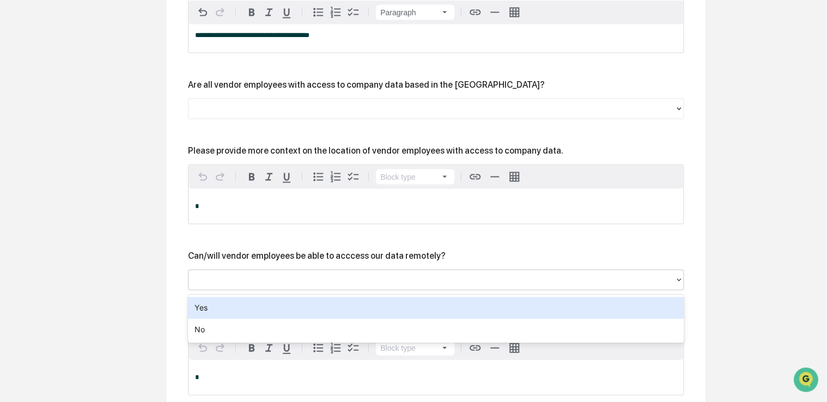
click at [303, 279] on div at bounding box center [431, 279] width 475 height 13
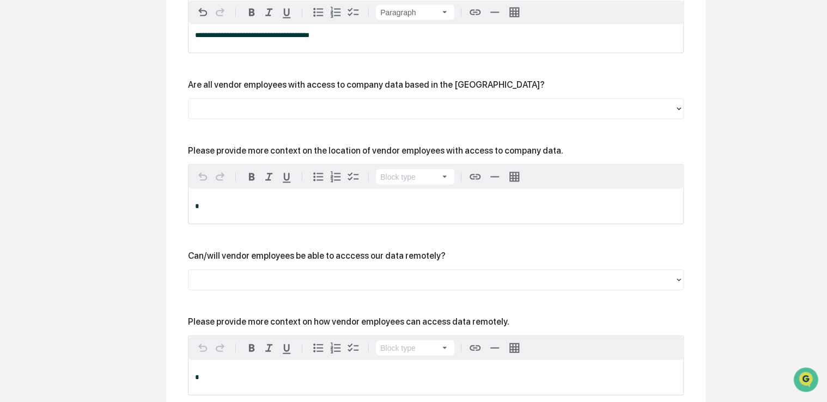
click at [339, 238] on div "**********" at bounding box center [435, 14] width 495 height 1236
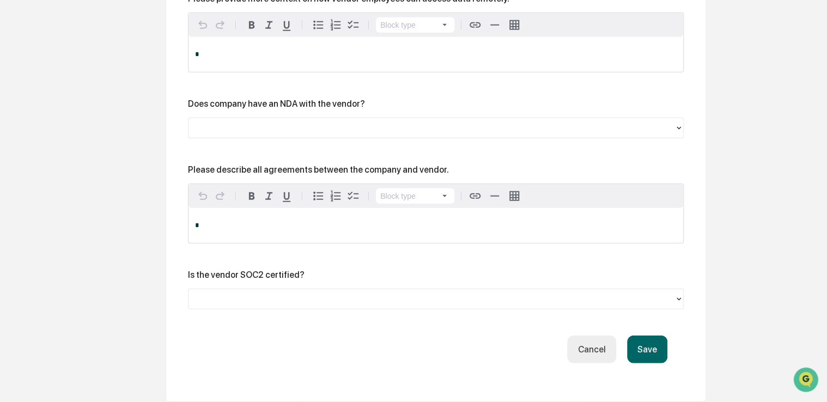
scroll to position [1387, 0]
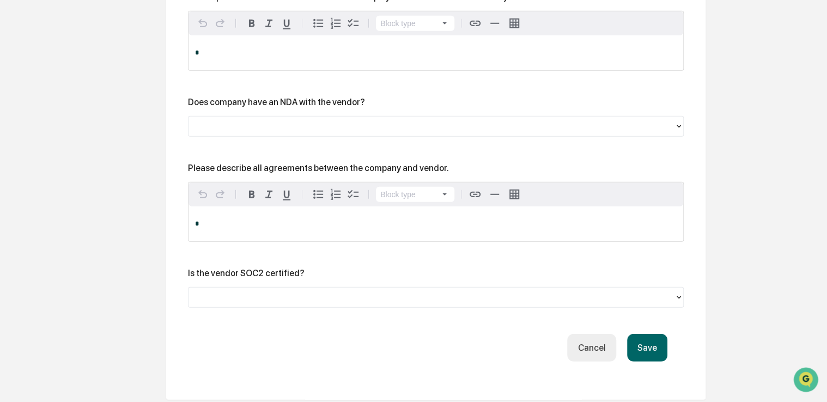
click at [641, 347] on button "Save" at bounding box center [647, 348] width 40 height 28
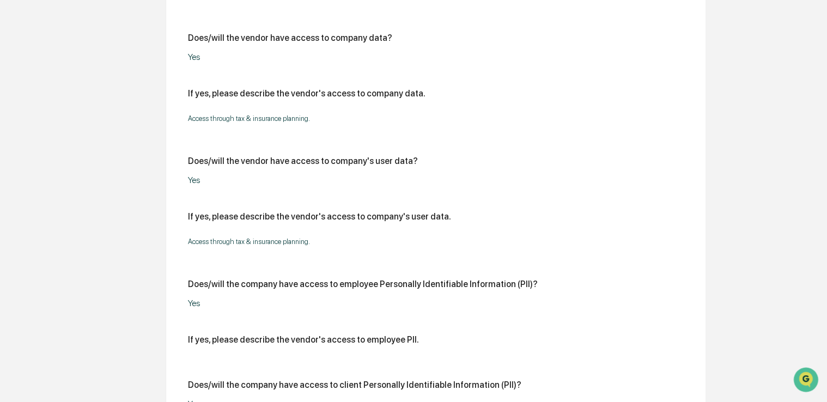
scroll to position [1074, 0]
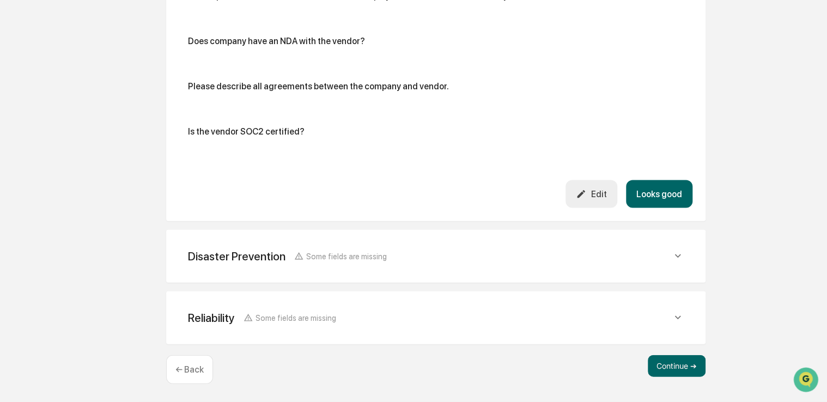
click at [658, 197] on button "Looks good" at bounding box center [659, 194] width 66 height 28
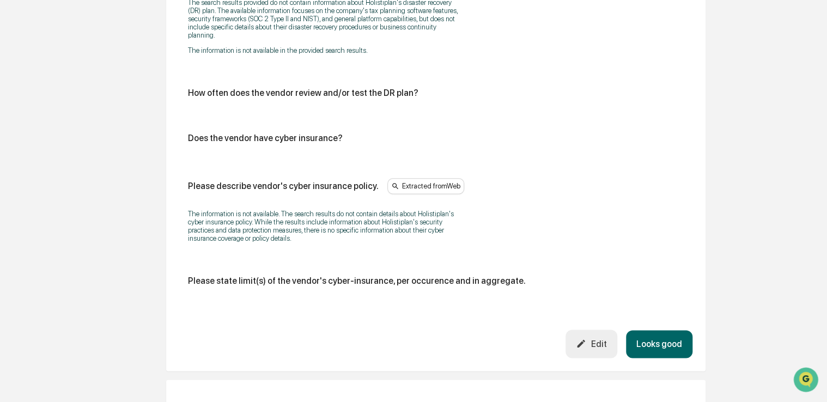
scroll to position [681, 0]
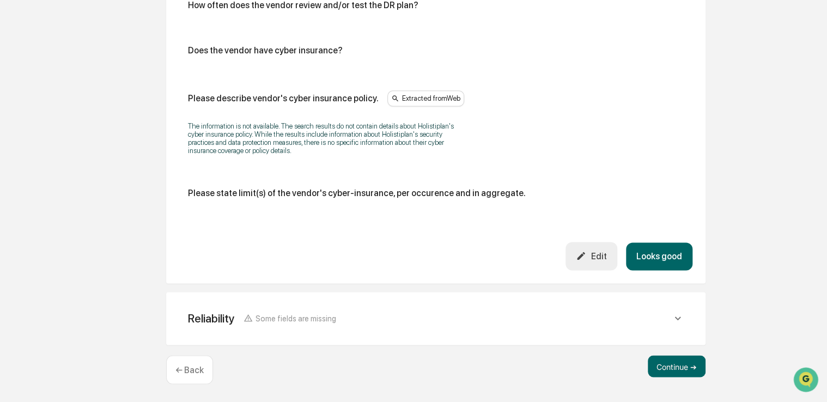
click at [672, 259] on button "Looks good" at bounding box center [659, 256] width 66 height 28
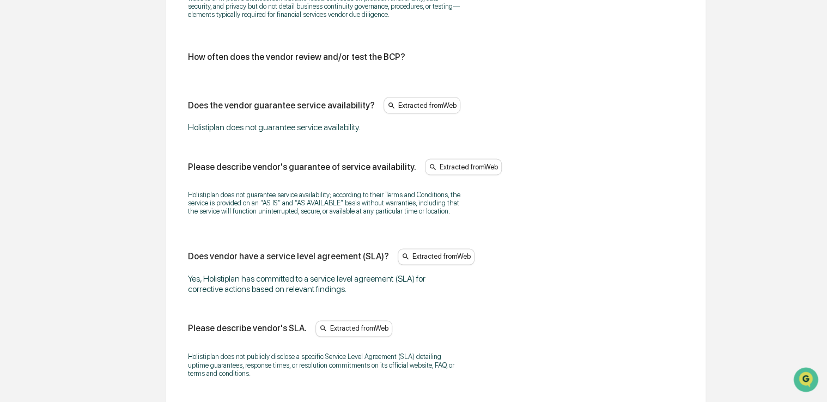
scroll to position [787, 0]
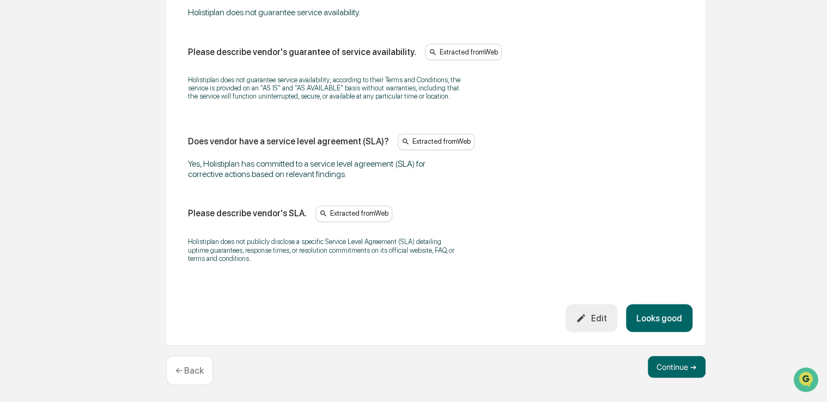
click at [671, 306] on button "Looks good" at bounding box center [659, 318] width 66 height 28
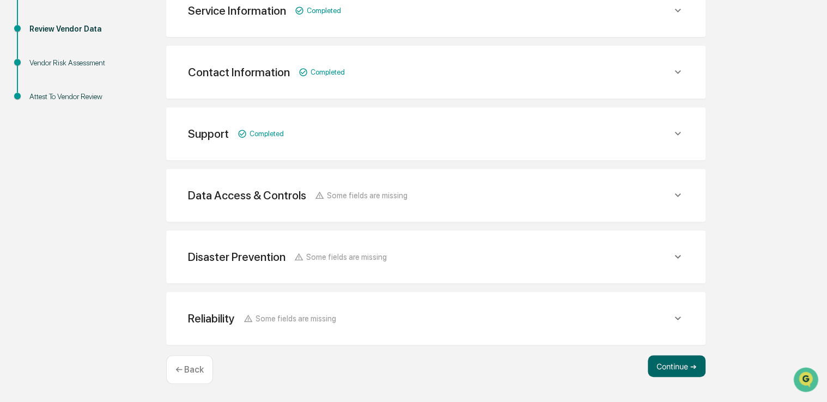
scroll to position [208, 0]
click at [675, 365] on button "Continue ➔" at bounding box center [676, 367] width 58 height 22
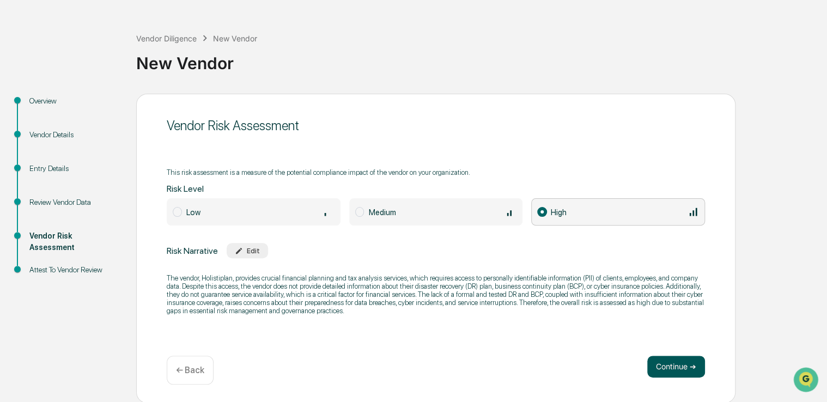
click at [663, 366] on button "Continue ➔" at bounding box center [676, 367] width 58 height 22
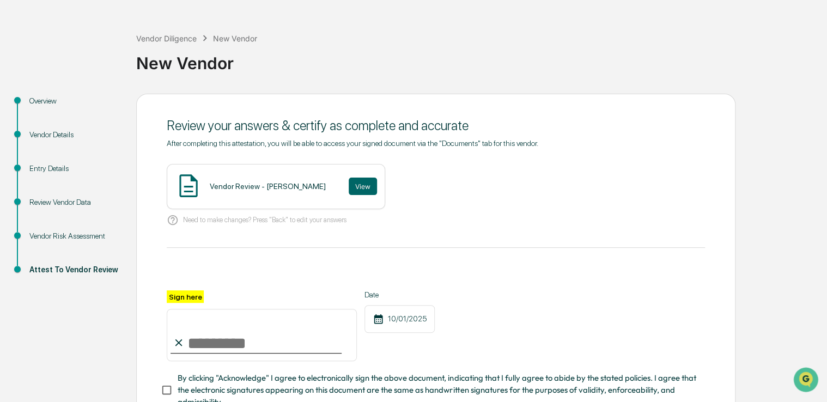
click at [314, 329] on input "Sign here" at bounding box center [262, 335] width 190 height 52
type input "**********"
click at [283, 388] on span "By clicking "Acknowledge" I agree to electronically sign the above document, in…" at bounding box center [436, 390] width 518 height 36
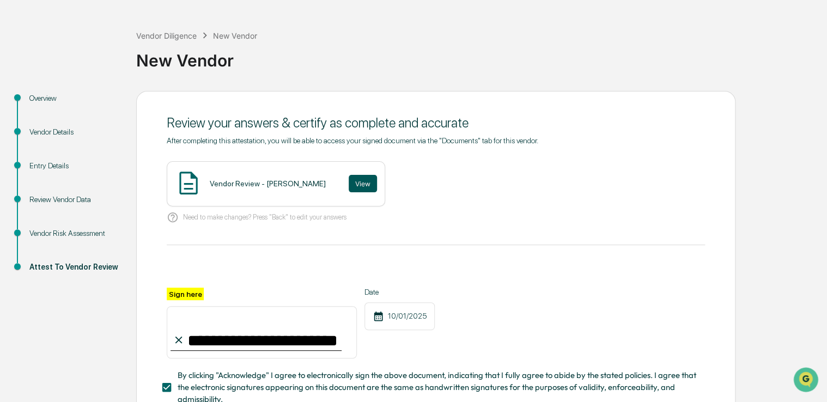
click at [348, 183] on button "View" at bounding box center [362, 183] width 28 height 17
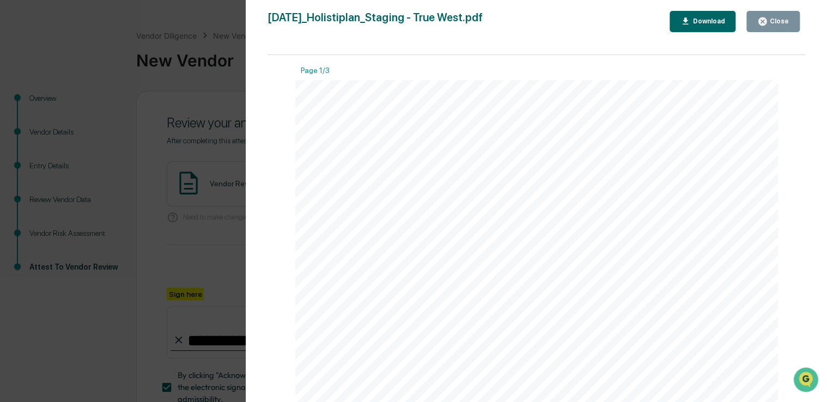
click at [782, 22] on div "Close" at bounding box center [777, 21] width 21 height 8
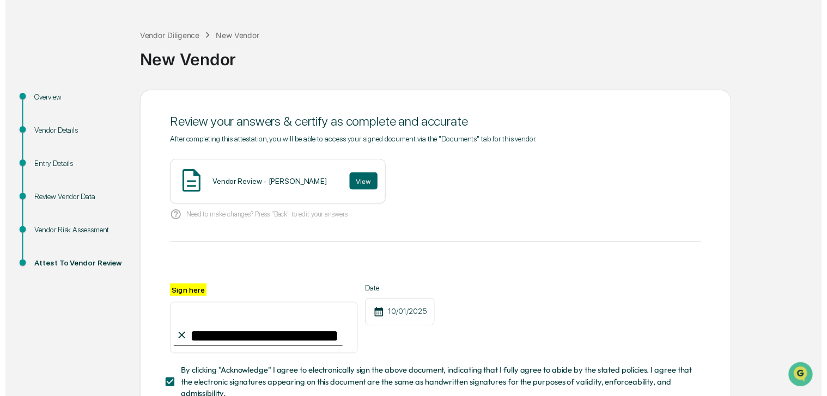
scroll to position [120, 0]
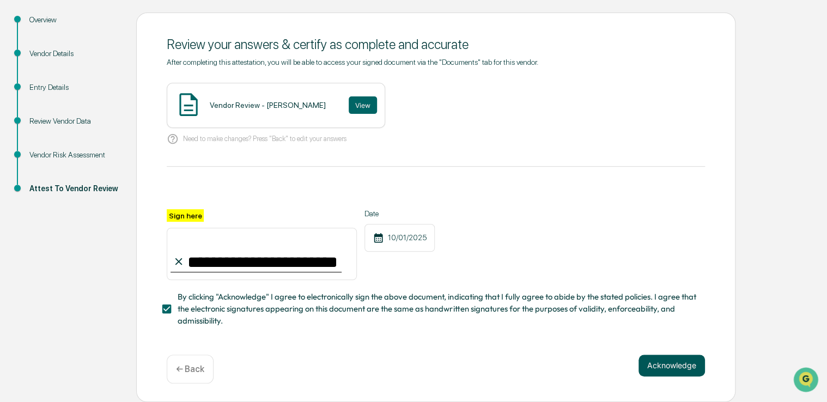
click at [662, 369] on button "Acknowledge" at bounding box center [671, 365] width 66 height 22
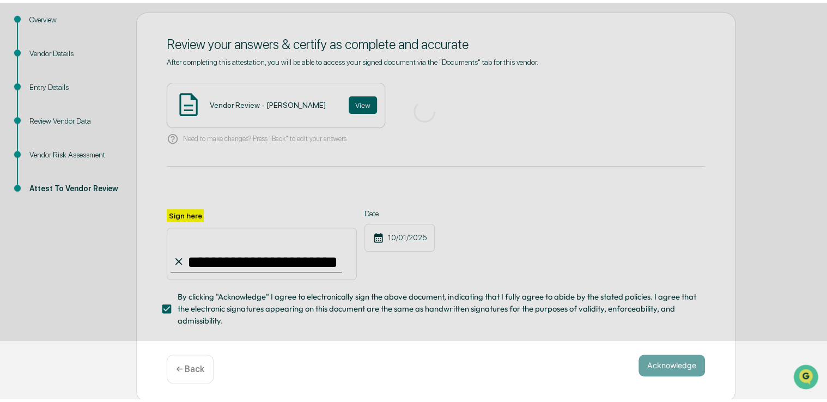
scroll to position [36, 0]
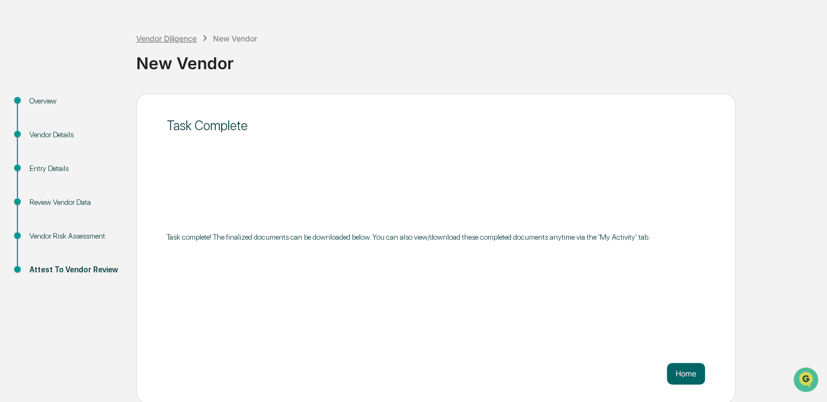
click at [151, 41] on div "Vendor Diligence" at bounding box center [166, 38] width 60 height 9
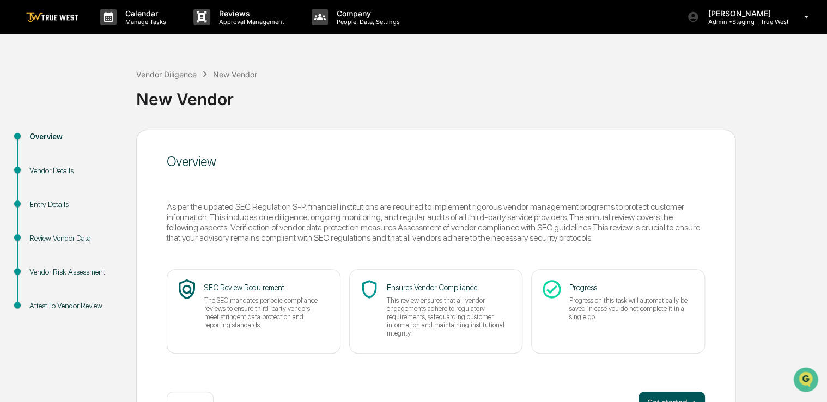
click at [654, 393] on button "Get started ➔" at bounding box center [671, 402] width 66 height 22
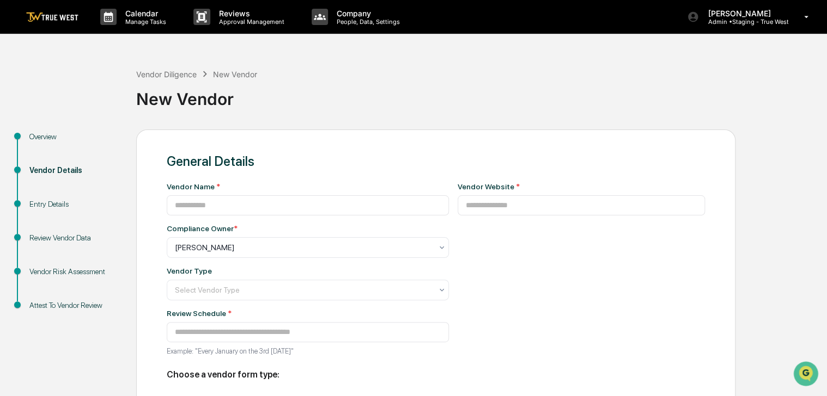
type input "**********"
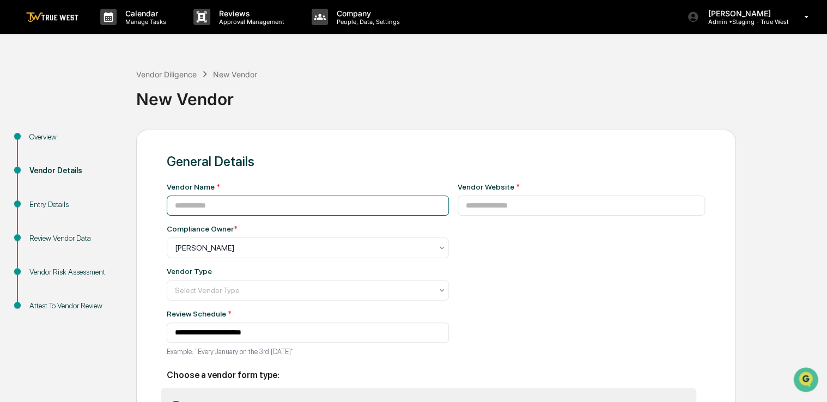
paste input "**********"
click at [334, 203] on input at bounding box center [308, 205] width 282 height 20
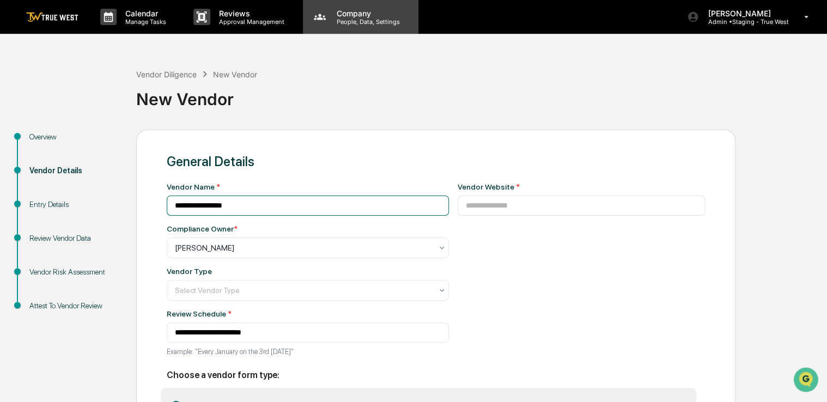
type input "**********"
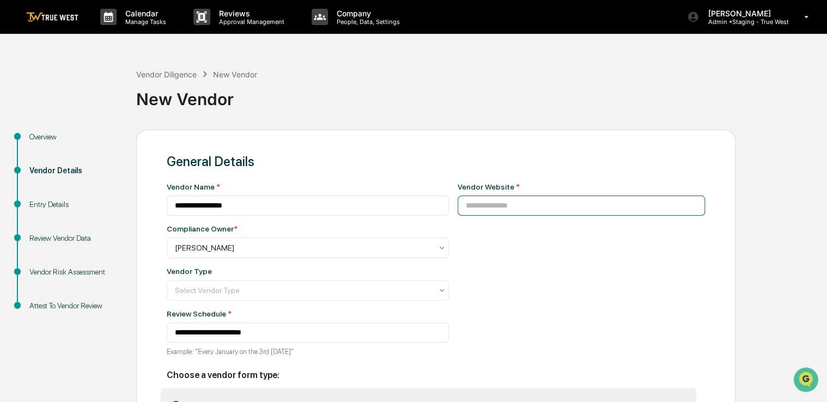
click at [521, 203] on input at bounding box center [581, 205] width 248 height 20
paste input "**********"
type input "**********"
paste input "**********"
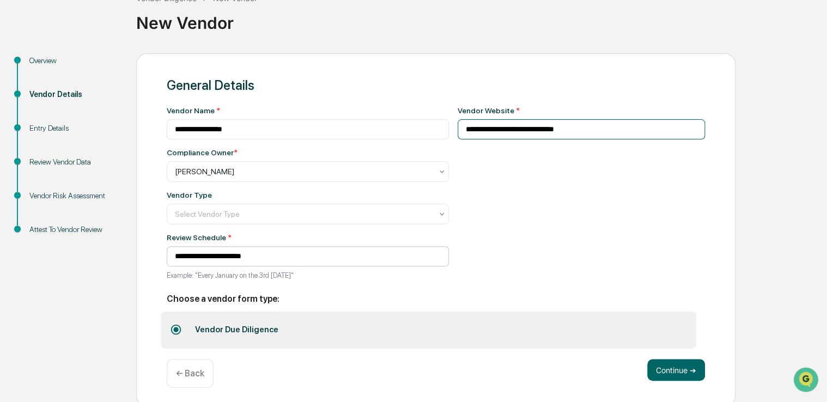
scroll to position [78, 0]
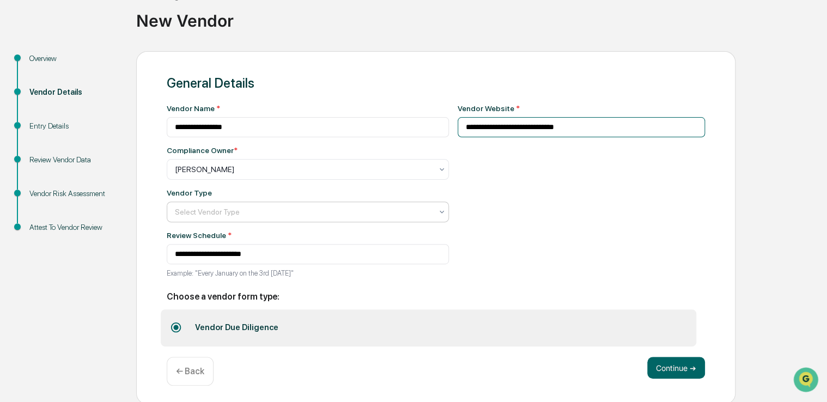
type input "**********"
click at [358, 208] on div at bounding box center [303, 211] width 257 height 11
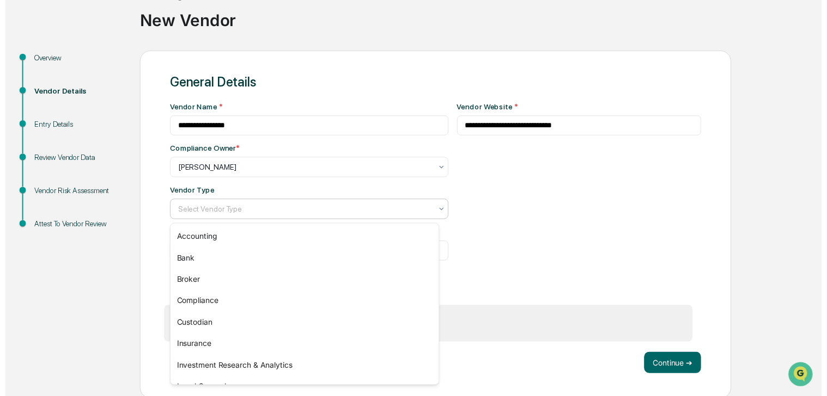
scroll to position [124, 0]
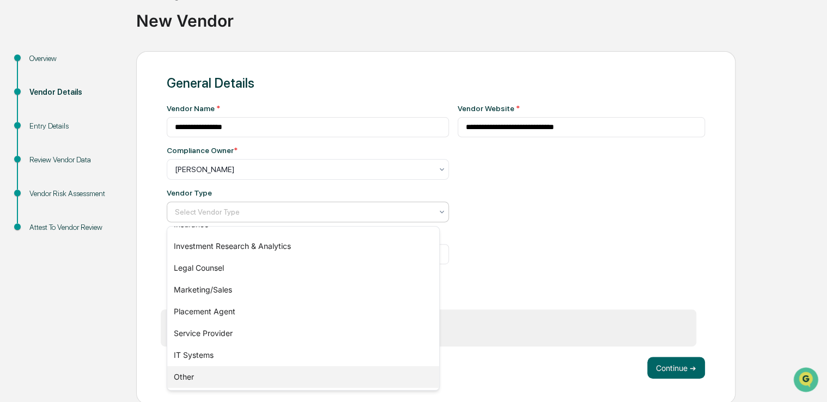
click at [315, 374] on div "Other" at bounding box center [303, 377] width 272 height 22
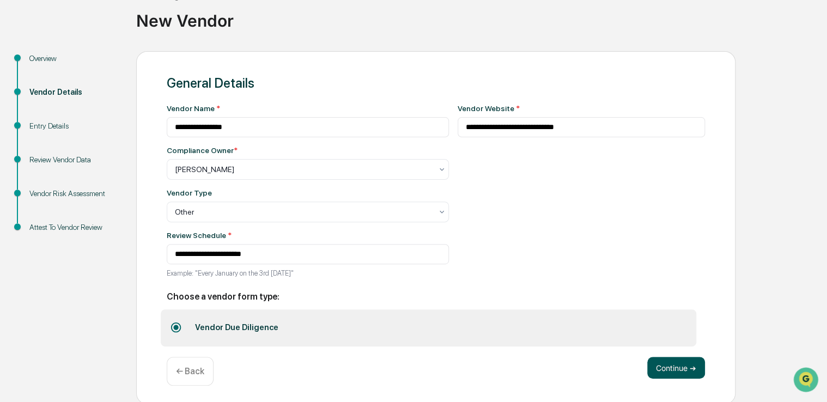
click at [659, 371] on button "Continue ➔" at bounding box center [676, 368] width 58 height 22
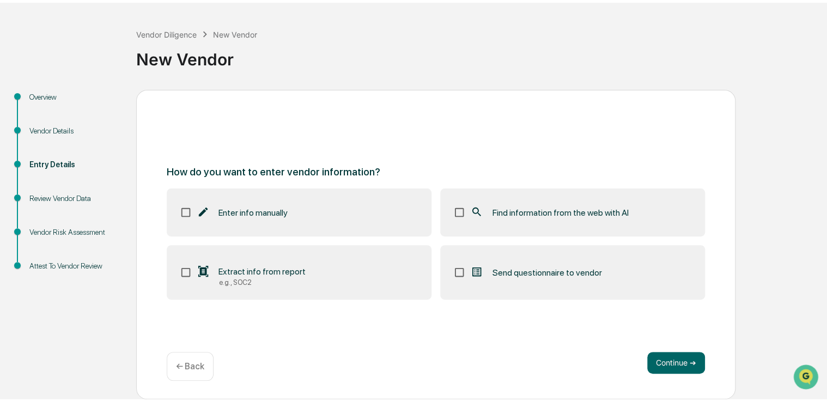
scroll to position [36, 0]
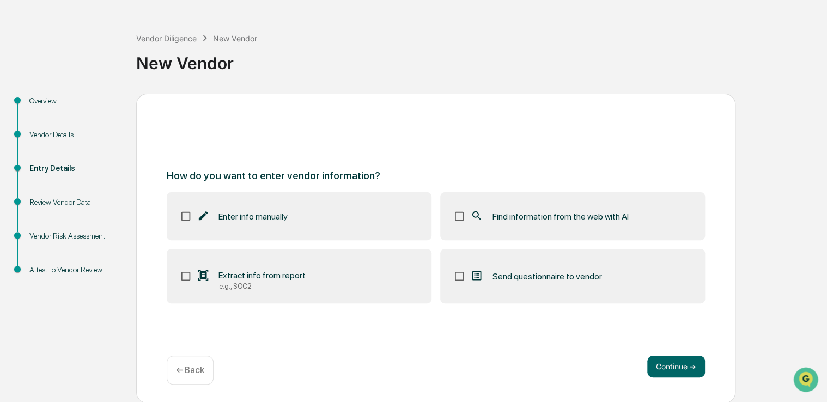
click at [595, 225] on label "Find information from the web with AI" at bounding box center [572, 216] width 265 height 48
click at [671, 368] on button "Continue ➔" at bounding box center [676, 367] width 58 height 22
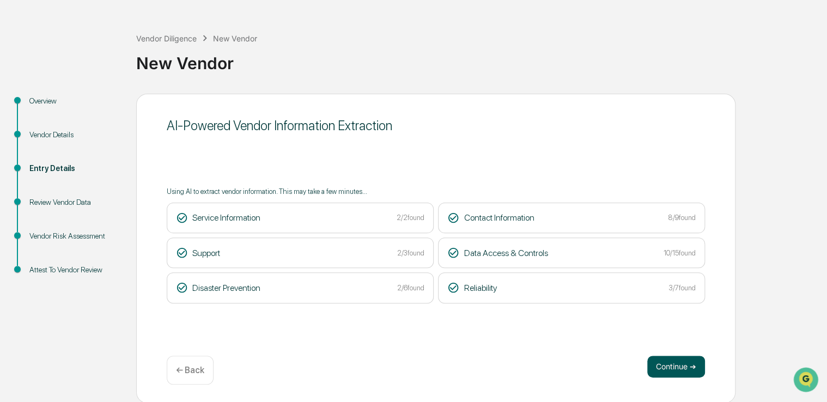
click at [670, 371] on button "Continue ➔" at bounding box center [676, 367] width 58 height 22
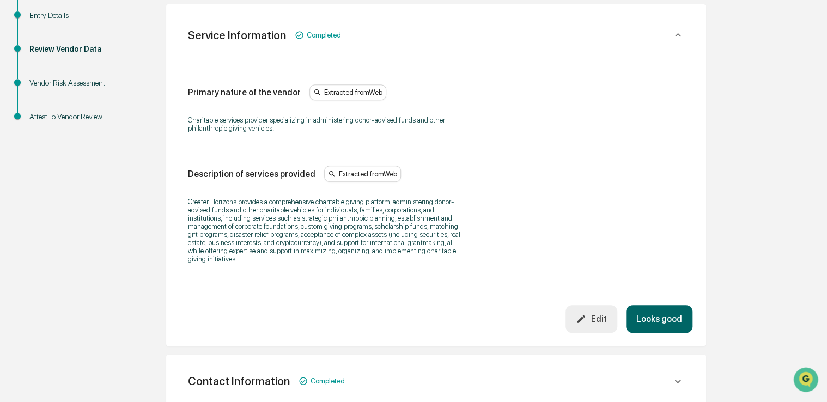
scroll to position [192, 0]
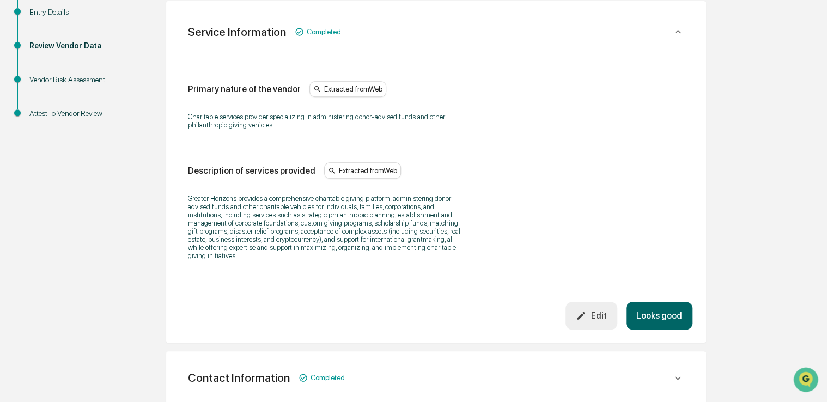
click at [648, 322] on button "Looks good" at bounding box center [659, 316] width 66 height 28
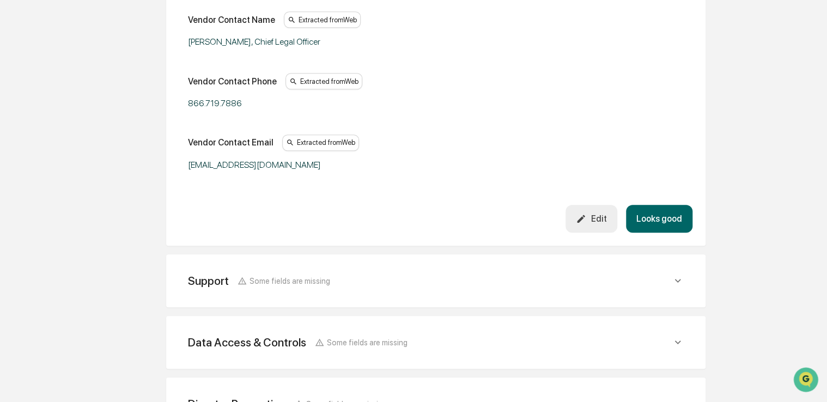
scroll to position [385, 0]
click at [667, 210] on button "Looks good" at bounding box center [659, 218] width 66 height 28
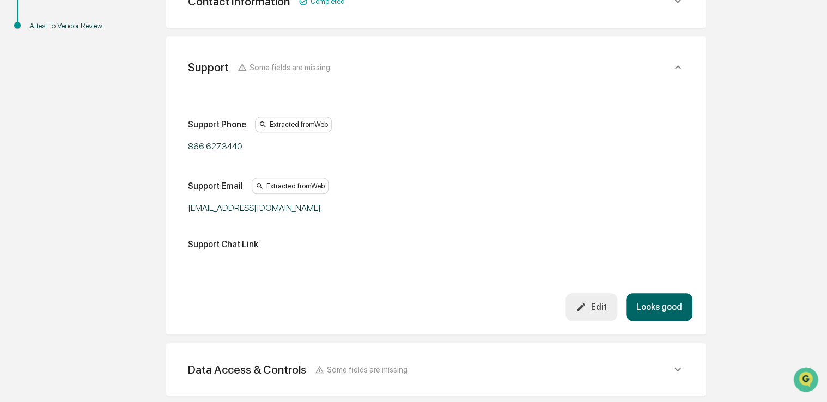
scroll to position [254, 0]
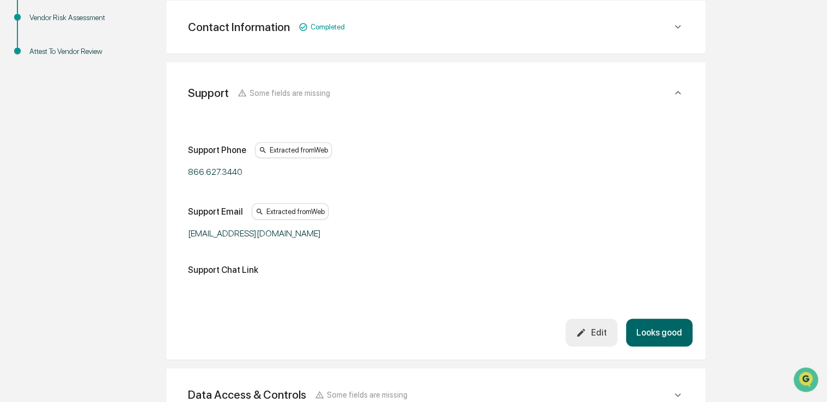
click at [645, 329] on button "Looks good" at bounding box center [659, 333] width 66 height 28
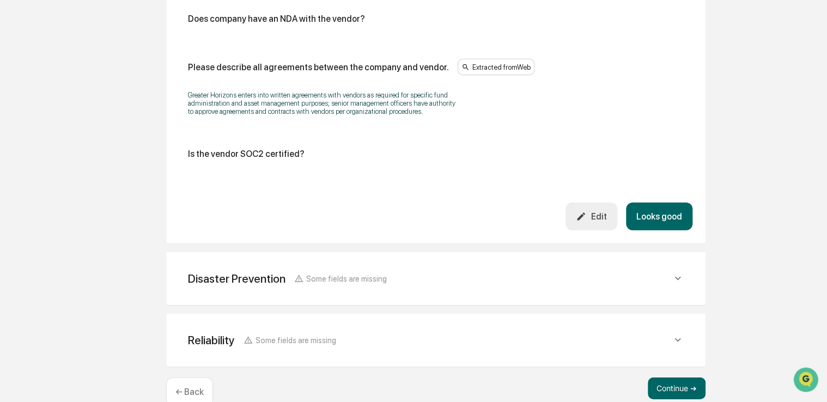
scroll to position [1487, 0]
click at [645, 214] on button "Looks good" at bounding box center [659, 216] width 66 height 28
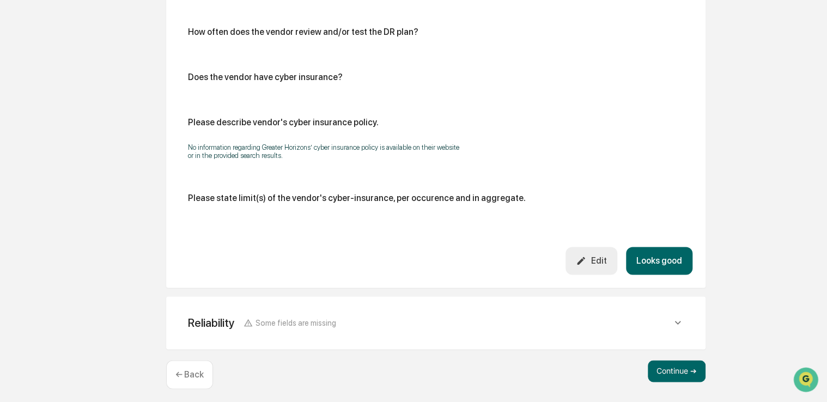
scroll to position [619, 0]
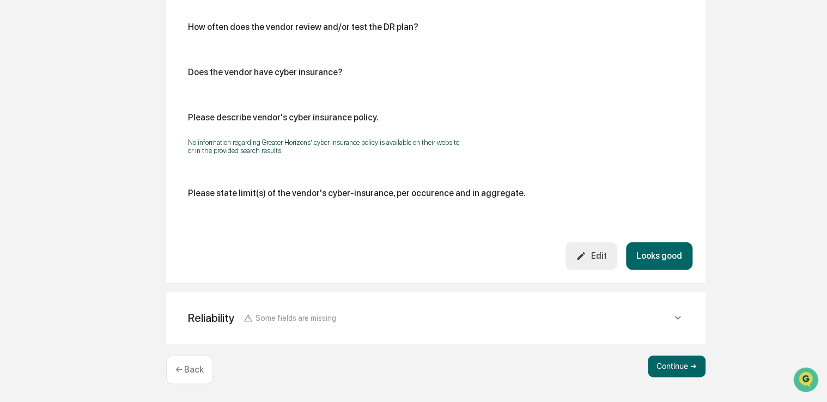
click at [601, 257] on div "Edit" at bounding box center [591, 255] width 30 height 10
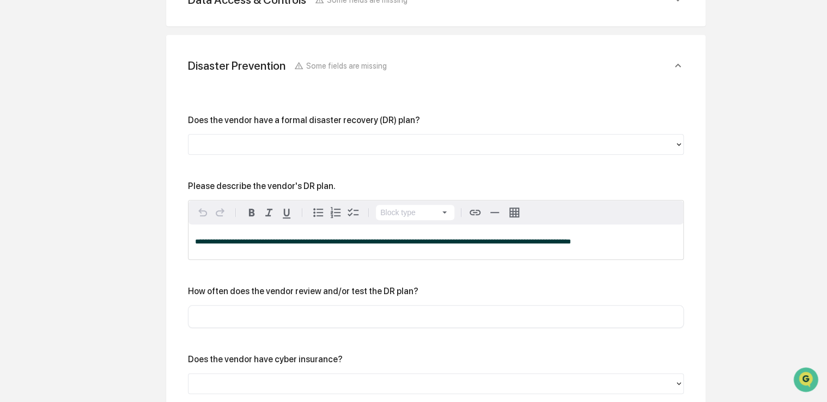
scroll to position [371, 0]
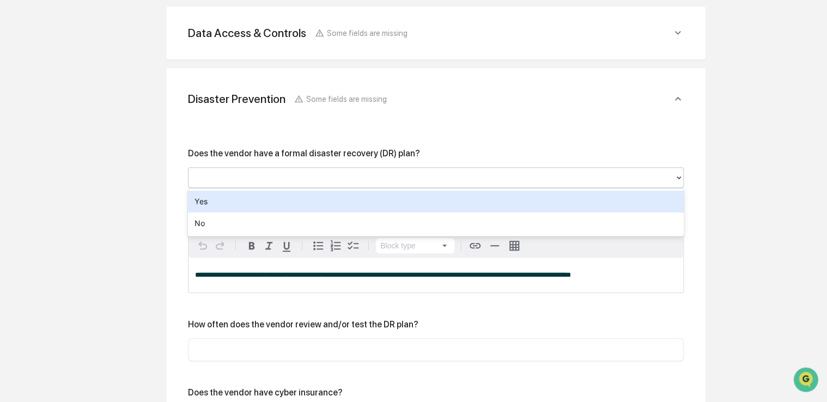
click at [424, 174] on div at bounding box center [431, 177] width 475 height 13
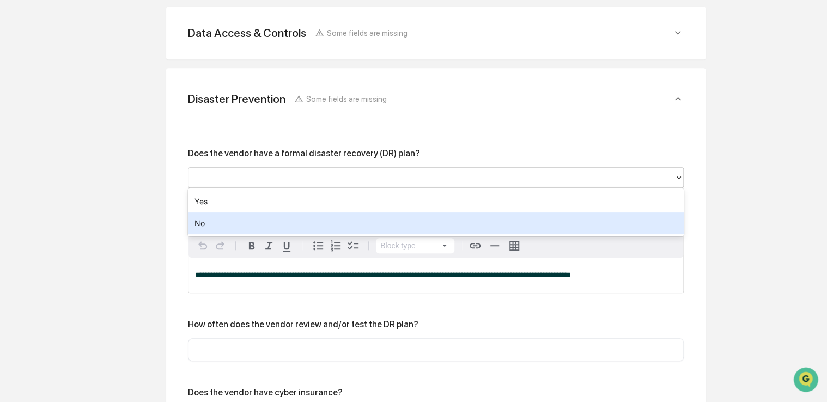
click at [389, 219] on div "No" at bounding box center [435, 223] width 495 height 22
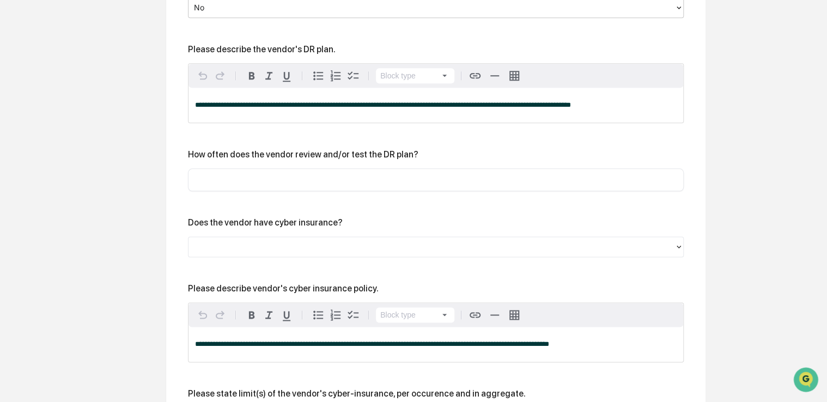
scroll to position [542, 0]
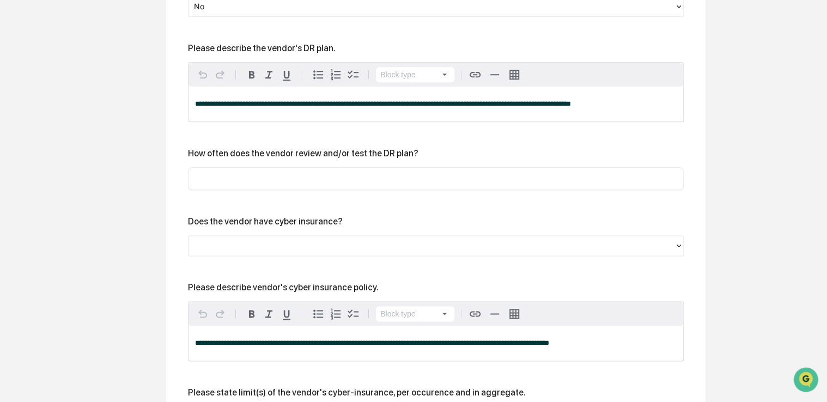
click at [390, 176] on input "text" at bounding box center [435, 178] width 479 height 11
type input "*******"
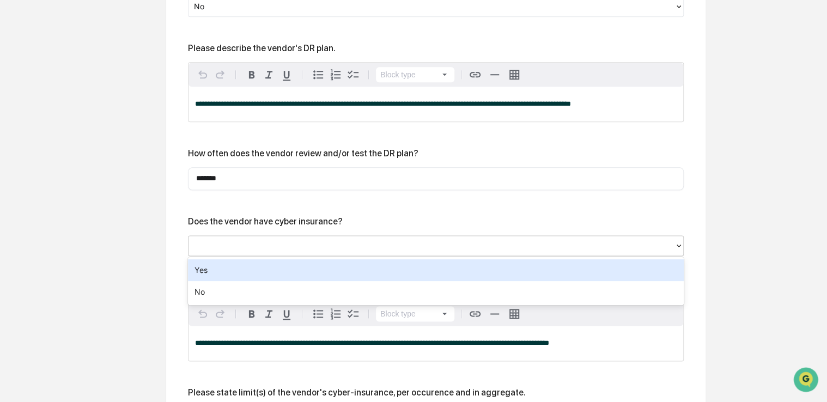
click at [346, 247] on div at bounding box center [431, 245] width 475 height 13
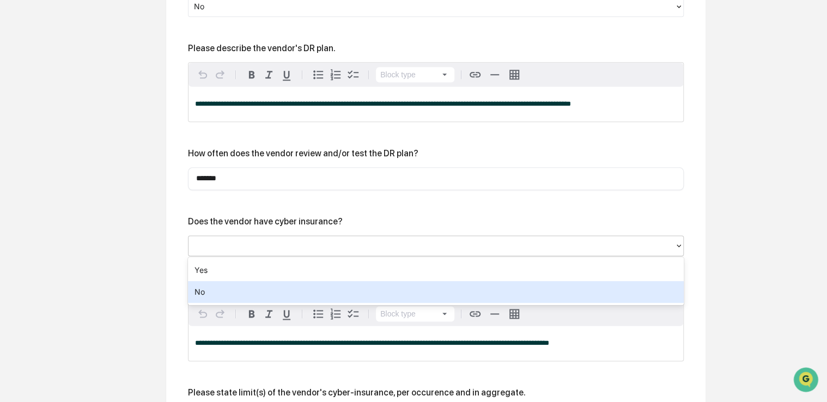
click at [308, 290] on div "No" at bounding box center [435, 292] width 495 height 22
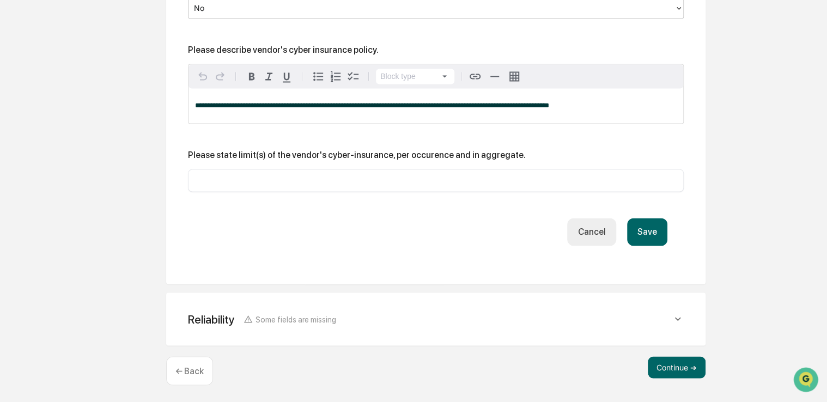
scroll to position [780, 0]
click at [409, 176] on input "text" at bounding box center [435, 179] width 479 height 11
type input "*******"
click at [651, 229] on button "Save" at bounding box center [647, 231] width 40 height 28
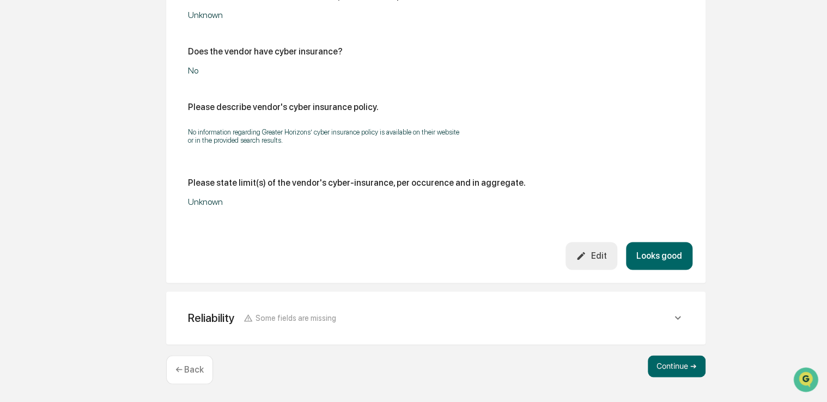
click at [657, 253] on button "Looks good" at bounding box center [659, 256] width 66 height 28
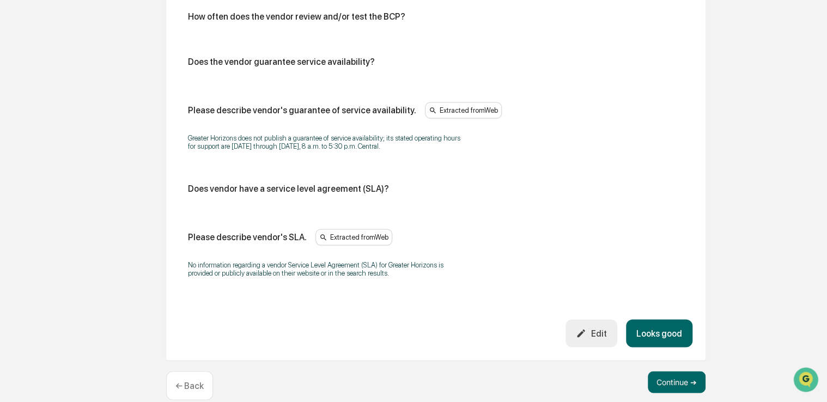
scroll to position [719, 0]
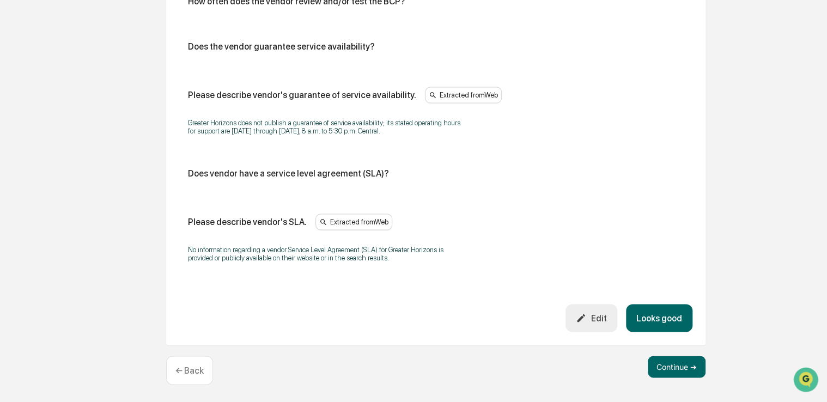
click at [616, 326] on button "Edit" at bounding box center [591, 318] width 52 height 28
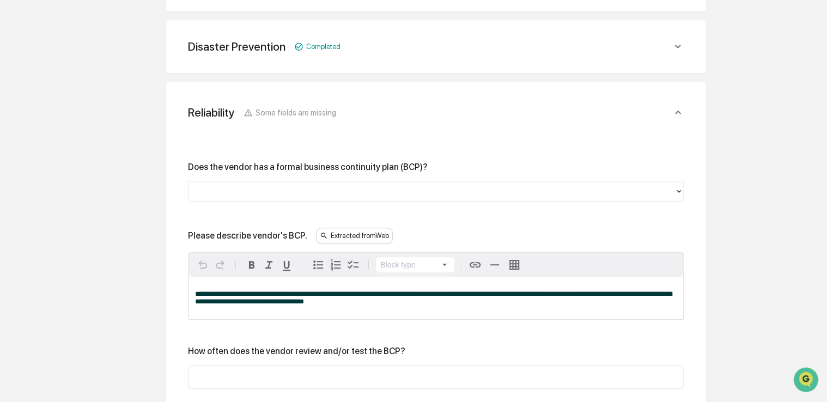
scroll to position [419, 0]
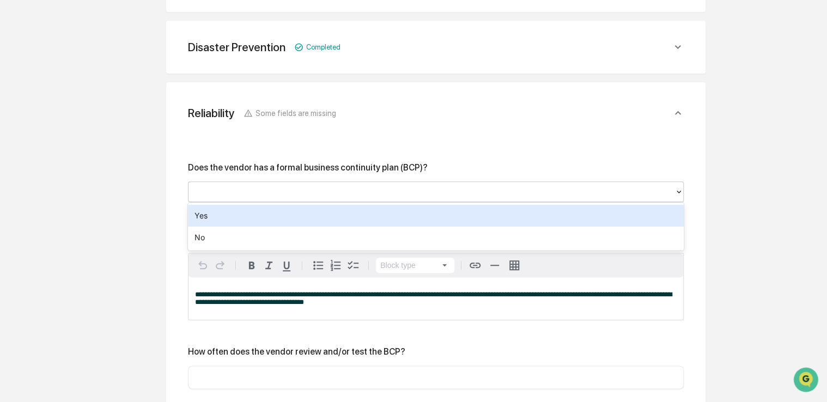
click at [315, 194] on div at bounding box center [431, 191] width 475 height 13
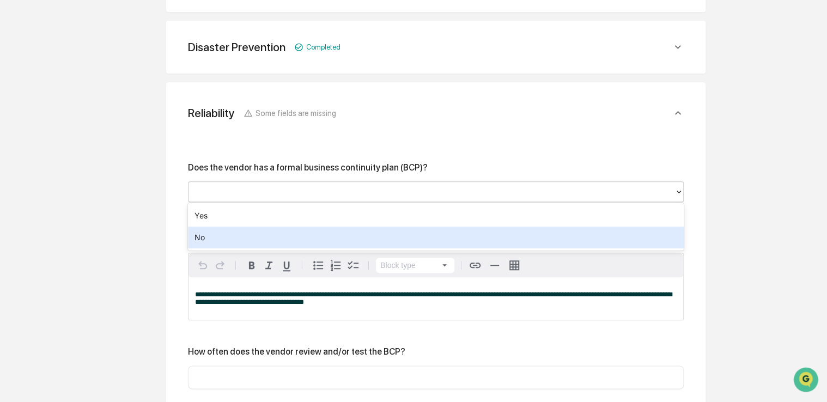
click at [283, 234] on div "No" at bounding box center [435, 237] width 495 height 22
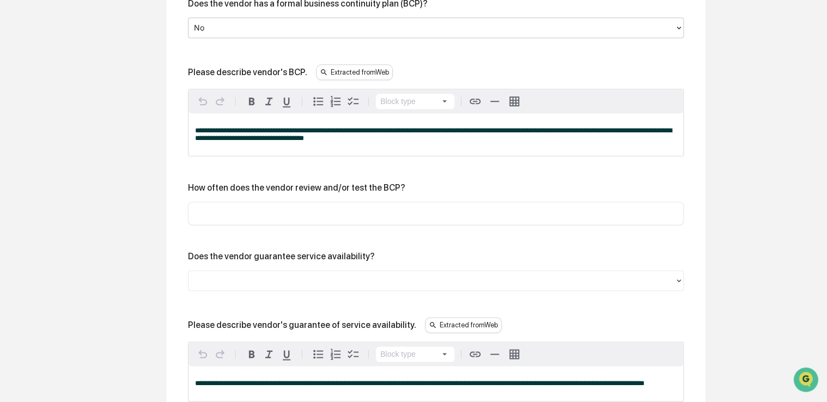
scroll to position [582, 0]
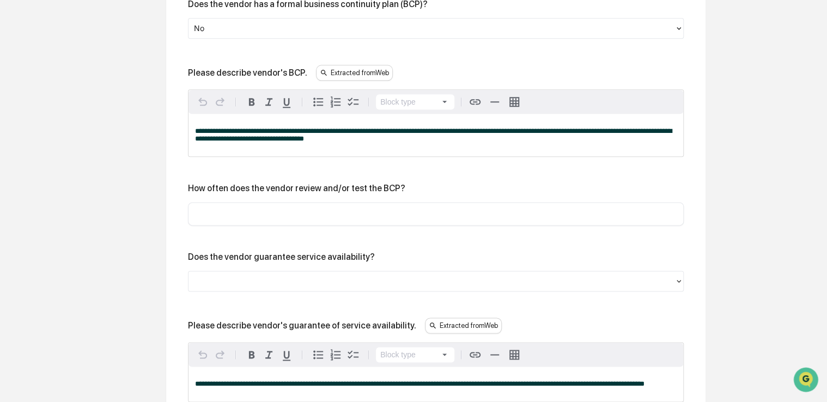
click at [278, 208] on input "text" at bounding box center [435, 213] width 479 height 11
click at [285, 278] on div at bounding box center [431, 280] width 475 height 13
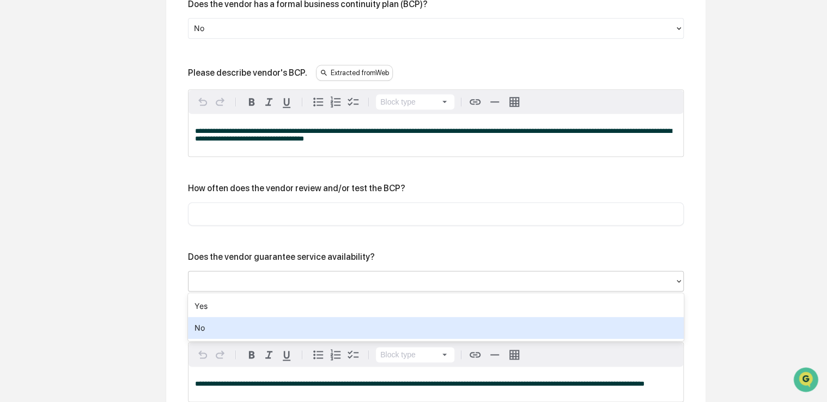
click at [268, 323] on div "No" at bounding box center [435, 328] width 495 height 22
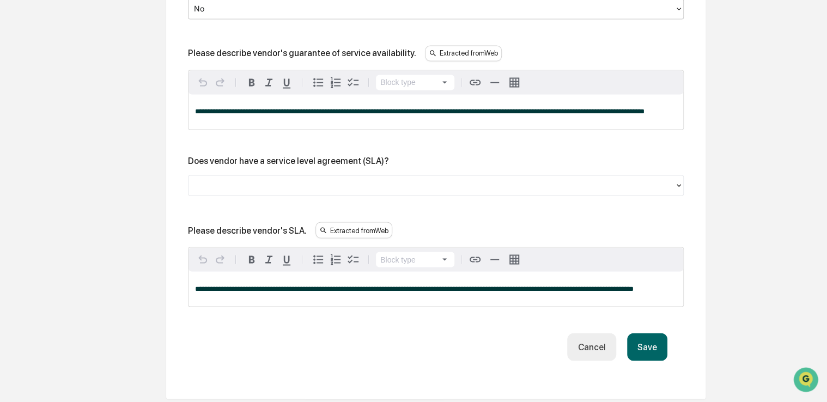
scroll to position [909, 0]
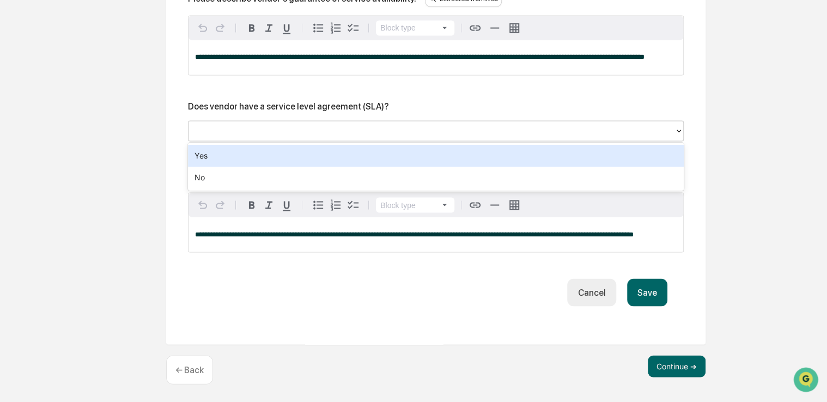
drag, startPoint x: 653, startPoint y: 134, endPoint x: 593, endPoint y: 176, distance: 73.4
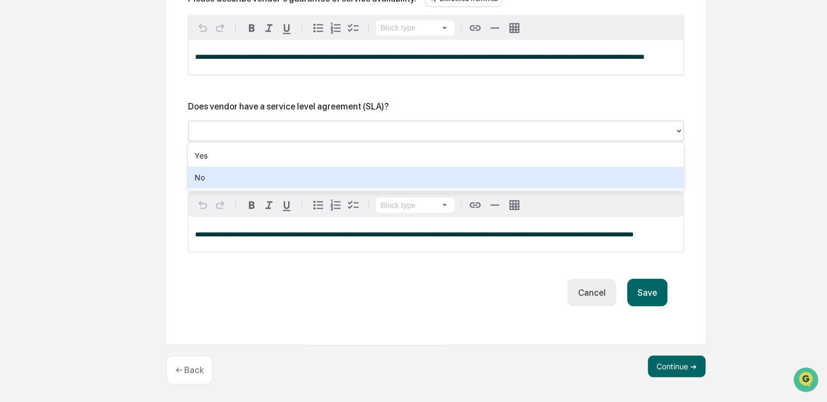
click at [593, 176] on div "No" at bounding box center [435, 178] width 495 height 22
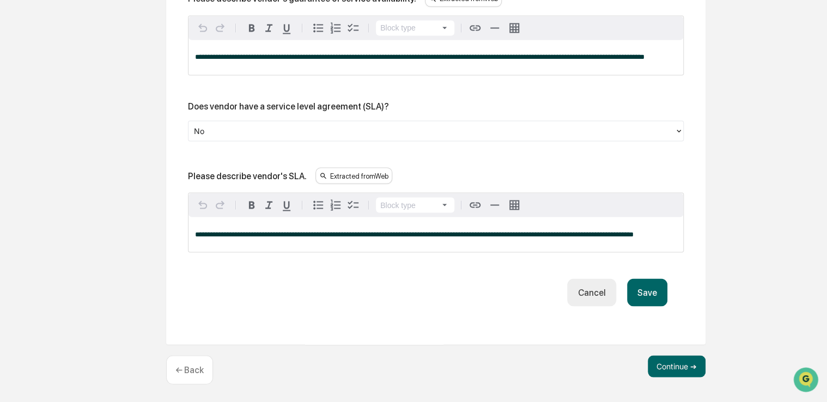
click at [645, 286] on button "Save" at bounding box center [647, 292] width 40 height 28
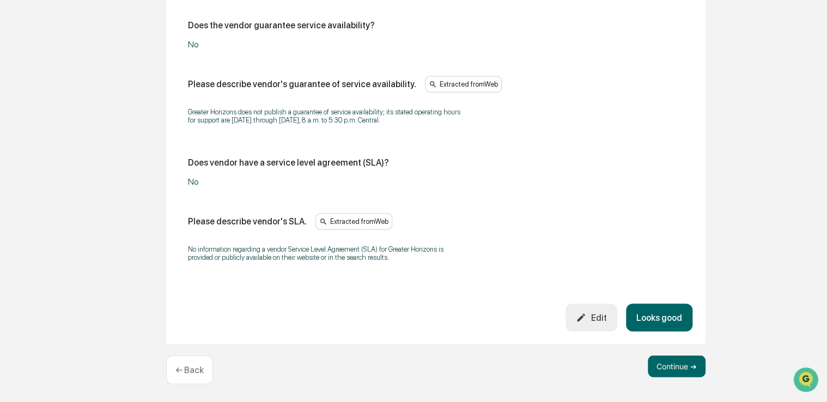
click at [660, 317] on button "Looks good" at bounding box center [659, 317] width 66 height 28
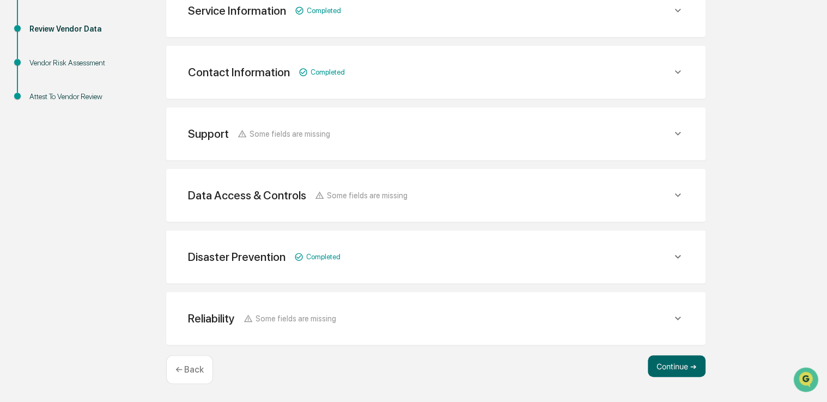
scroll to position [208, 0]
click at [676, 362] on button "Continue ➔" at bounding box center [676, 367] width 58 height 22
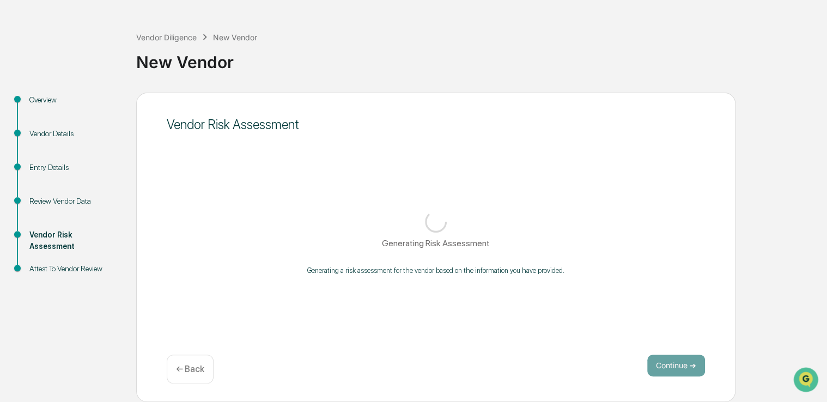
scroll to position [36, 0]
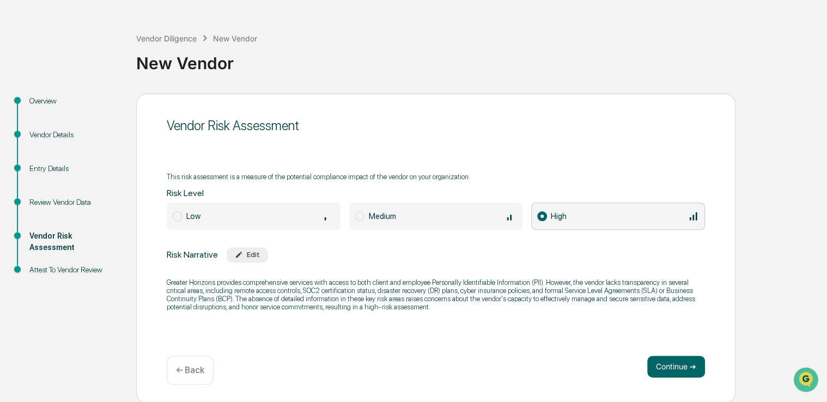
click at [673, 379] on div "Continue ➔ ← Back" at bounding box center [436, 370] width 538 height 29
click at [663, 361] on button "Continue ➔" at bounding box center [676, 367] width 58 height 22
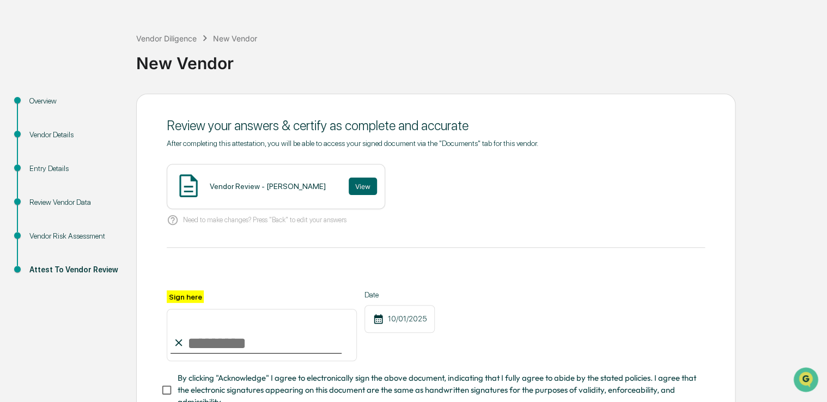
click at [316, 337] on input "Sign here" at bounding box center [262, 335] width 190 height 52
type input "**********"
click at [226, 392] on span "By clicking "Acknowledge" I agree to electronically sign the above document, in…" at bounding box center [436, 390] width 518 height 36
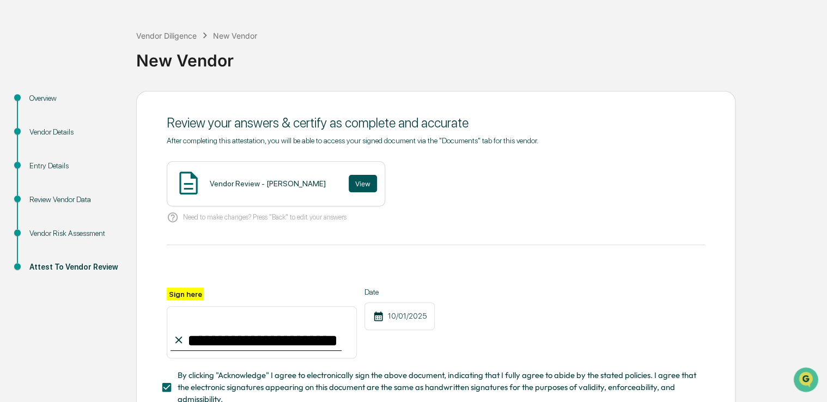
click at [348, 187] on button "View" at bounding box center [362, 183] width 28 height 17
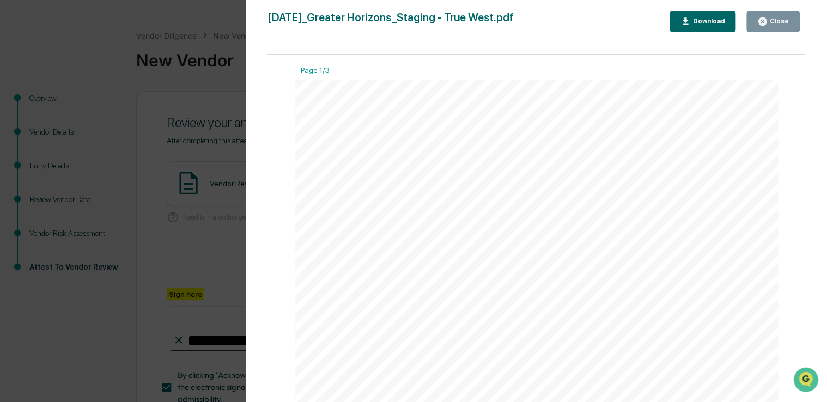
drag, startPoint x: 765, startPoint y: 28, endPoint x: 777, endPoint y: 27, distance: 12.0
click at [777, 27] on button "Close" at bounding box center [772, 21] width 53 height 21
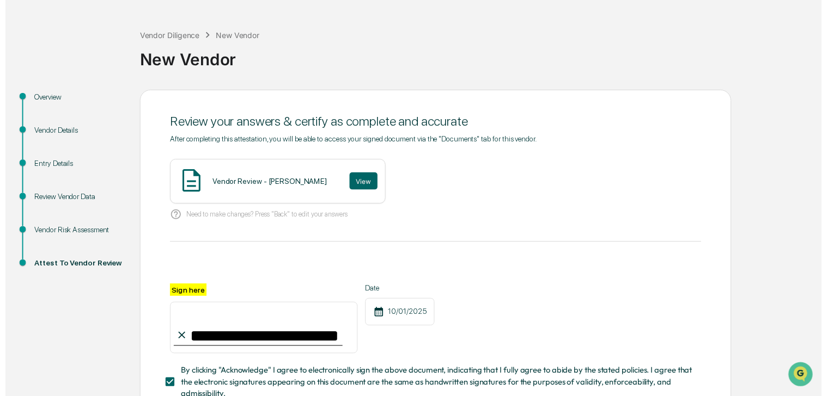
scroll to position [120, 0]
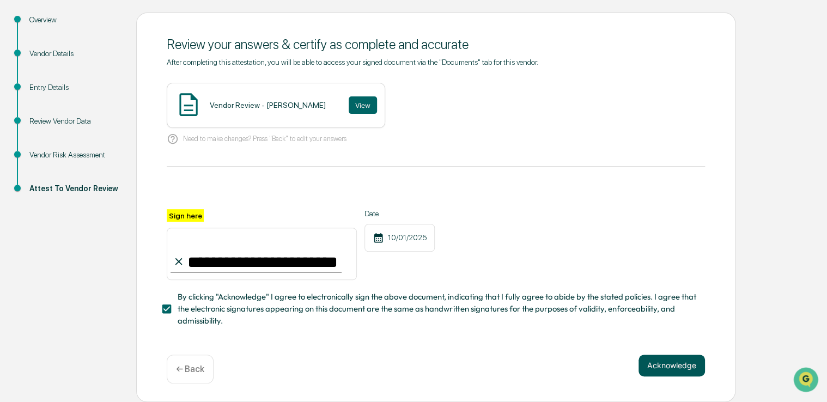
click at [659, 354] on button "Acknowledge" at bounding box center [671, 365] width 66 height 22
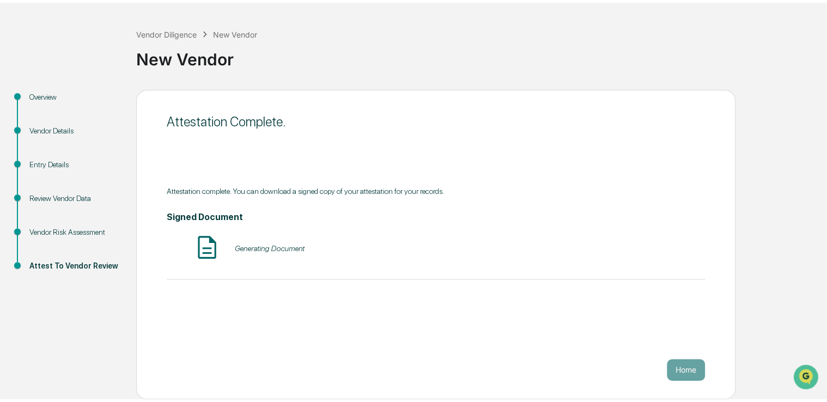
scroll to position [36, 0]
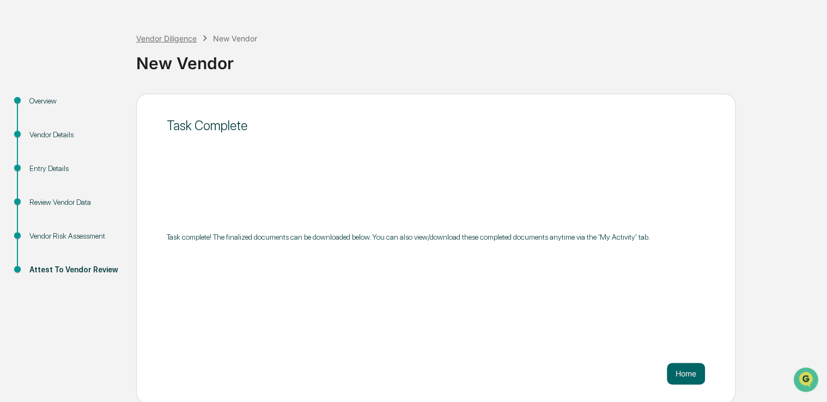
click at [170, 35] on div "Vendor Diligence" at bounding box center [166, 38] width 60 height 9
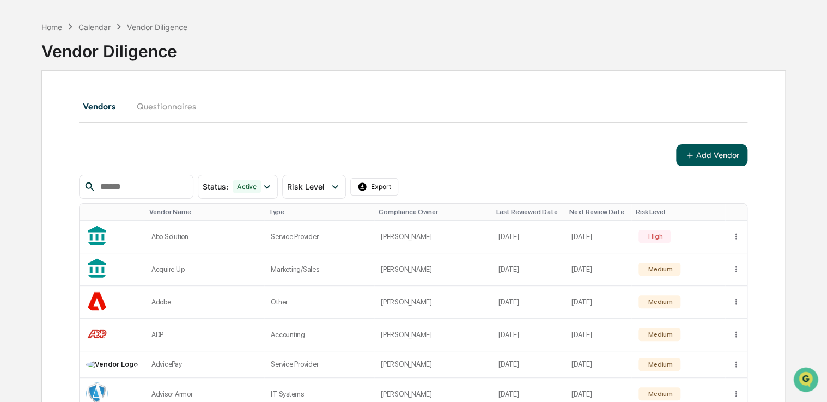
click at [701, 156] on button "Add Vendor" at bounding box center [711, 155] width 71 height 22
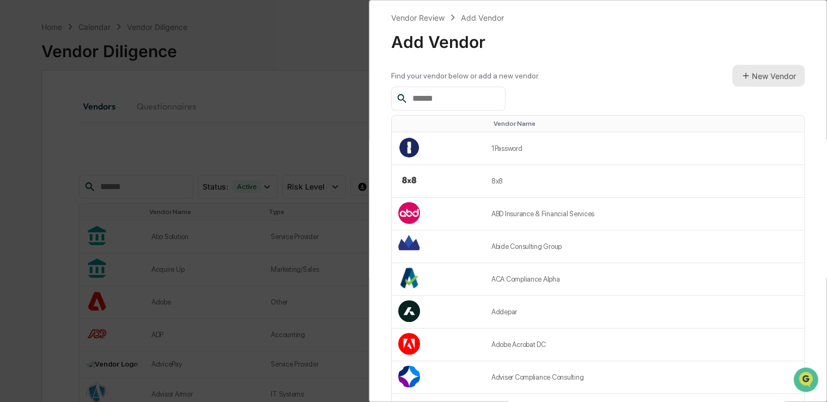
click at [763, 75] on button "New Vendor" at bounding box center [768, 76] width 72 height 22
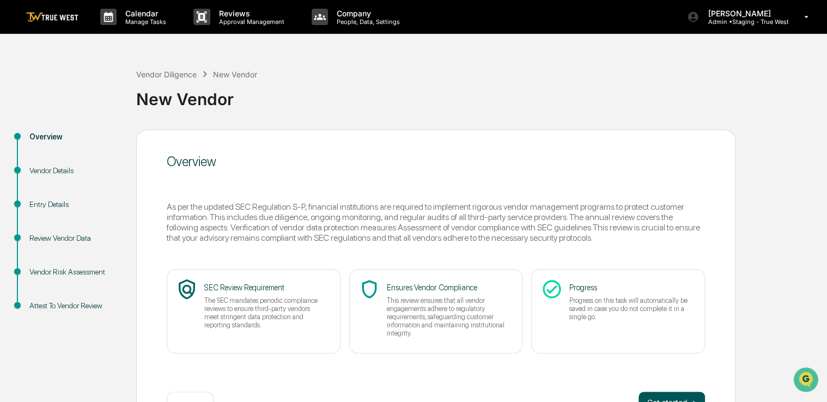
click at [659, 395] on button "Get started ➔" at bounding box center [671, 402] width 66 height 22
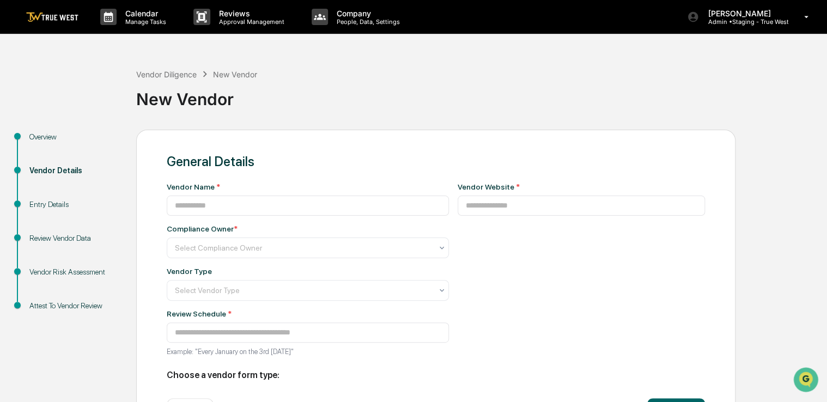
type input "**********"
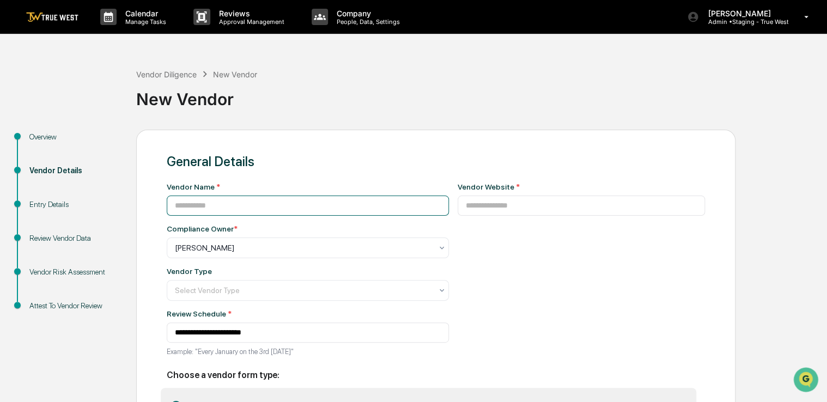
paste input "********"
type input "********"
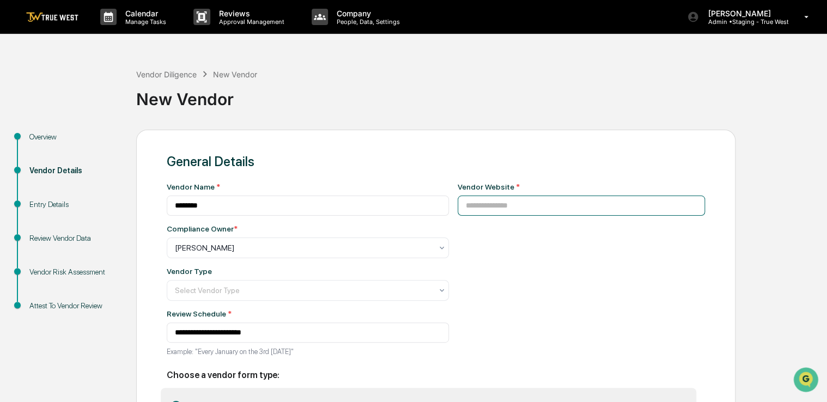
paste input "**********"
click at [493, 201] on input "**********" at bounding box center [581, 205] width 248 height 20
type input "**********"
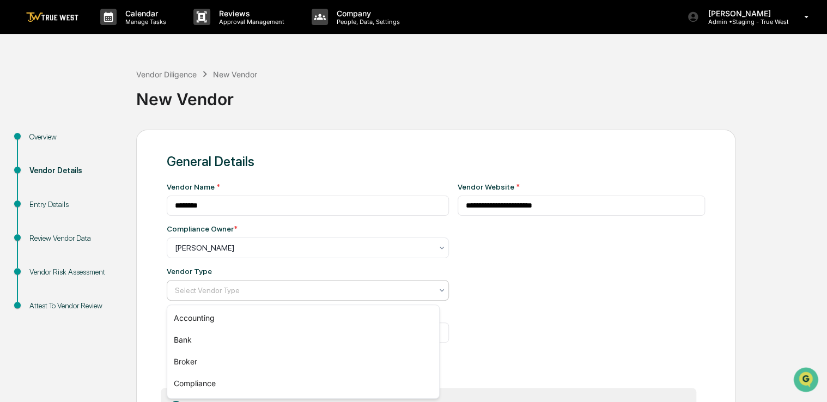
click at [277, 301] on div "Select Vendor Type" at bounding box center [308, 290] width 282 height 21
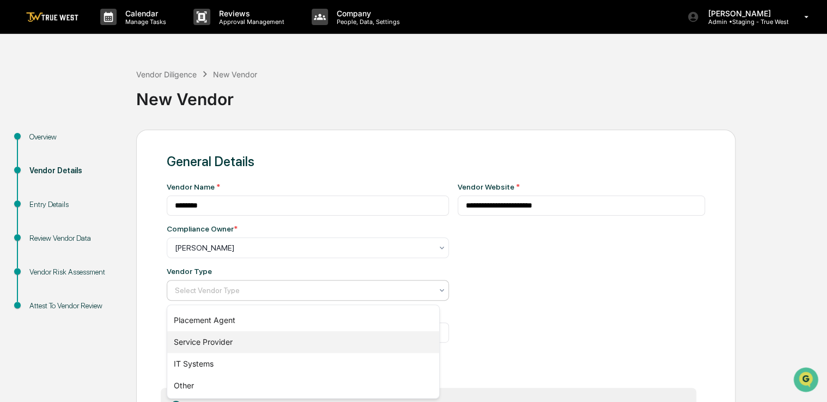
click at [277, 332] on div "Service Provider" at bounding box center [303, 342] width 272 height 22
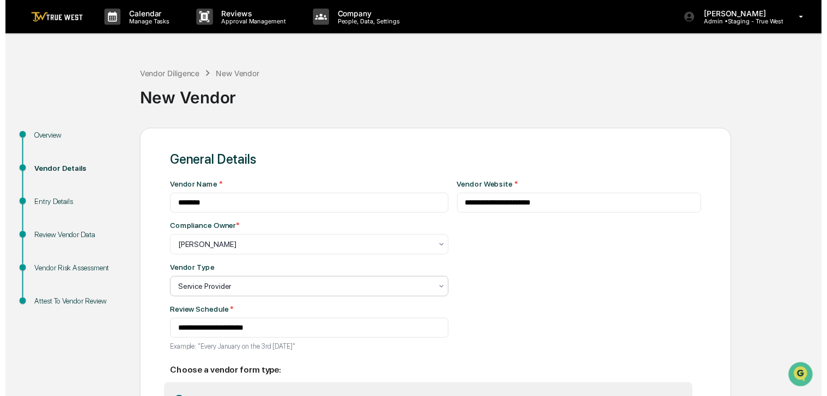
scroll to position [83, 0]
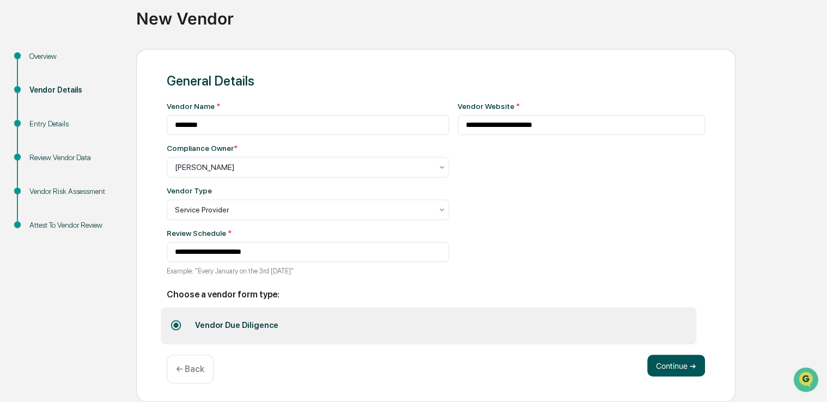
click at [660, 376] on button "Continue ➔" at bounding box center [676, 365] width 58 height 22
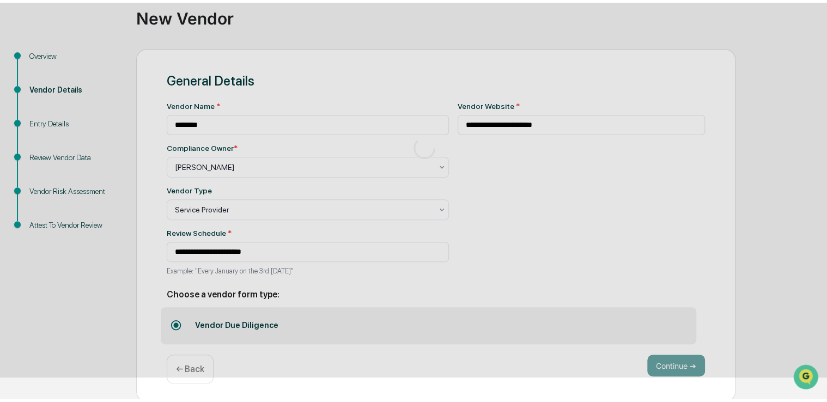
scroll to position [36, 0]
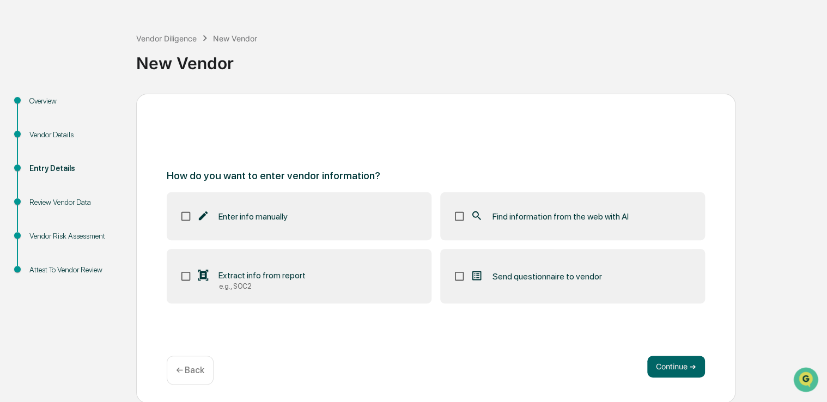
click at [542, 198] on label "Find information from the web with AI" at bounding box center [572, 216] width 265 height 48
click at [675, 356] on button "Continue ➔" at bounding box center [676, 367] width 58 height 22
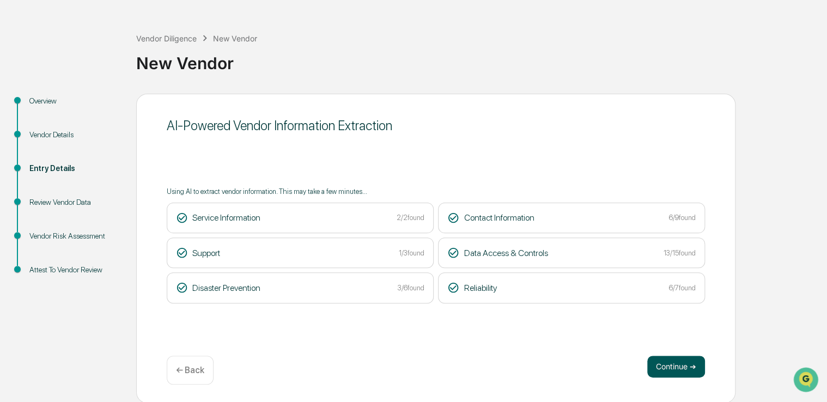
click at [649, 358] on button "Continue ➔" at bounding box center [676, 367] width 58 height 22
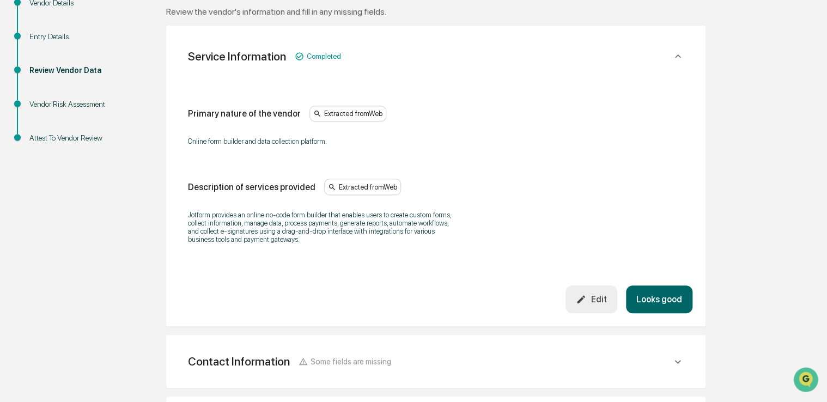
click at [673, 297] on button "Looks good" at bounding box center [659, 299] width 66 height 28
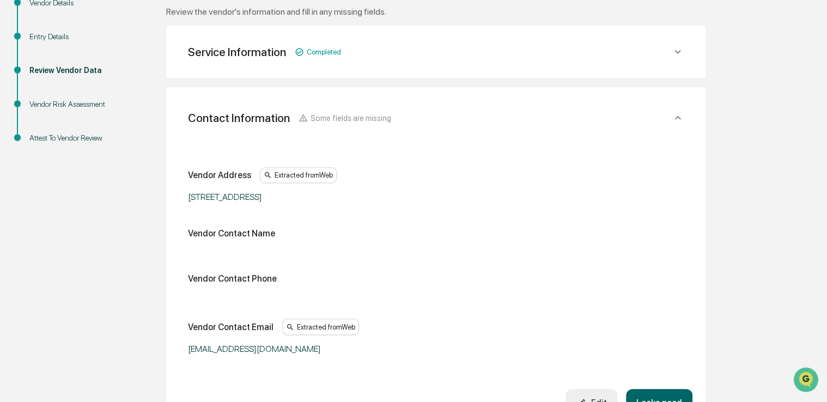
scroll to position [193, 0]
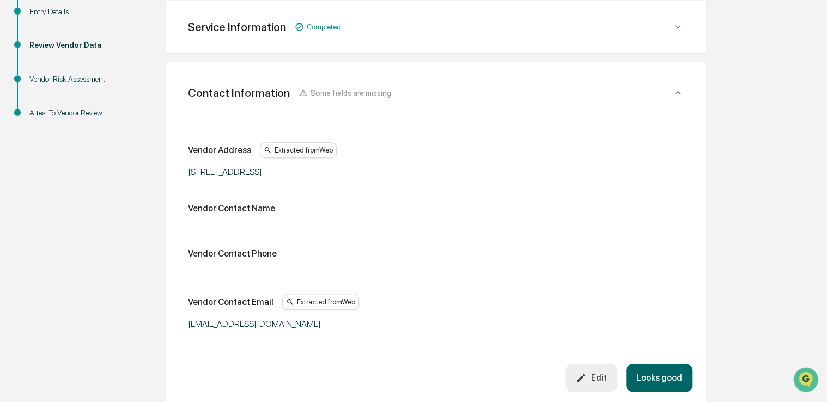
click at [641, 367] on button "Looks good" at bounding box center [659, 378] width 66 height 28
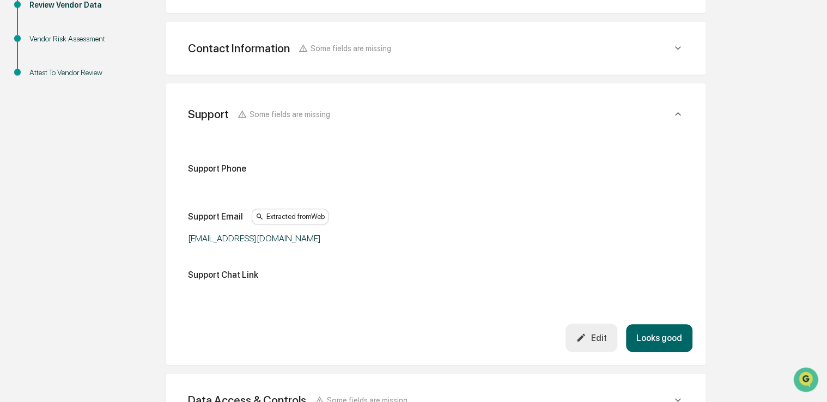
scroll to position [254, 0]
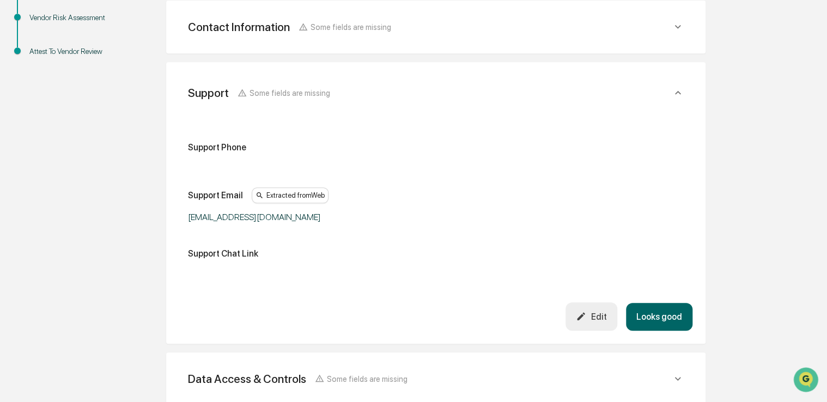
click at [579, 316] on icon "button" at bounding box center [581, 316] width 10 height 10
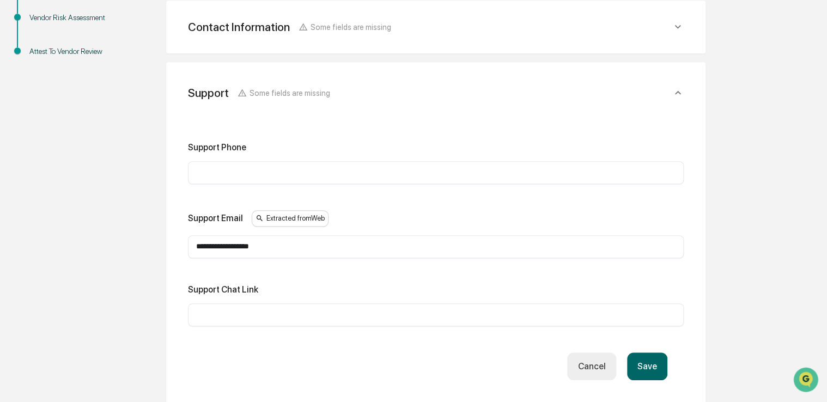
click at [356, 320] on div "​" at bounding box center [435, 314] width 495 height 23
paste input "**********"
click at [366, 309] on input "**********" at bounding box center [435, 314] width 479 height 11
type input "**********"
click at [657, 361] on button "Save" at bounding box center [647, 366] width 40 height 28
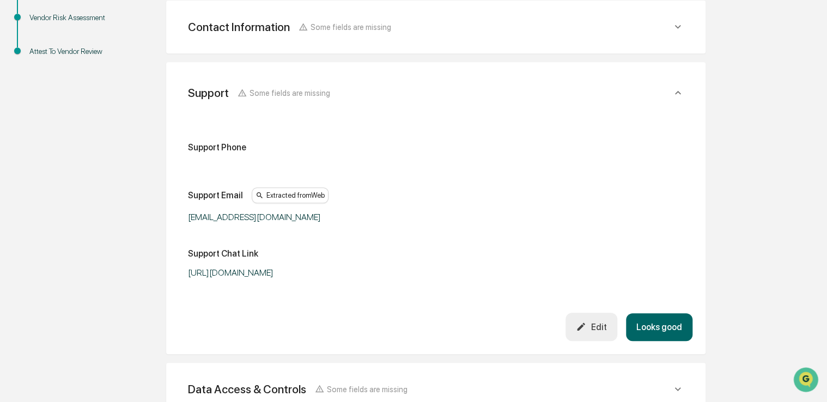
click at [653, 329] on button "Looks good" at bounding box center [659, 327] width 66 height 28
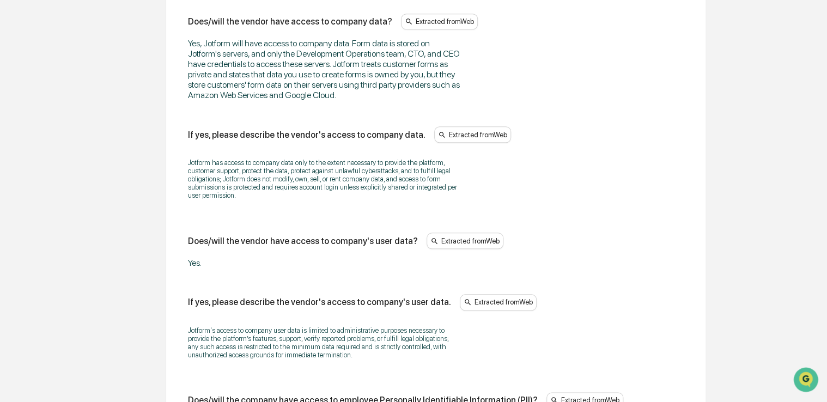
scroll to position [445, 0]
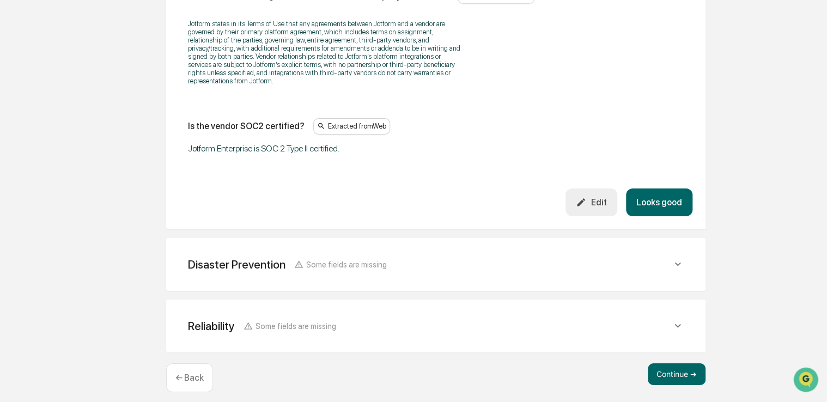
click at [656, 203] on button "Looks good" at bounding box center [659, 202] width 66 height 28
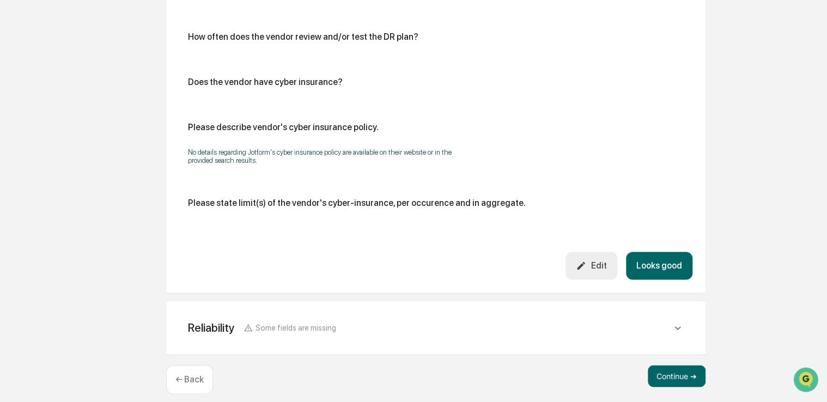
scroll to position [659, 0]
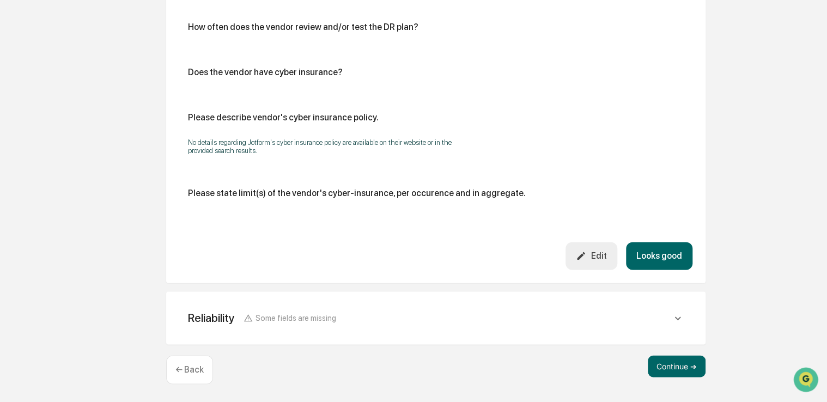
click at [658, 261] on button "Looks good" at bounding box center [659, 256] width 66 height 28
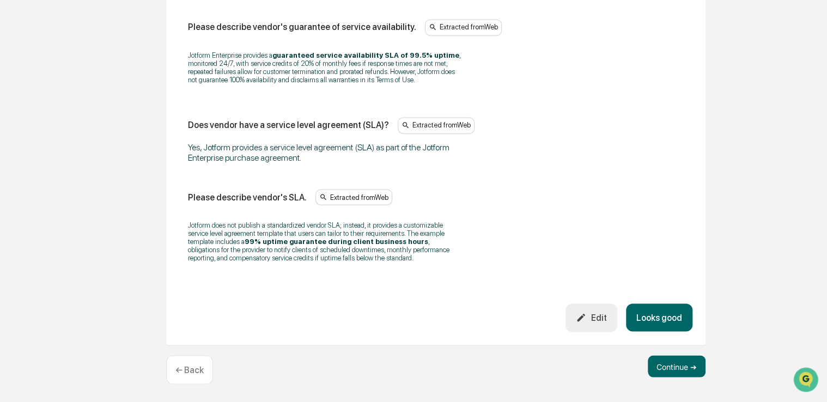
click at [666, 315] on button "Looks good" at bounding box center [659, 317] width 66 height 28
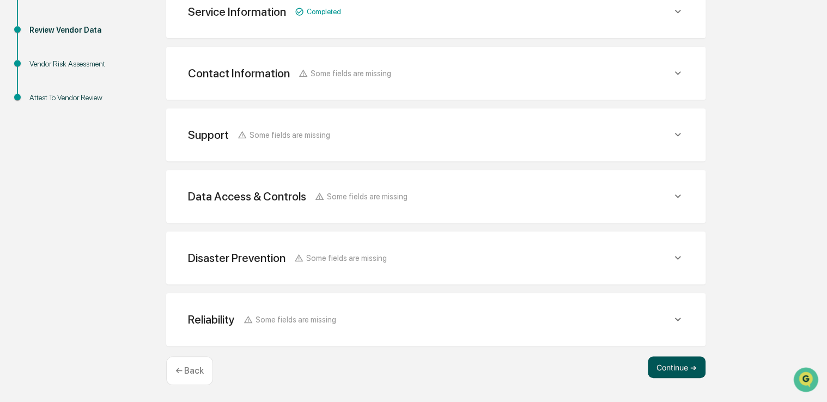
click at [677, 366] on button "Continue ➔" at bounding box center [676, 367] width 58 height 22
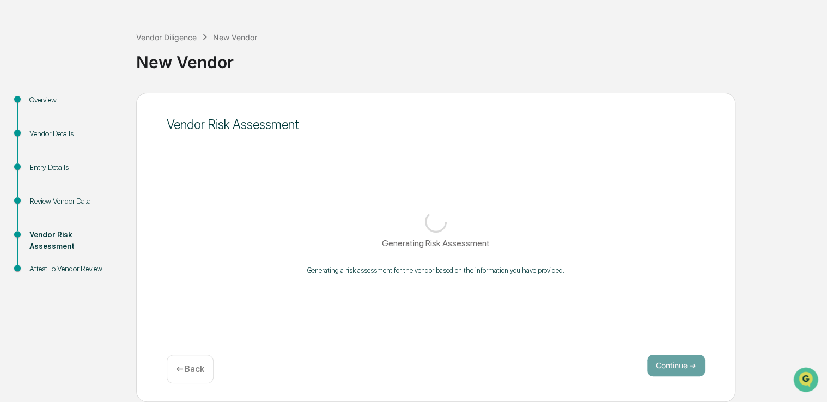
scroll to position [36, 0]
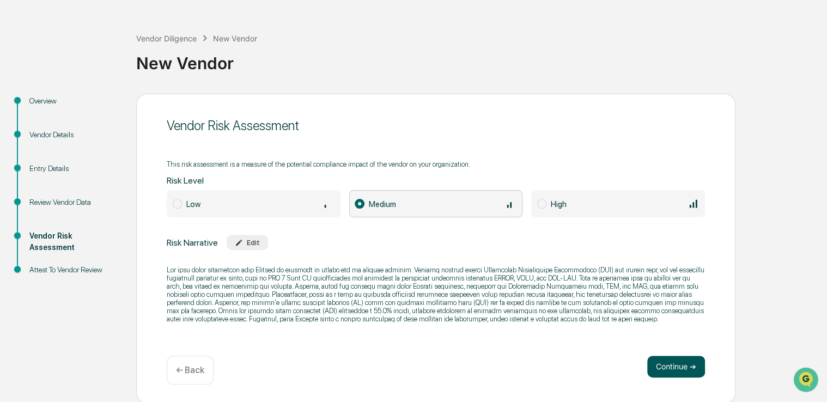
click at [667, 369] on button "Continue ➔" at bounding box center [676, 367] width 58 height 22
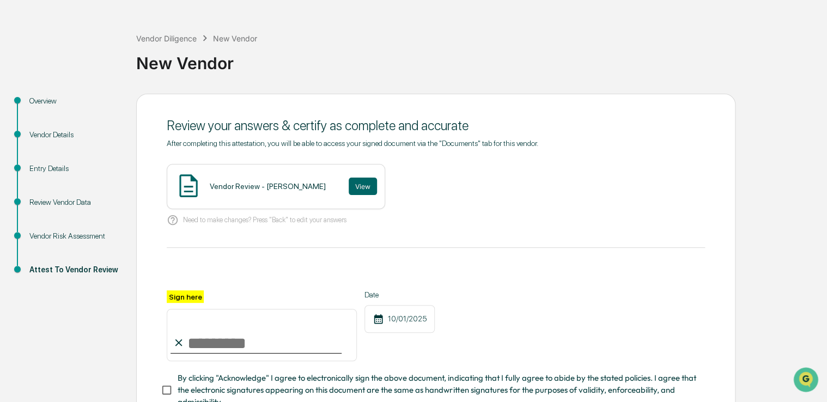
click at [298, 351] on input "Sign here" at bounding box center [262, 335] width 190 height 52
type input "**********"
click at [351, 182] on button "View" at bounding box center [362, 185] width 28 height 17
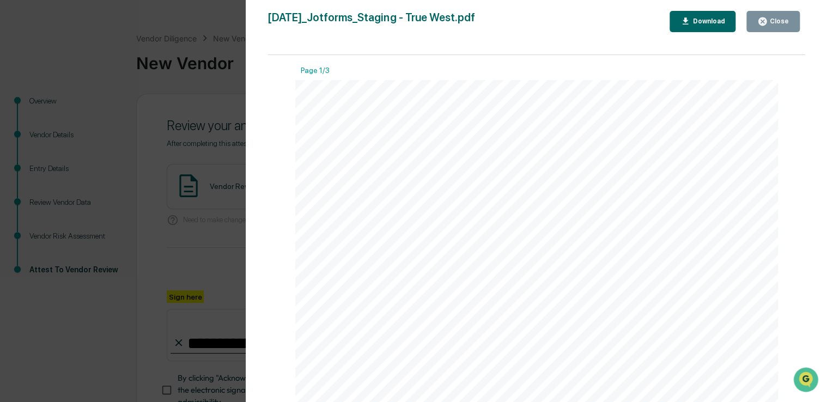
click at [780, 19] on div "Close" at bounding box center [777, 21] width 21 height 8
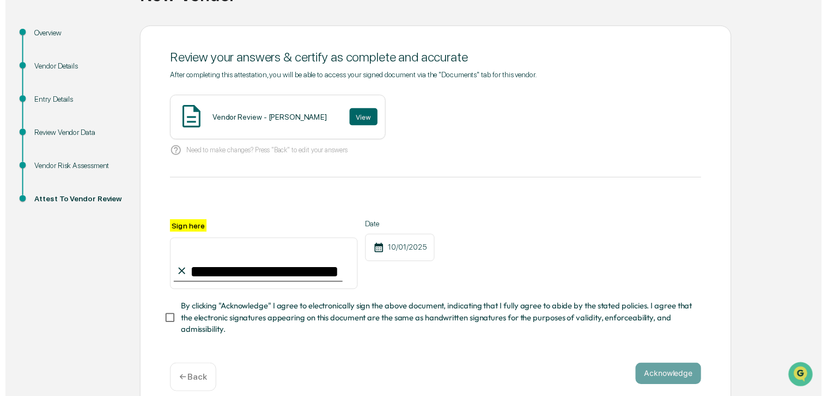
scroll to position [120, 0]
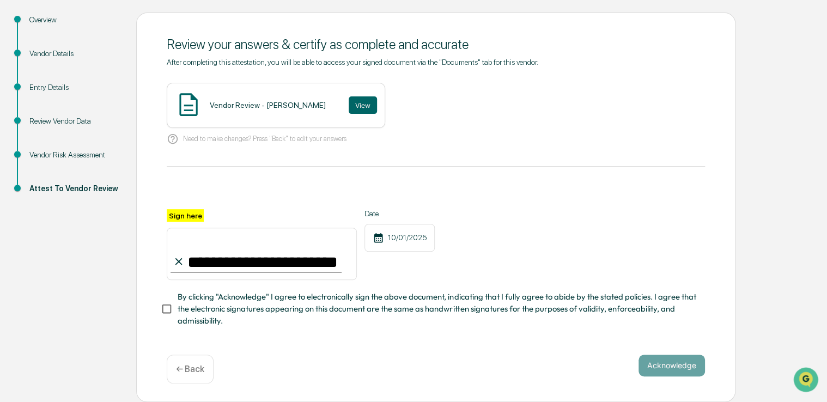
click at [479, 313] on span "By clicking "Acknowledge" I agree to electronically sign the above document, in…" at bounding box center [436, 309] width 518 height 36
click at [649, 360] on button "Acknowledge" at bounding box center [671, 365] width 66 height 22
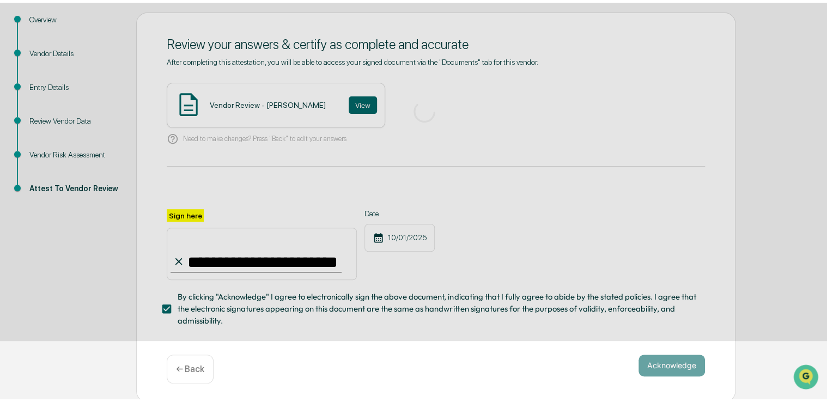
scroll to position [36, 0]
